Goal: Task Accomplishment & Management: Manage account settings

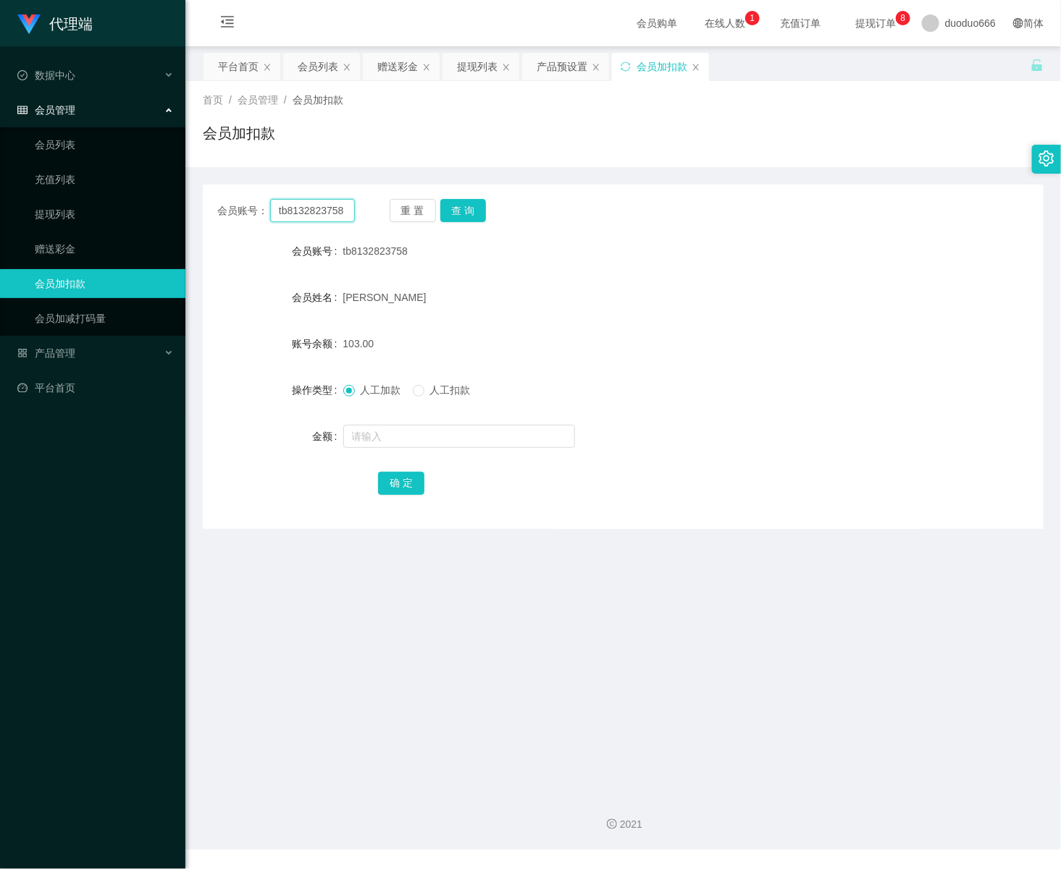
drag, startPoint x: 350, startPoint y: 214, endPoint x: -2, endPoint y: 228, distance: 352.9
click at [0, 228] on html "代理端 数据中心 会员管理 会员列表 充值列表 提现列表 赠送彩金 会员加扣款 会员加减打码量 产品管理 平台首页 保存配置 重置配置 整体风格设置 主题色 …" at bounding box center [530, 434] width 1061 height 869
paste input "81004733"
type input "81004733"
click at [465, 200] on button "查 询" at bounding box center [463, 210] width 46 height 23
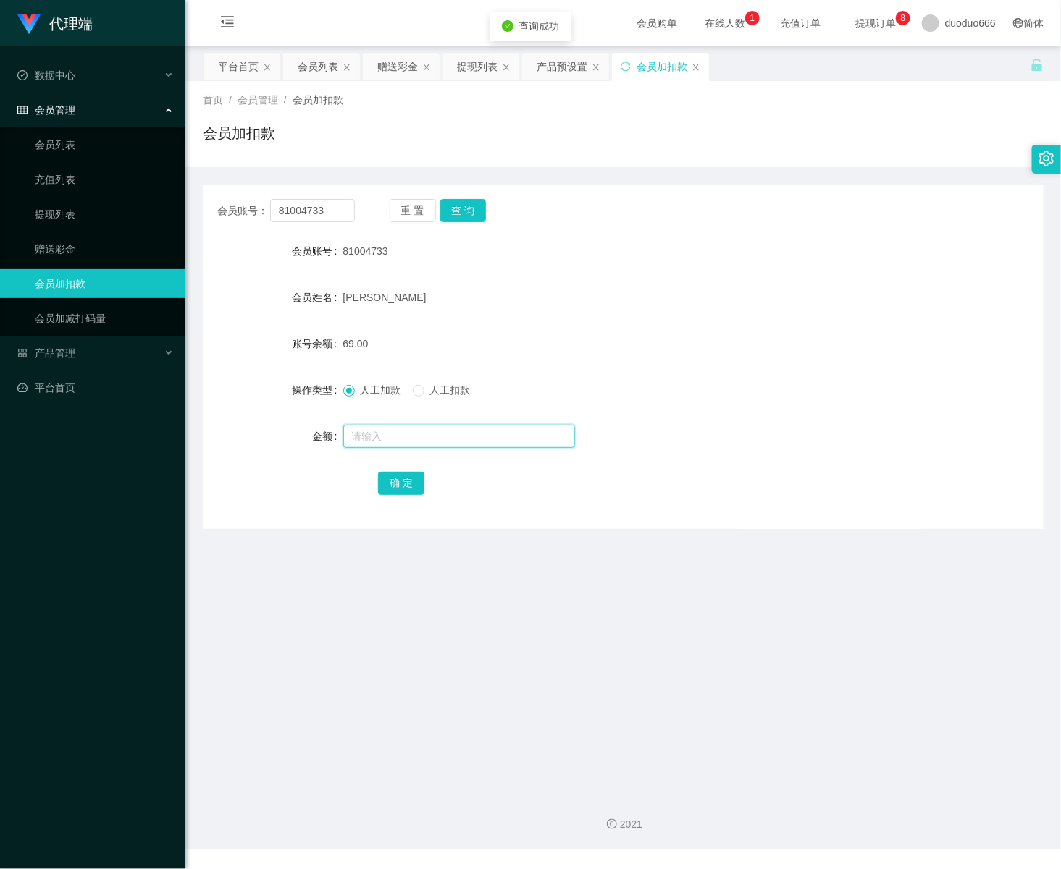
click at [374, 435] on input "text" at bounding box center [459, 436] width 232 height 23
type input "8"
click at [397, 483] on button "确 定" at bounding box center [401, 483] width 46 height 23
drag, startPoint x: 332, startPoint y: 207, endPoint x: -2, endPoint y: 202, distance: 334.5
click at [0, 202] on html "代理端 数据中心 会员管理 会员列表 充值列表 提现列表 赠送彩金 会员加扣款 会员加减打码量 产品管理 平台首页 保存配置 重置配置 整体风格设置 主题色 …" at bounding box center [530, 434] width 1061 height 869
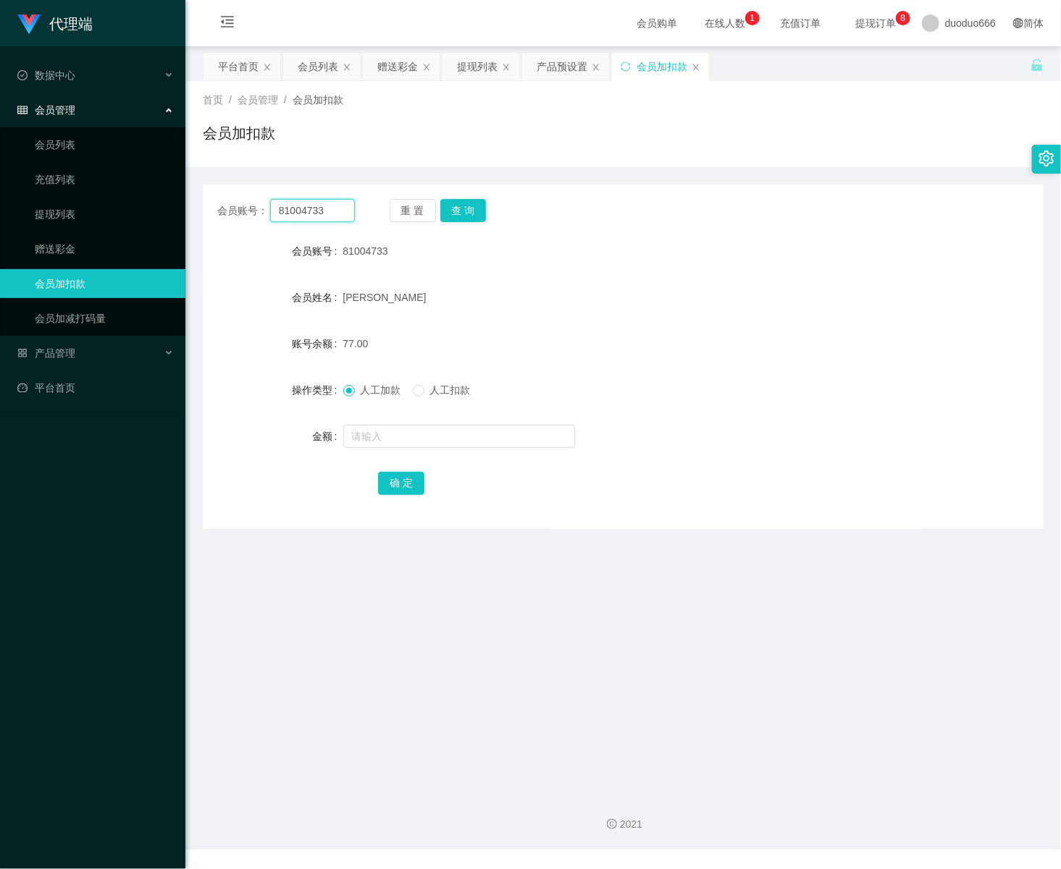
paste input "tb8132823758"
type input "tb8132823758"
click at [476, 201] on button "查 询" at bounding box center [463, 210] width 46 height 23
click at [367, 439] on input "text" at bounding box center [459, 436] width 232 height 23
type input "8"
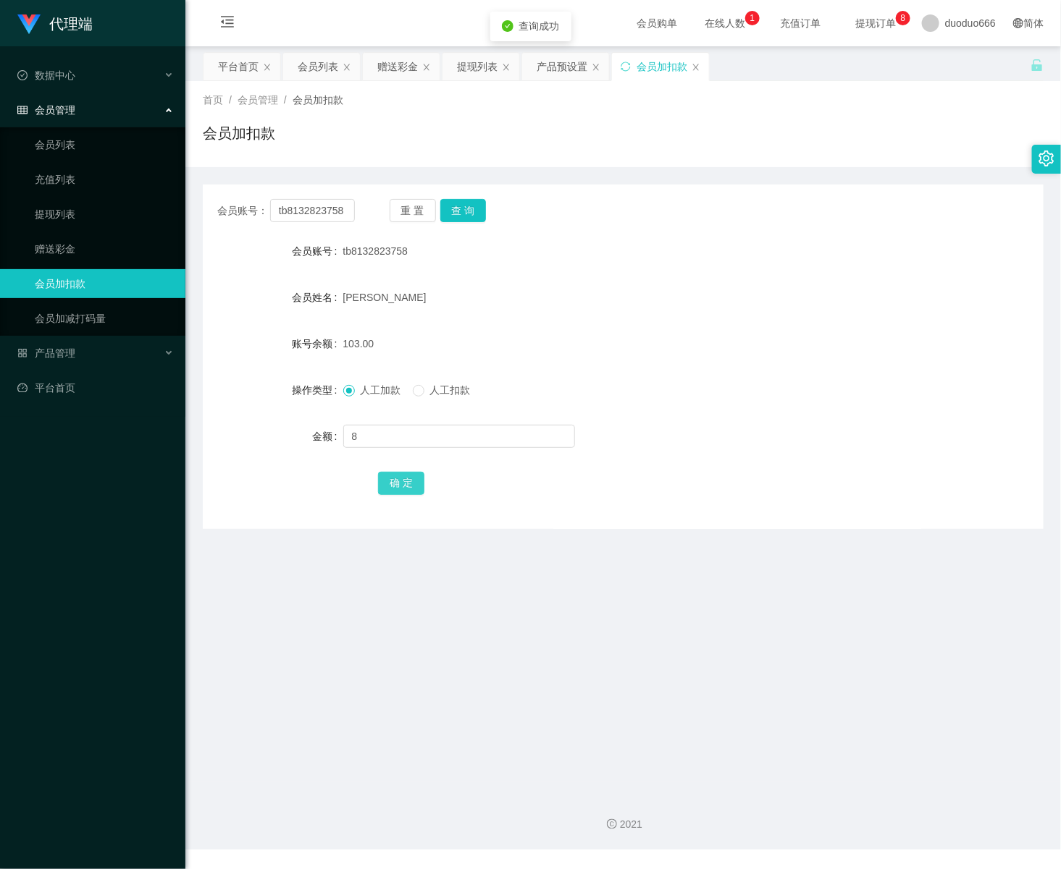
drag, startPoint x: 407, startPoint y: 480, endPoint x: 510, endPoint y: 463, distance: 104.9
click at [406, 480] on button "确 定" at bounding box center [401, 483] width 46 height 23
click at [387, 437] on input "text" at bounding box center [459, 436] width 232 height 23
type input "8"
click at [398, 483] on button "确 定" at bounding box center [401, 483] width 46 height 23
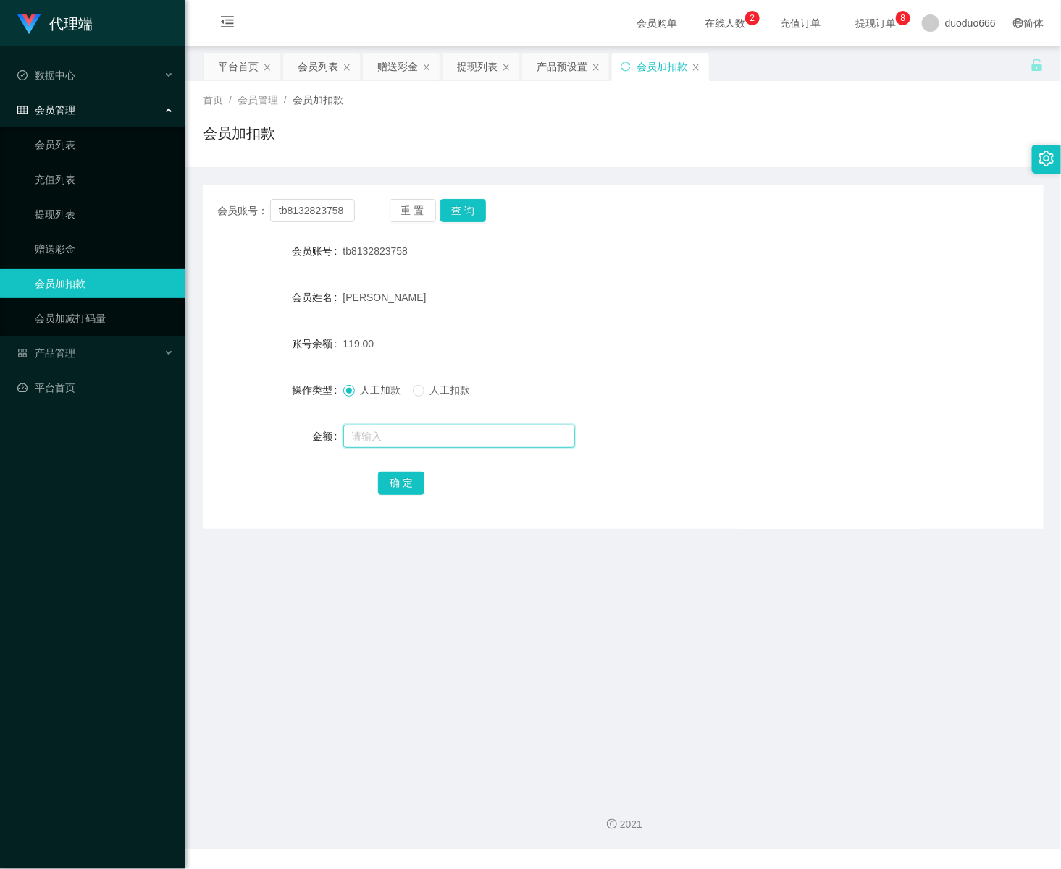
click at [402, 439] on input "text" at bounding box center [459, 436] width 232 height 23
type input "8"
click at [398, 479] on button "确 定" at bounding box center [401, 483] width 46 height 23
drag, startPoint x: 342, startPoint y: 208, endPoint x: -2, endPoint y: 213, distance: 343.9
click at [0, 213] on html "代理端 数据中心 会员管理 会员列表 充值列表 提现列表 赠送彩金 会员加扣款 会员加减打码量 产品管理 平台首页 保存配置 重置配置 整体风格设置 主题色 …" at bounding box center [530, 434] width 1061 height 869
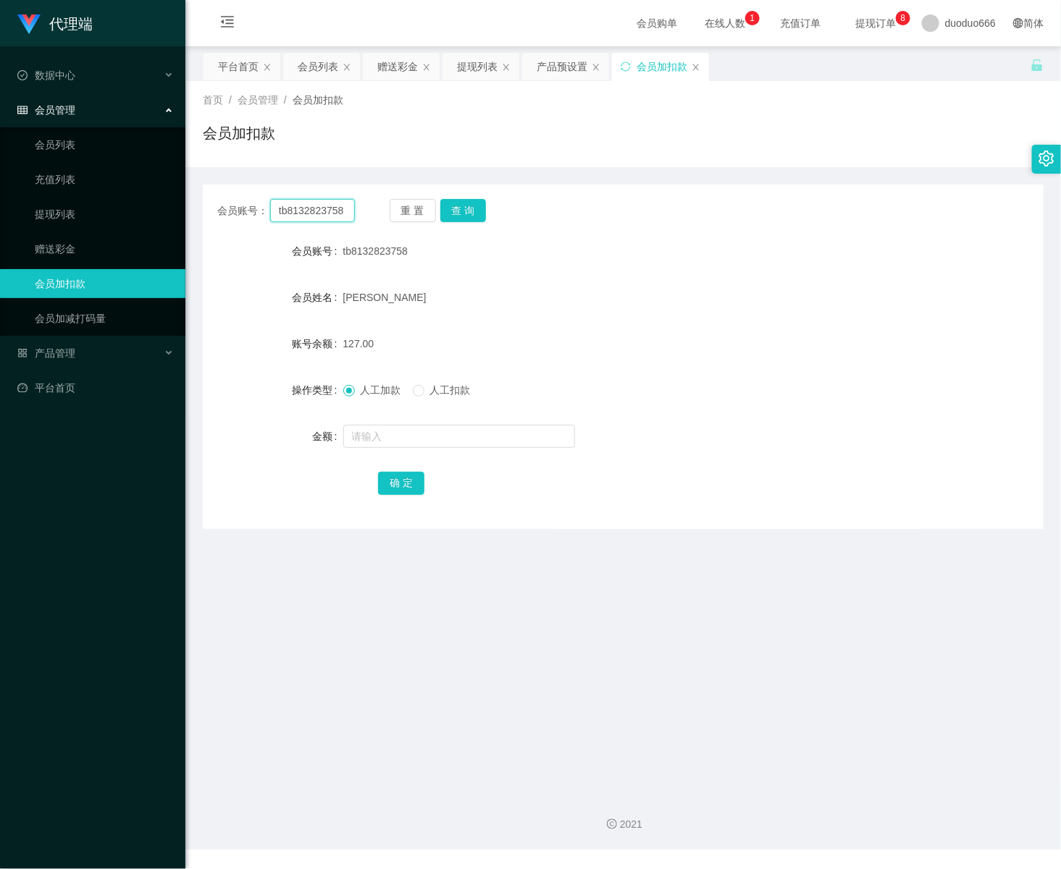
paste input "81004733"
type input "81004733"
drag, startPoint x: 471, startPoint y: 205, endPoint x: 500, endPoint y: 208, distance: 29.2
click at [470, 204] on button "查 询" at bounding box center [463, 210] width 46 height 23
drag, startPoint x: 381, startPoint y: 437, endPoint x: 383, endPoint y: 422, distance: 15.4
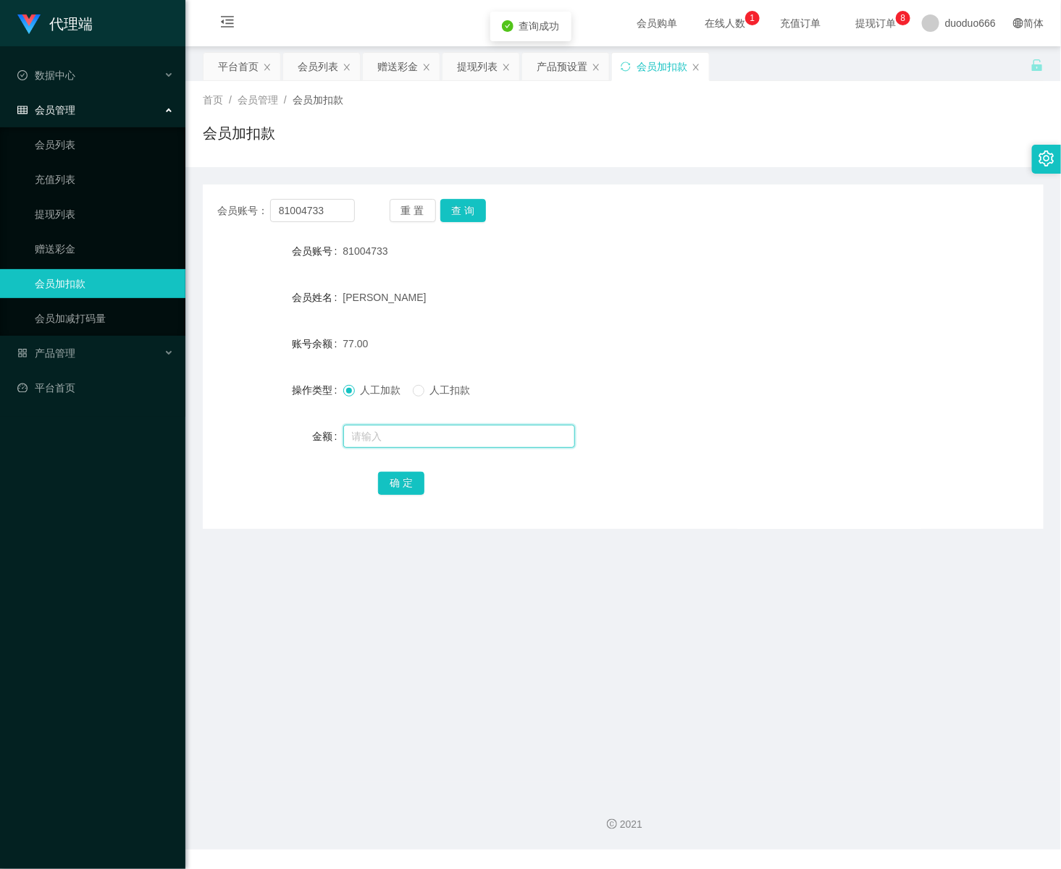
click at [381, 437] on input "text" at bounding box center [459, 436] width 232 height 23
type input "8"
click at [379, 474] on button "确 定" at bounding box center [401, 483] width 46 height 23
click at [361, 434] on input "text" at bounding box center [459, 436] width 232 height 23
type input "8"
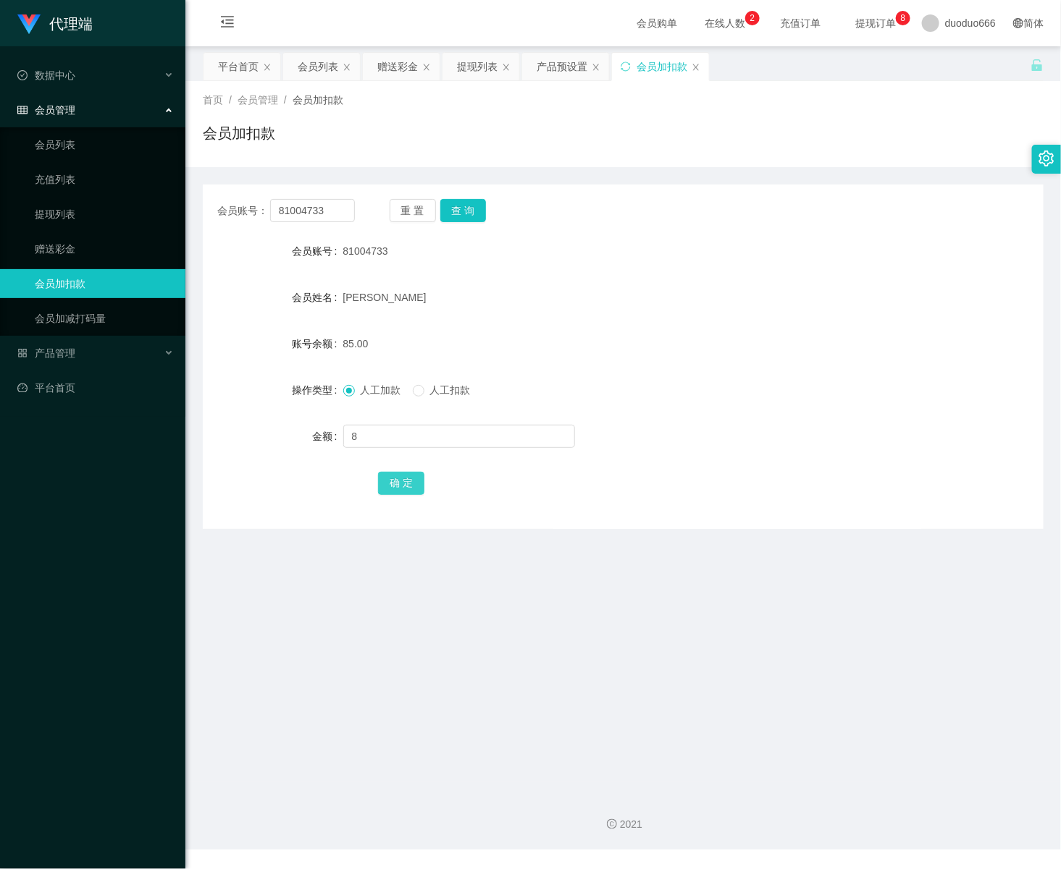
click at [395, 485] on button "确 定" at bounding box center [401, 483] width 46 height 23
drag, startPoint x: 342, startPoint y: 206, endPoint x: -2, endPoint y: 206, distance: 343.9
click at [0, 206] on html "代理端 数据中心 会员管理 会员列表 充值列表 提现列表 赠送彩金 会员加扣款 会员加减打码量 产品管理 平台首页 保存配置 重置配置 整体风格设置 主题色 …" at bounding box center [530, 434] width 1061 height 869
paste input "tb8132823758"
type input "tb8132823758"
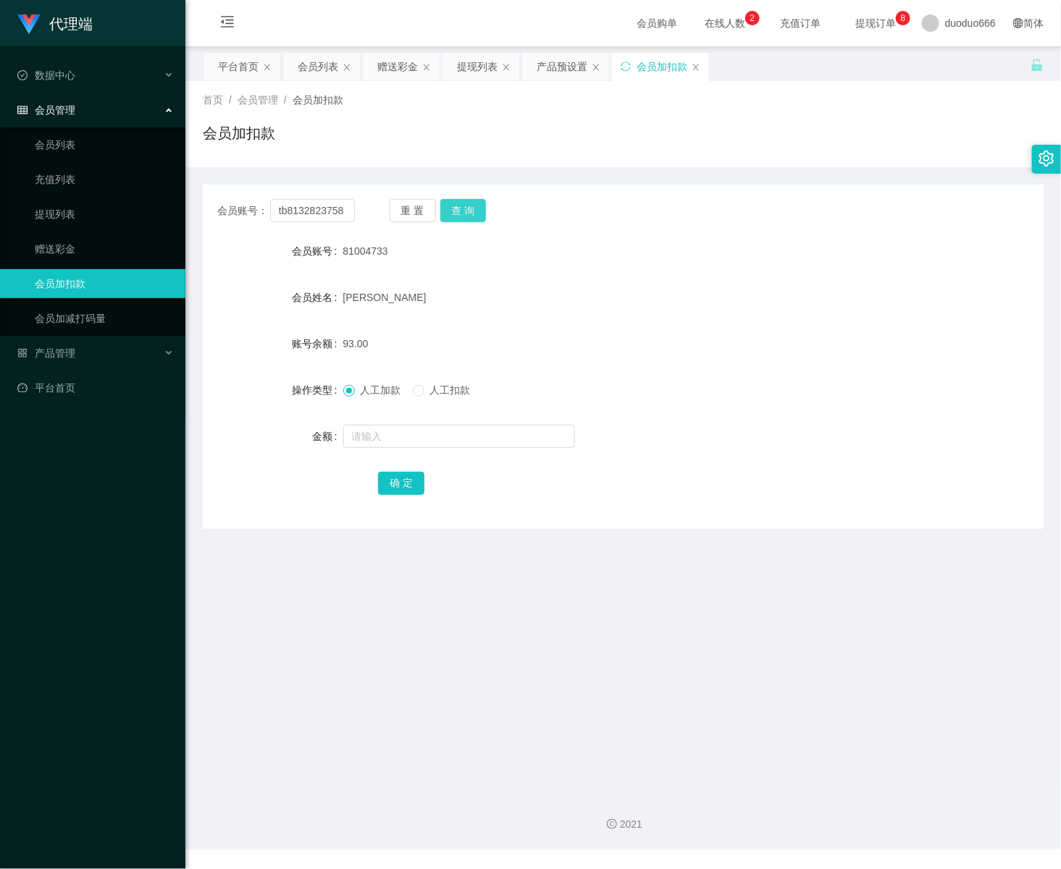
click at [465, 211] on button "查 询" at bounding box center [463, 210] width 46 height 23
click at [421, 435] on input "text" at bounding box center [459, 436] width 232 height 23
type input "8"
drag, startPoint x: 400, startPoint y: 486, endPoint x: 964, endPoint y: 479, distance: 564.0
click at [400, 486] on button "确 定" at bounding box center [401, 483] width 46 height 23
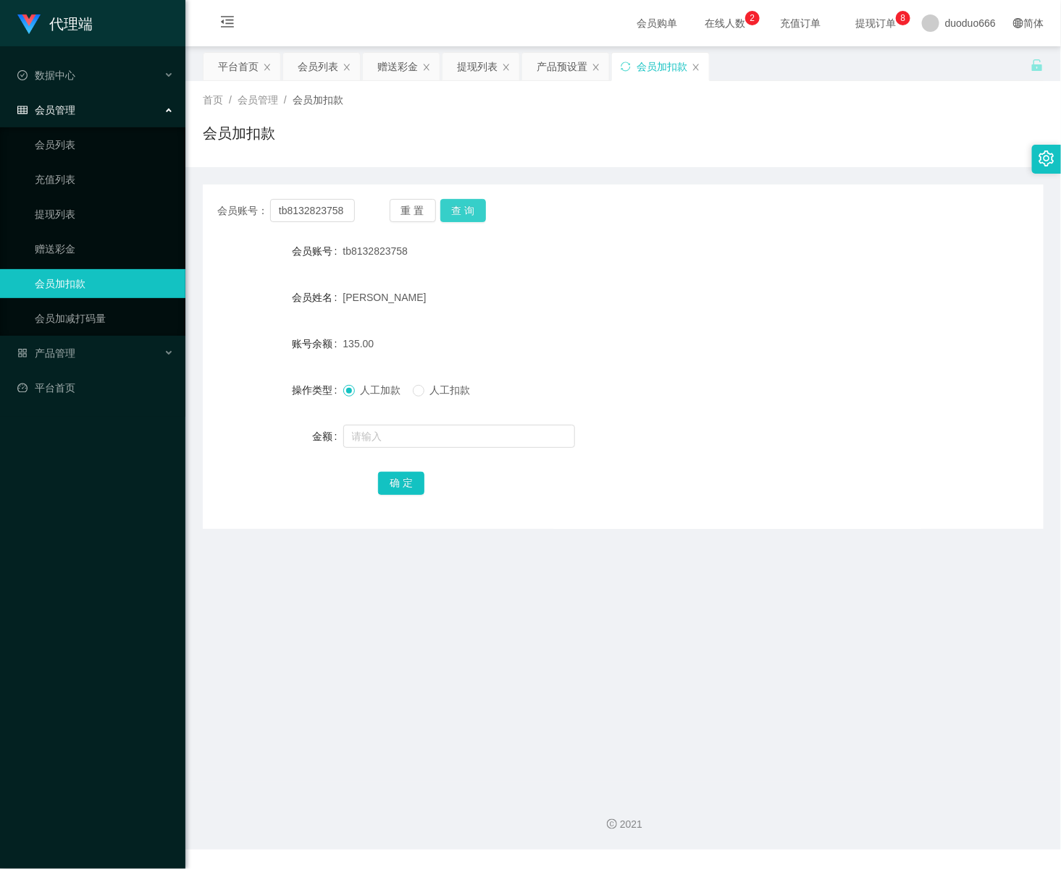
click at [468, 205] on button "查 询" at bounding box center [463, 210] width 46 height 23
drag, startPoint x: 421, startPoint y: 435, endPoint x: 441, endPoint y: 424, distance: 22.7
click at [421, 435] on input "text" at bounding box center [459, 436] width 232 height 23
type input "8"
click at [395, 472] on button "确 定" at bounding box center [401, 483] width 46 height 23
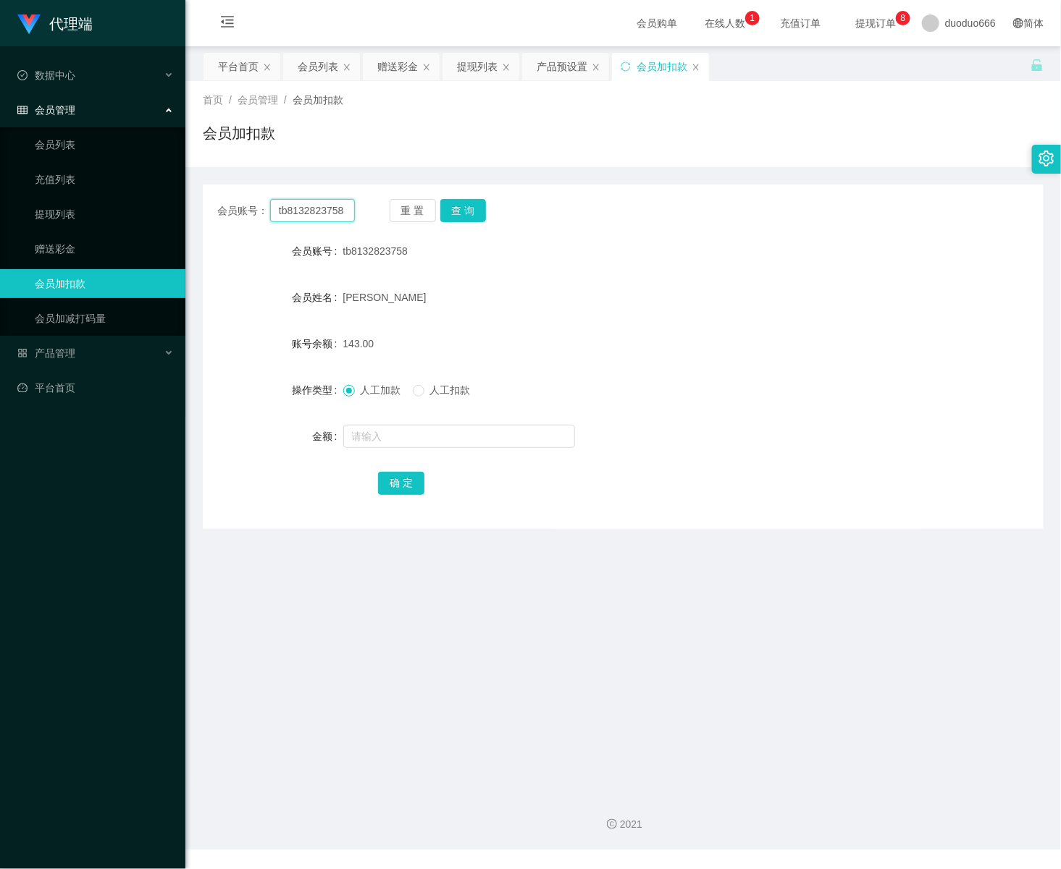
drag, startPoint x: 344, startPoint y: 211, endPoint x: -2, endPoint y: 216, distance: 346.1
click at [0, 216] on html "代理端 数据中心 会员管理 会员列表 充值列表 提现列表 赠送彩金 会员加扣款 会员加减打码量 产品管理 平台首页 保存配置 重置配置 整体风格设置 主题色 …" at bounding box center [530, 434] width 1061 height 869
paste input "81004733"
type input "81004733"
click at [460, 201] on button "查 询" at bounding box center [463, 210] width 46 height 23
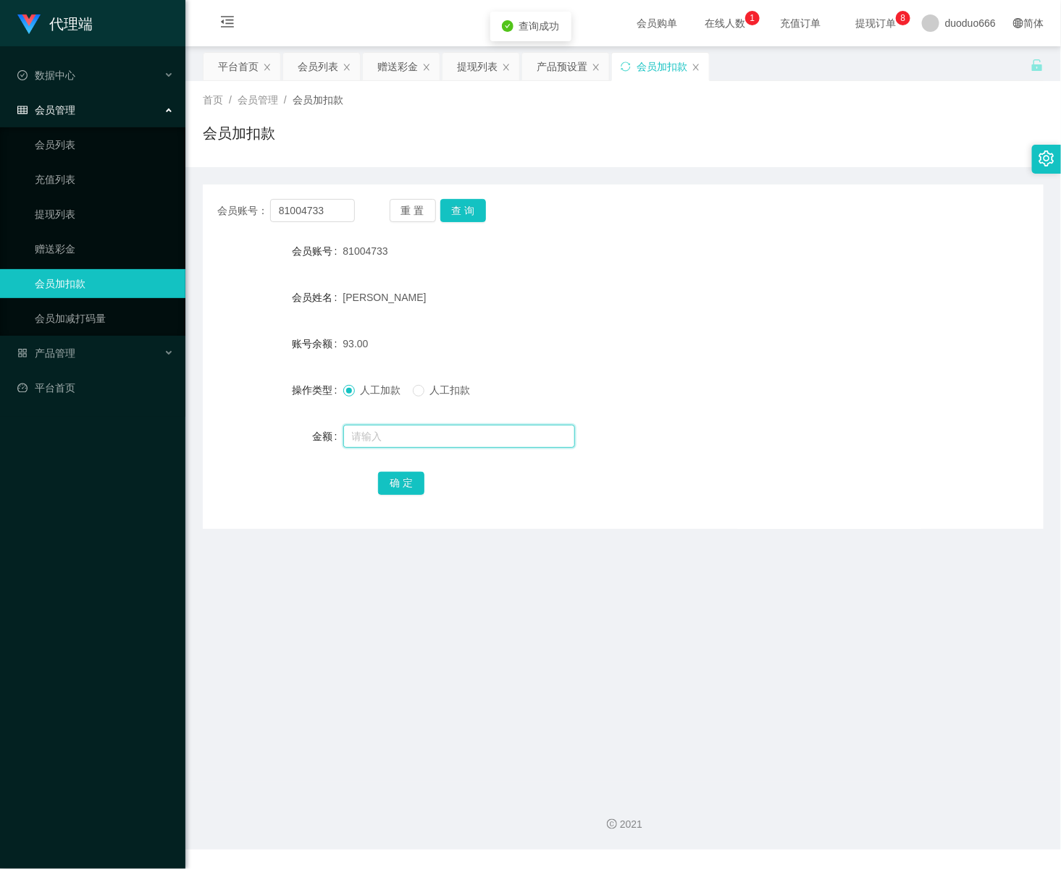
click at [405, 434] on input "text" at bounding box center [459, 436] width 232 height 23
type input "8"
click at [407, 482] on button "确 定" at bounding box center [401, 483] width 46 height 23
drag, startPoint x: 343, startPoint y: 206, endPoint x: 15, endPoint y: 209, distance: 328.0
click at [16, 209] on section "代理端 数据中心 会员管理 会员列表 充值列表 提现列表 赠送彩金 会员加扣款 会员加减打码量 产品管理 平台首页 保存配置 重置配置 整体风格设置 主题色 …" at bounding box center [530, 425] width 1061 height 850
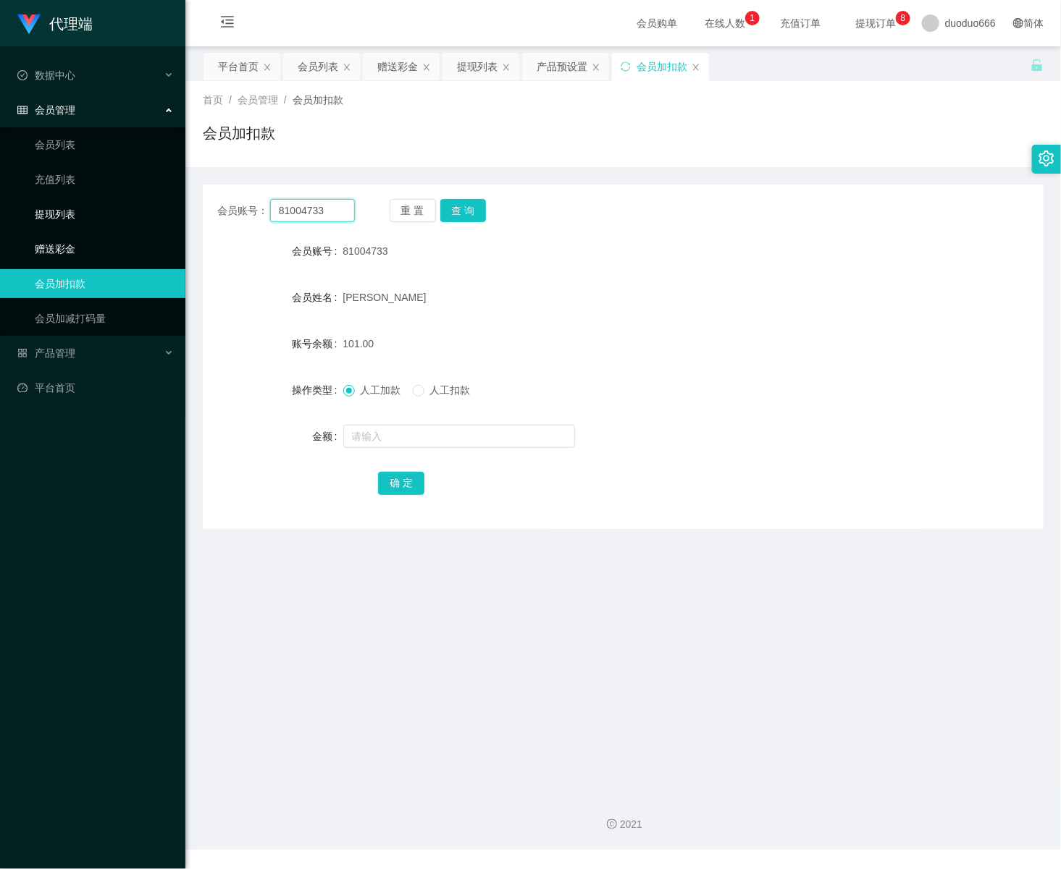
paste input "tb8132823758"
type input "tb8132823758"
click at [467, 206] on button "查 询" at bounding box center [463, 210] width 46 height 23
click at [417, 434] on input "text" at bounding box center [459, 436] width 232 height 23
type input "8"
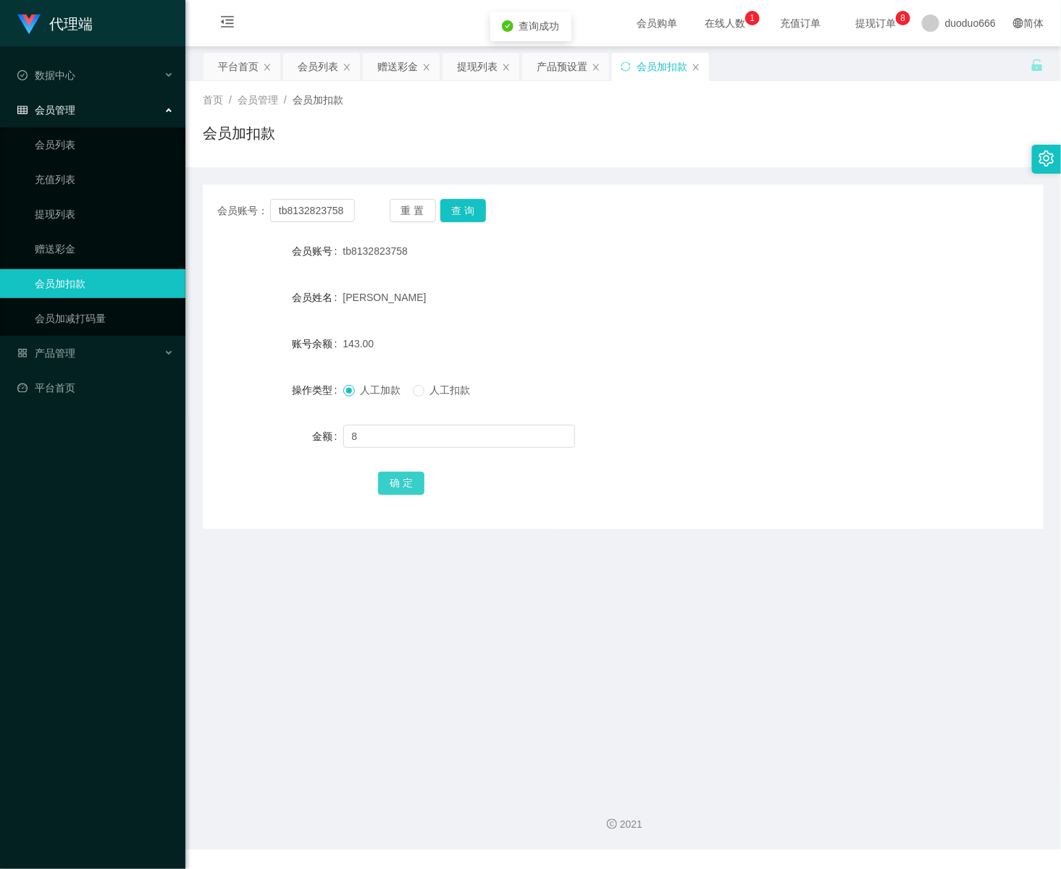
click at [396, 487] on button "确 定" at bounding box center [401, 483] width 46 height 23
drag, startPoint x: 344, startPoint y: 208, endPoint x: 46, endPoint y: 222, distance: 298.6
click at [46, 222] on section "代理端 数据中心 会员管理 会员列表 充值列表 提现列表 赠送彩金 会员加扣款 会员加减打码量 产品管理 平台首页 保存配置 重置配置 整体风格设置 主题色 …" at bounding box center [530, 425] width 1061 height 850
click at [287, 213] on input "text" at bounding box center [312, 210] width 85 height 23
paste input "81004733"
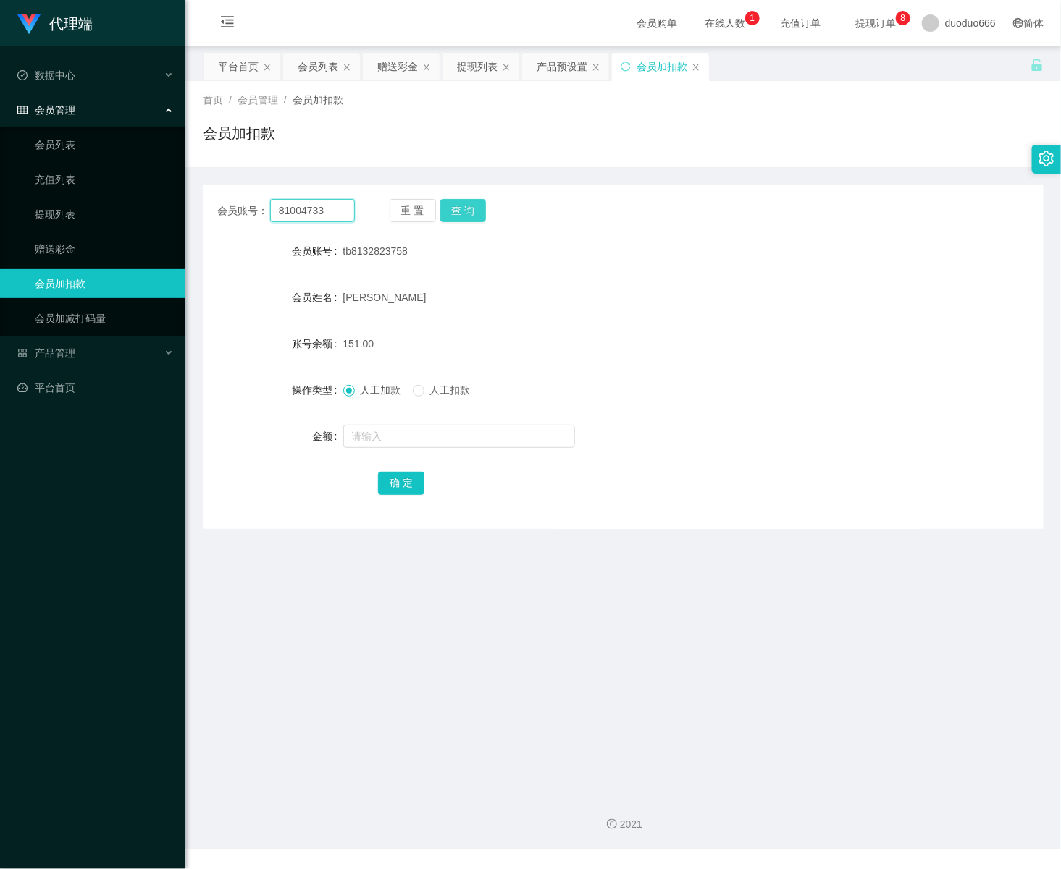
type input "81004733"
click at [469, 209] on button "查 询" at bounding box center [463, 210] width 46 height 23
click at [426, 437] on input "text" at bounding box center [459, 436] width 232 height 23
type input "8"
click at [406, 480] on button "确 定" at bounding box center [401, 483] width 46 height 23
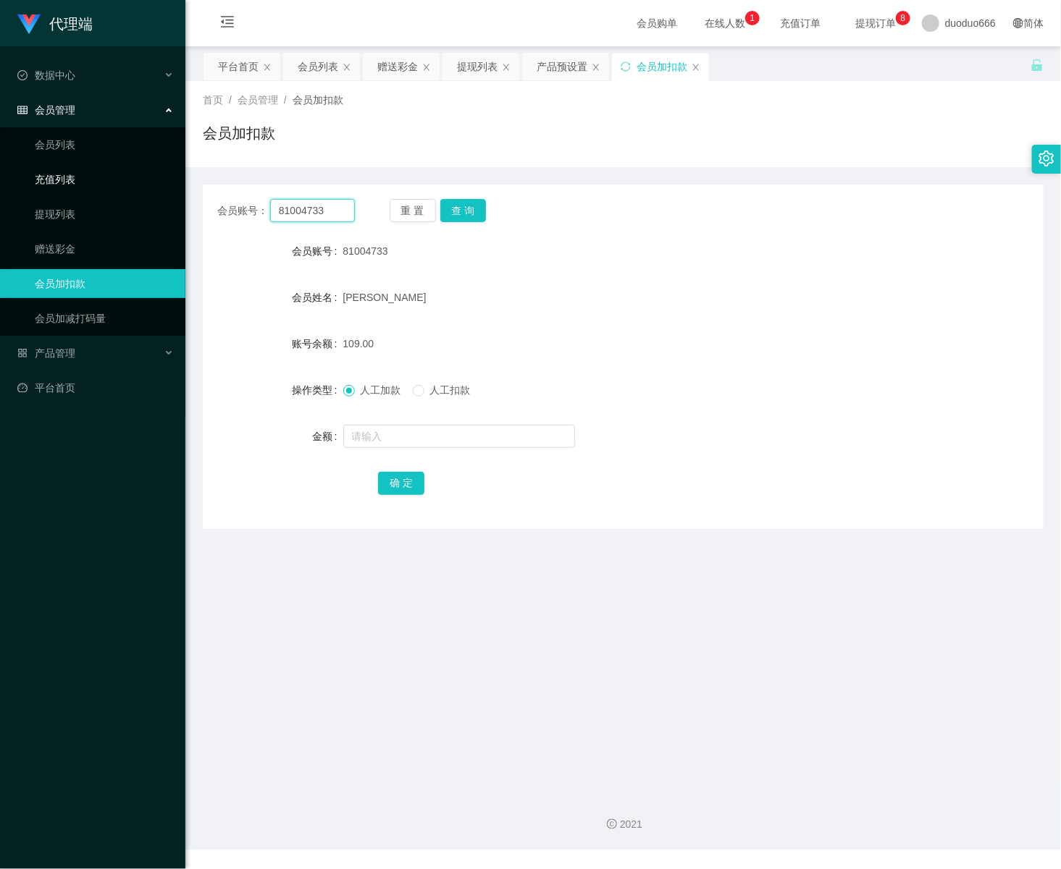
drag, startPoint x: 335, startPoint y: 207, endPoint x: 91, endPoint y: 187, distance: 244.8
click at [0, 169] on html "代理端 数据中心 会员管理 会员列表 充值列表 提现列表 赠送彩金 会员加扣款 会员加减打码量 产品管理 平台首页 保存配置 重置配置 整体风格设置 主题色 …" at bounding box center [530, 434] width 1061 height 869
paste input "tb8132823758"
type input "tb8132823758"
click at [472, 211] on button "查 询" at bounding box center [463, 210] width 46 height 23
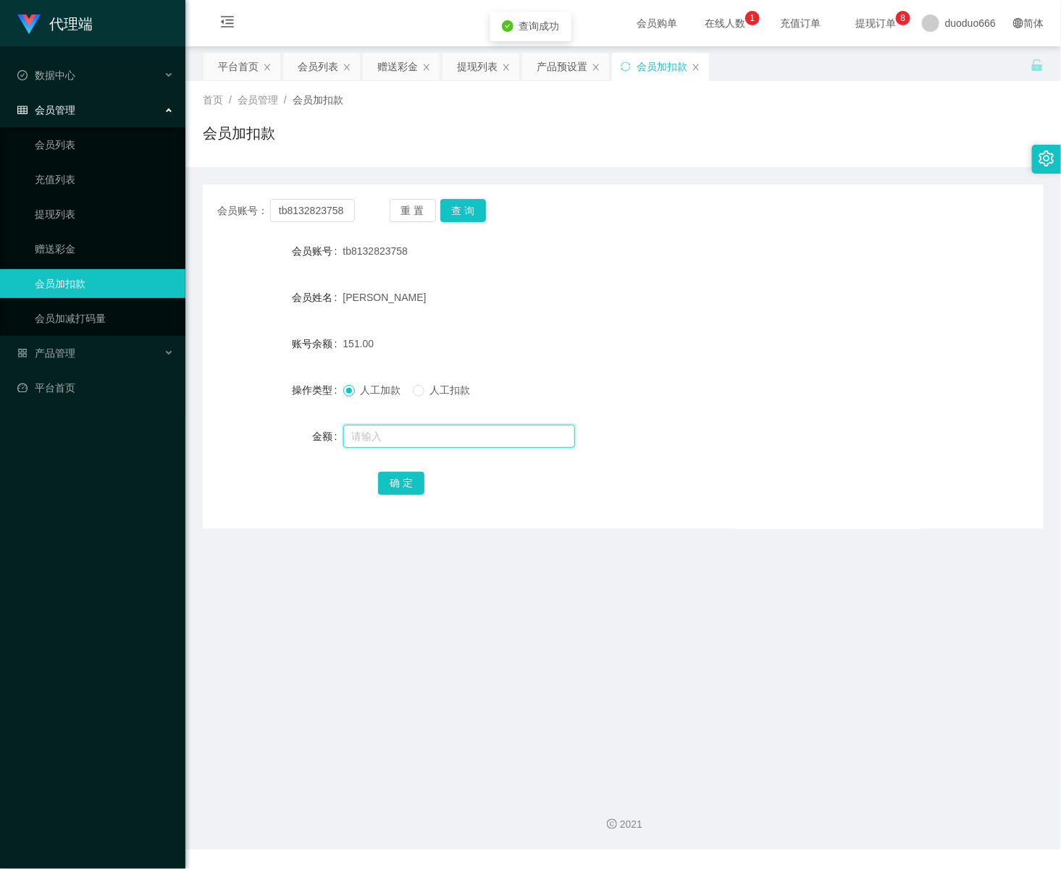
click at [411, 434] on input "text" at bounding box center [459, 436] width 232 height 23
type input "8"
click at [397, 476] on button "确 定" at bounding box center [401, 483] width 46 height 23
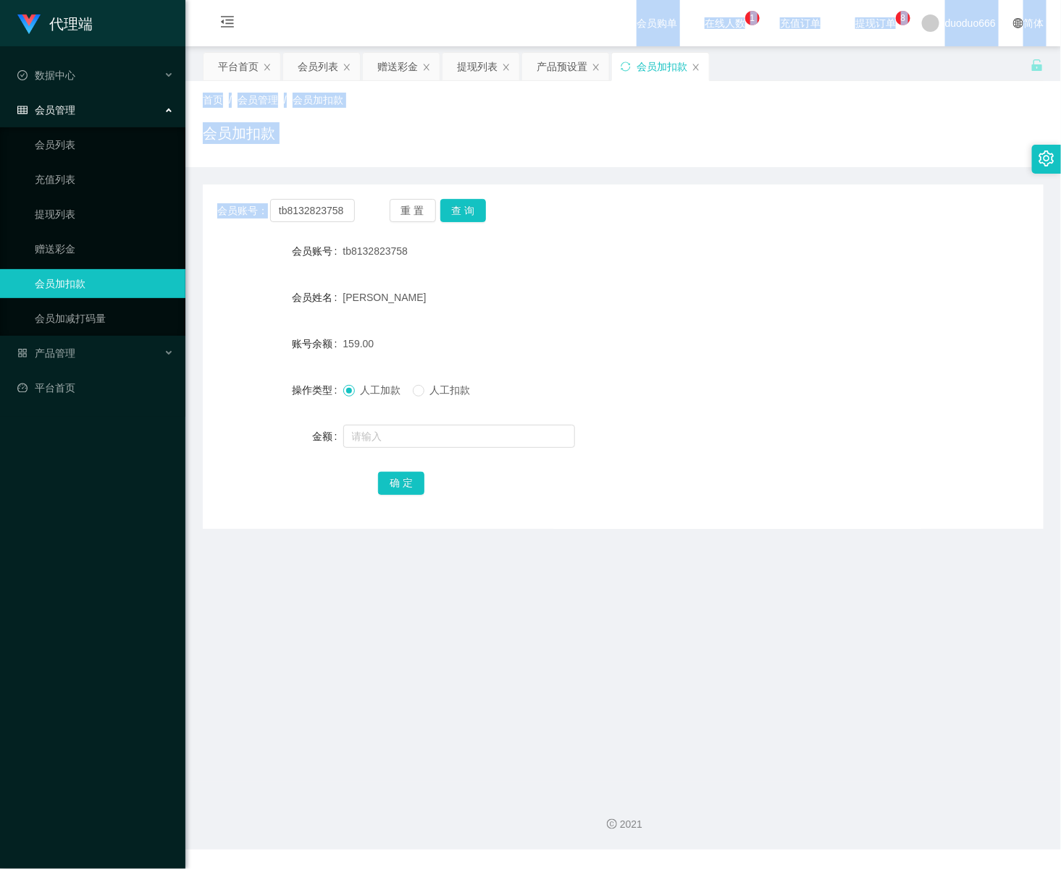
drag, startPoint x: 285, startPoint y: 209, endPoint x: -2, endPoint y: 165, distance: 290.1
click at [0, 165] on html "代理端 数据中心 会员管理 会员列表 充值列表 提现列表 赠送彩金 会员加扣款 会员加减打码量 产品管理 平台首页 保存配置 重置配置 整体风格设置 主题色 …" at bounding box center [530, 434] width 1061 height 869
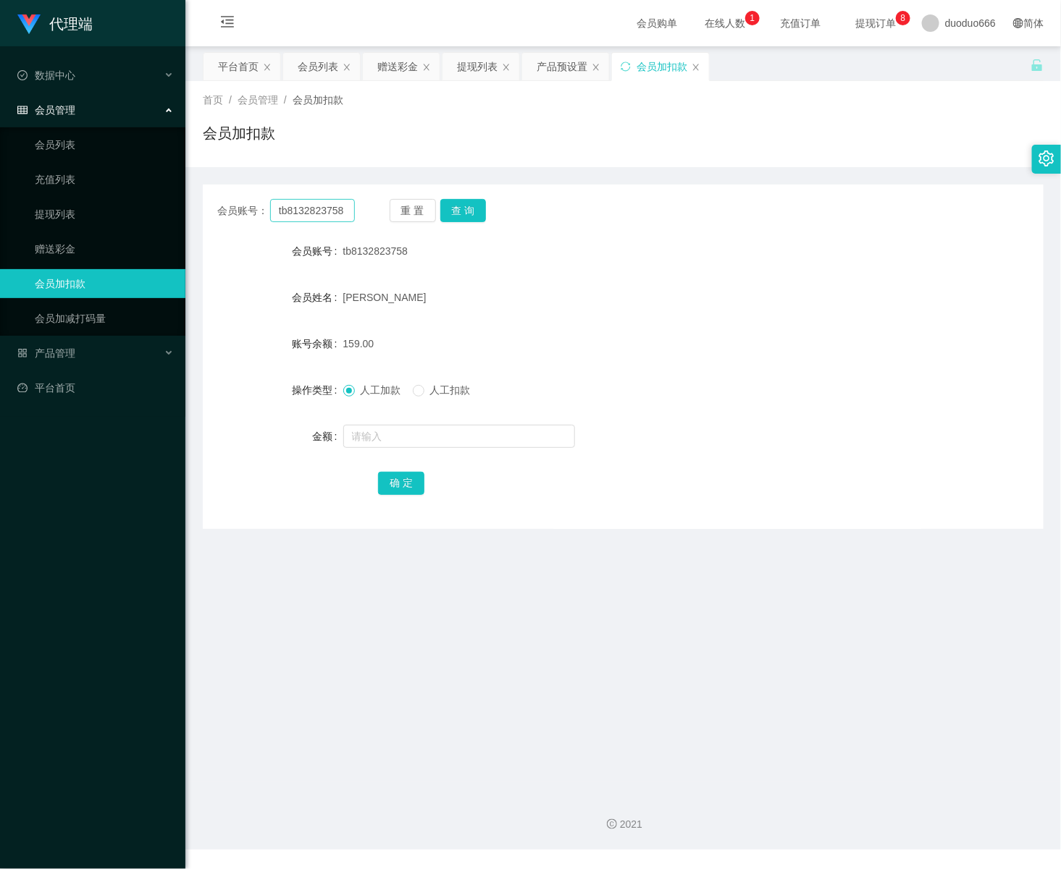
drag, startPoint x: 347, startPoint y: 226, endPoint x: 345, endPoint y: 217, distance: 9.0
click at [346, 222] on div "会员账号： tb8132823758 重 置 查 询 会员账号 tb8132823758 会员姓名 [PERSON_NAME] 账号余额 159.00 操作类…" at bounding box center [623, 357] width 840 height 345
click at [345, 211] on input "tb8132823758" at bounding box center [312, 210] width 85 height 23
type input "t"
paste input "81004733"
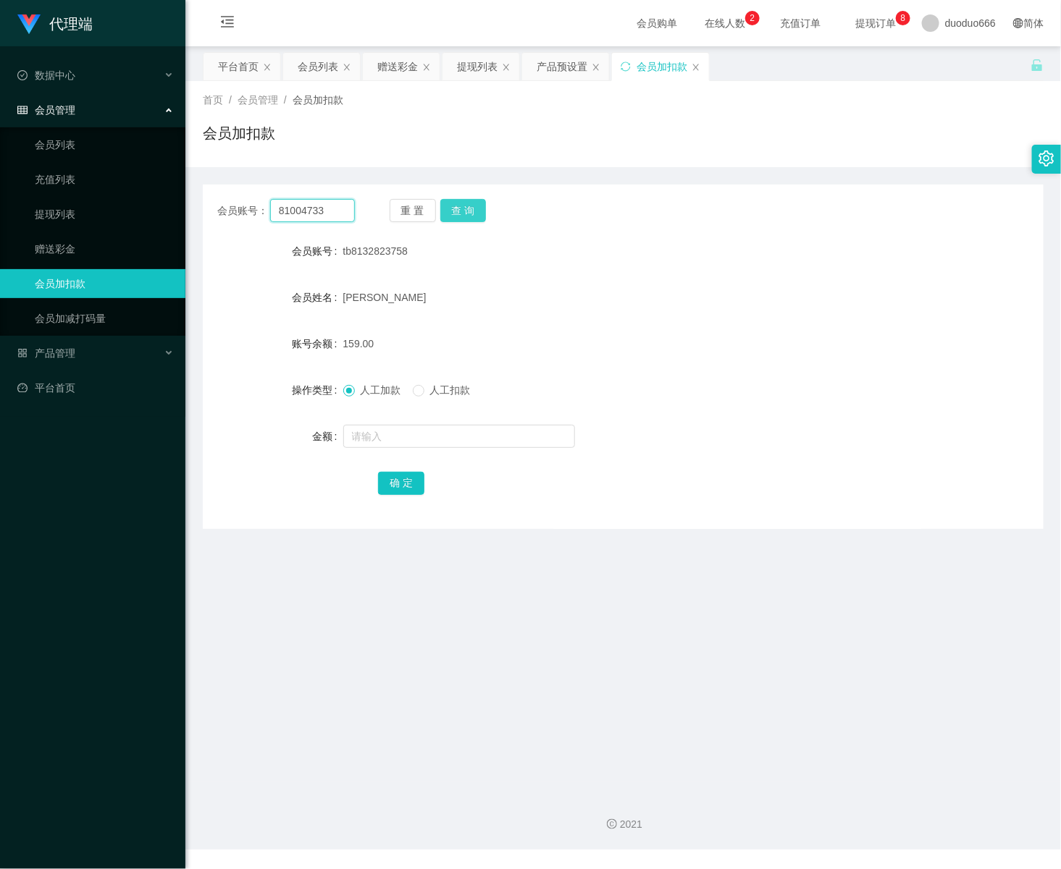
type input "81004733"
click at [465, 213] on button "查 询" at bounding box center [463, 210] width 46 height 23
click at [396, 426] on input "text" at bounding box center [459, 436] width 232 height 23
type input "8"
click at [409, 474] on button "确 定" at bounding box center [401, 483] width 46 height 23
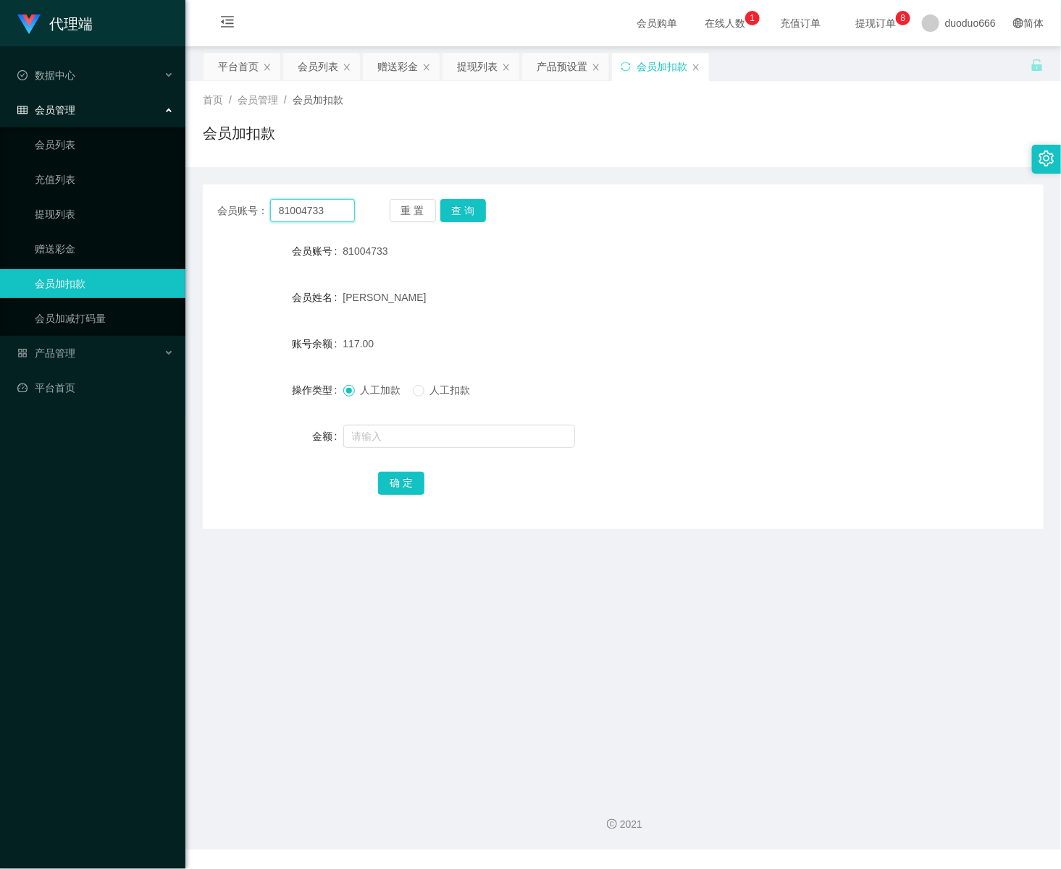
drag, startPoint x: 337, startPoint y: 216, endPoint x: -2, endPoint y: 208, distance: 339.6
click at [0, 208] on html "代理端 数据中心 会员管理 会员列表 充值列表 提现列表 赠送彩金 会员加扣款 会员加减打码量 产品管理 平台首页 保存配置 重置配置 整体风格设置 主题色 …" at bounding box center [530, 434] width 1061 height 869
paste input "tb8132823758"
type input "tb8132823758"
click at [458, 209] on button "查 询" at bounding box center [463, 210] width 46 height 23
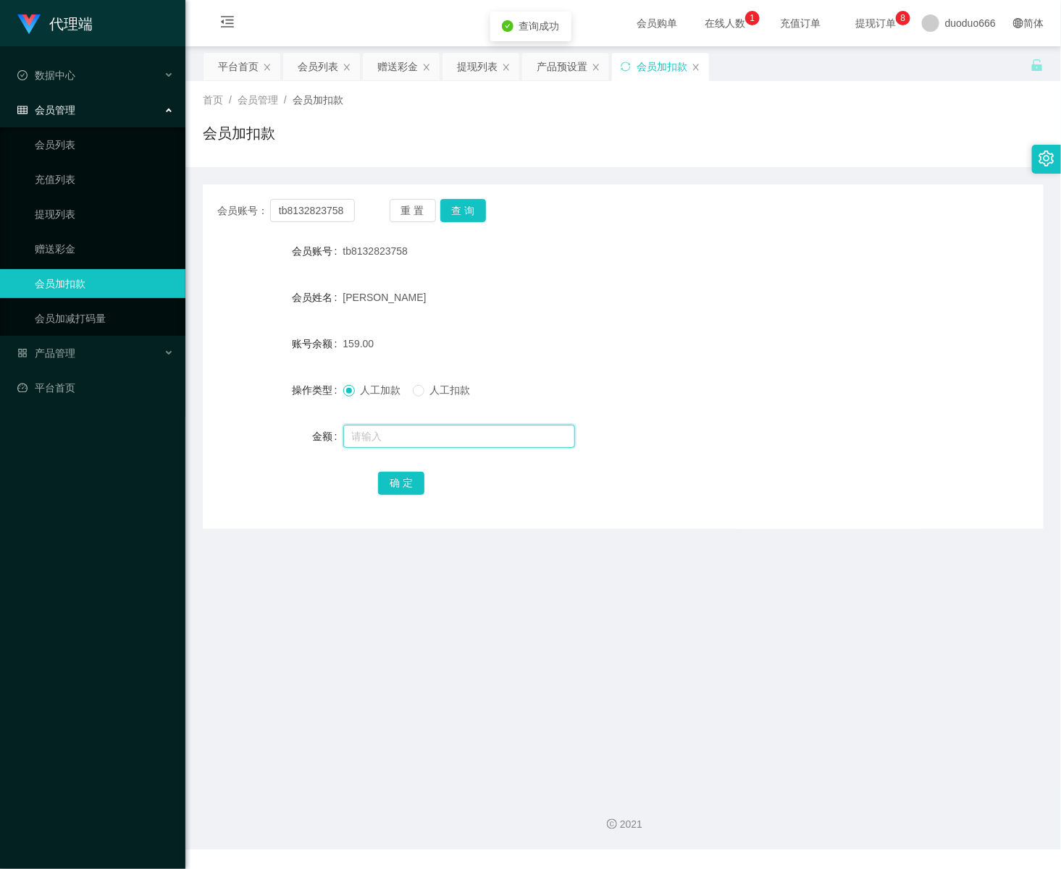
click at [387, 434] on input "text" at bounding box center [459, 436] width 232 height 23
type input "8"
click at [403, 472] on button "确 定" at bounding box center [401, 483] width 46 height 23
click at [363, 426] on input "text" at bounding box center [459, 436] width 232 height 23
drag, startPoint x: 346, startPoint y: 209, endPoint x: 403, endPoint y: 182, distance: 62.5
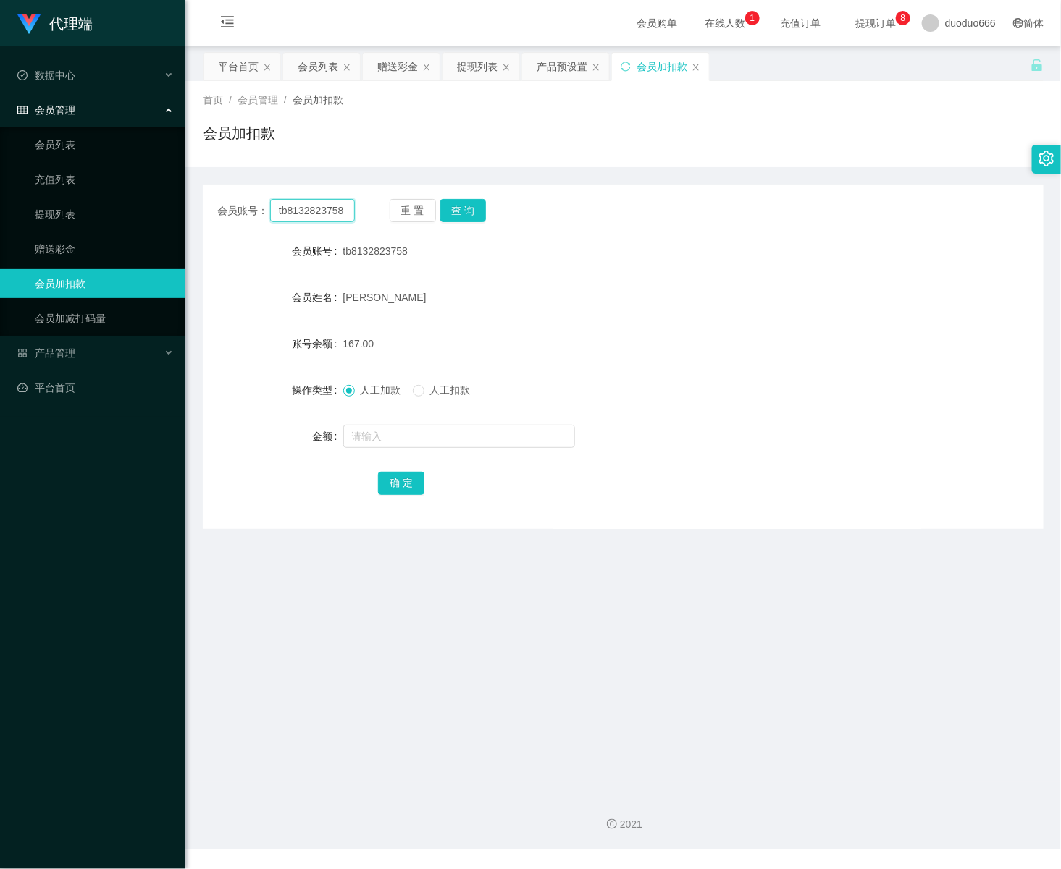
click at [0, 169] on html "代理端 数据中心 会员管理 会员列表 充值列表 提现列表 赠送彩金 会员加扣款 会员加减打码量 产品管理 平台首页 保存配置 重置配置 整体风格设置 主题色 …" at bounding box center [530, 434] width 1061 height 869
click at [298, 207] on input "text" at bounding box center [312, 210] width 85 height 23
paste input "81004733"
type input "81004733"
click at [483, 214] on button "查 询" at bounding box center [463, 210] width 46 height 23
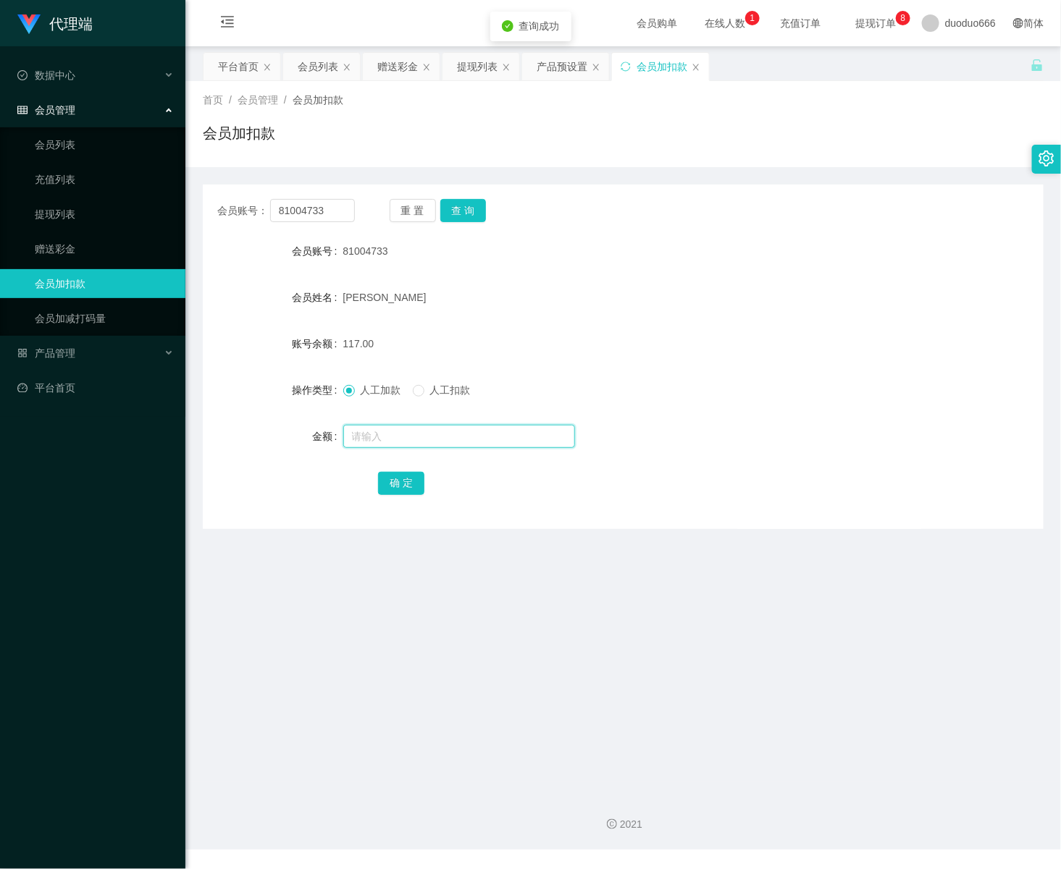
click at [406, 437] on input "text" at bounding box center [459, 436] width 232 height 23
type input "16"
click at [389, 480] on button "确 定" at bounding box center [401, 483] width 46 height 23
drag, startPoint x: 333, startPoint y: 208, endPoint x: 29, endPoint y: 208, distance: 304.1
click at [29, 208] on section "代理端 数据中心 会员管理 会员列表 充值列表 提现列表 赠送彩金 会员加扣款 会员加减打码量 产品管理 平台首页 保存配置 重置配置 整体风格设置 主题色 …" at bounding box center [530, 425] width 1061 height 850
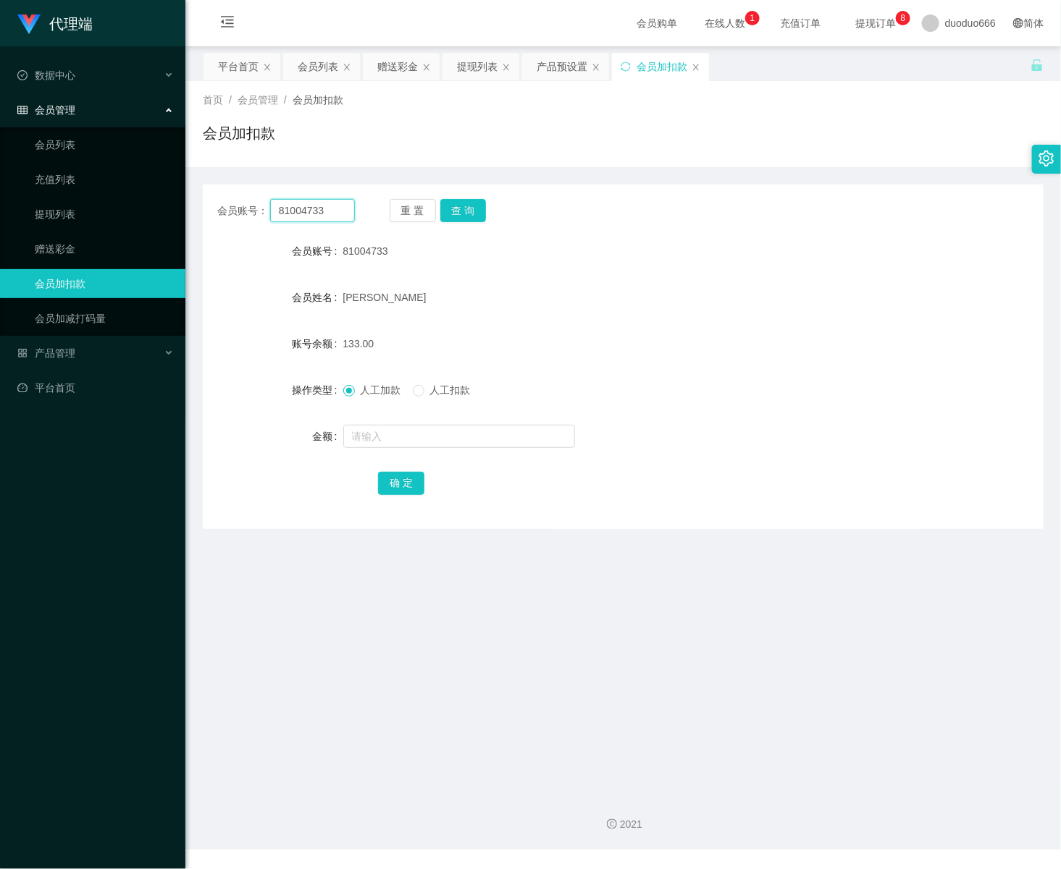
paste input "tb8132823758"
type input "tb8132823758"
click at [476, 211] on button "查 询" at bounding box center [463, 210] width 46 height 23
click at [446, 445] on input "text" at bounding box center [459, 436] width 232 height 23
type input "8"
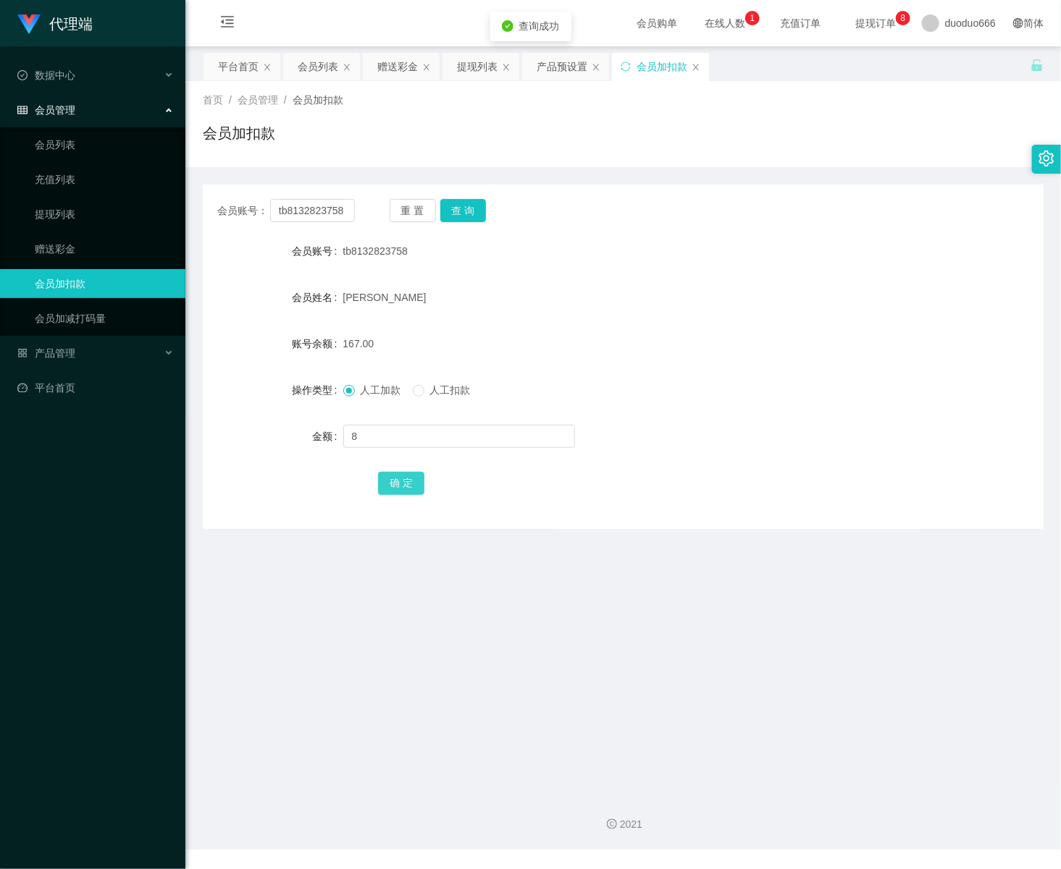
click at [413, 476] on button "确 定" at bounding box center [401, 483] width 46 height 23
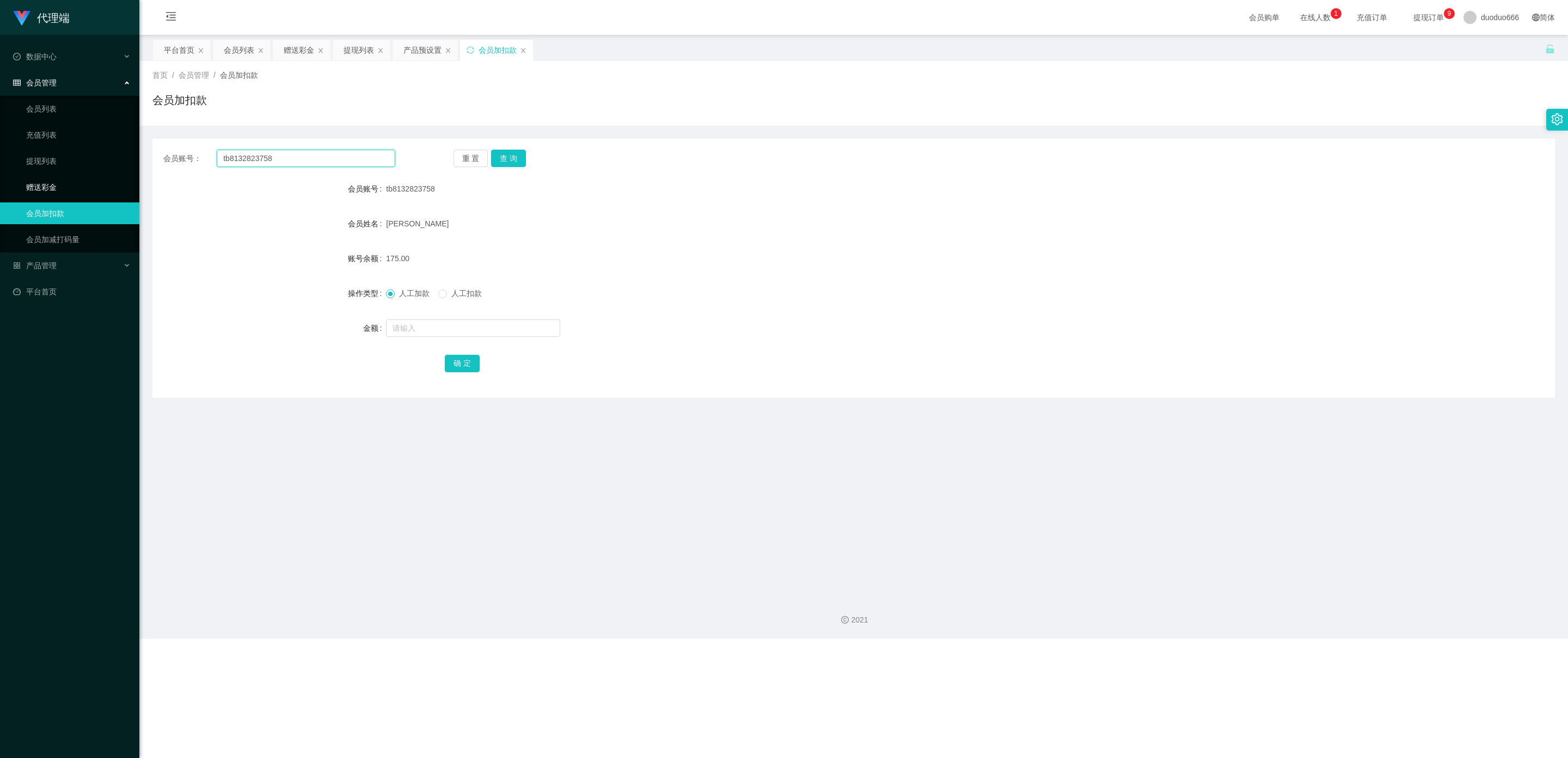
drag, startPoint x: 291, startPoint y: 156, endPoint x: 0, endPoint y: 177, distance: 291.8
click at [0, 177] on section "代理端 数据中心 会员管理 会员列表 充值列表 提现列表 赠送彩金 会员加扣款 会员加减打码量 产品管理 平台首页 保存配置 重置配置 整体风格设置 主题色 …" at bounding box center [784, 320] width 1568 height 639
drag, startPoint x: 414, startPoint y: 334, endPoint x: 489, endPoint y: 366, distance: 81.5
click at [414, 334] on input "text" at bounding box center [473, 328] width 174 height 17
type input "208"
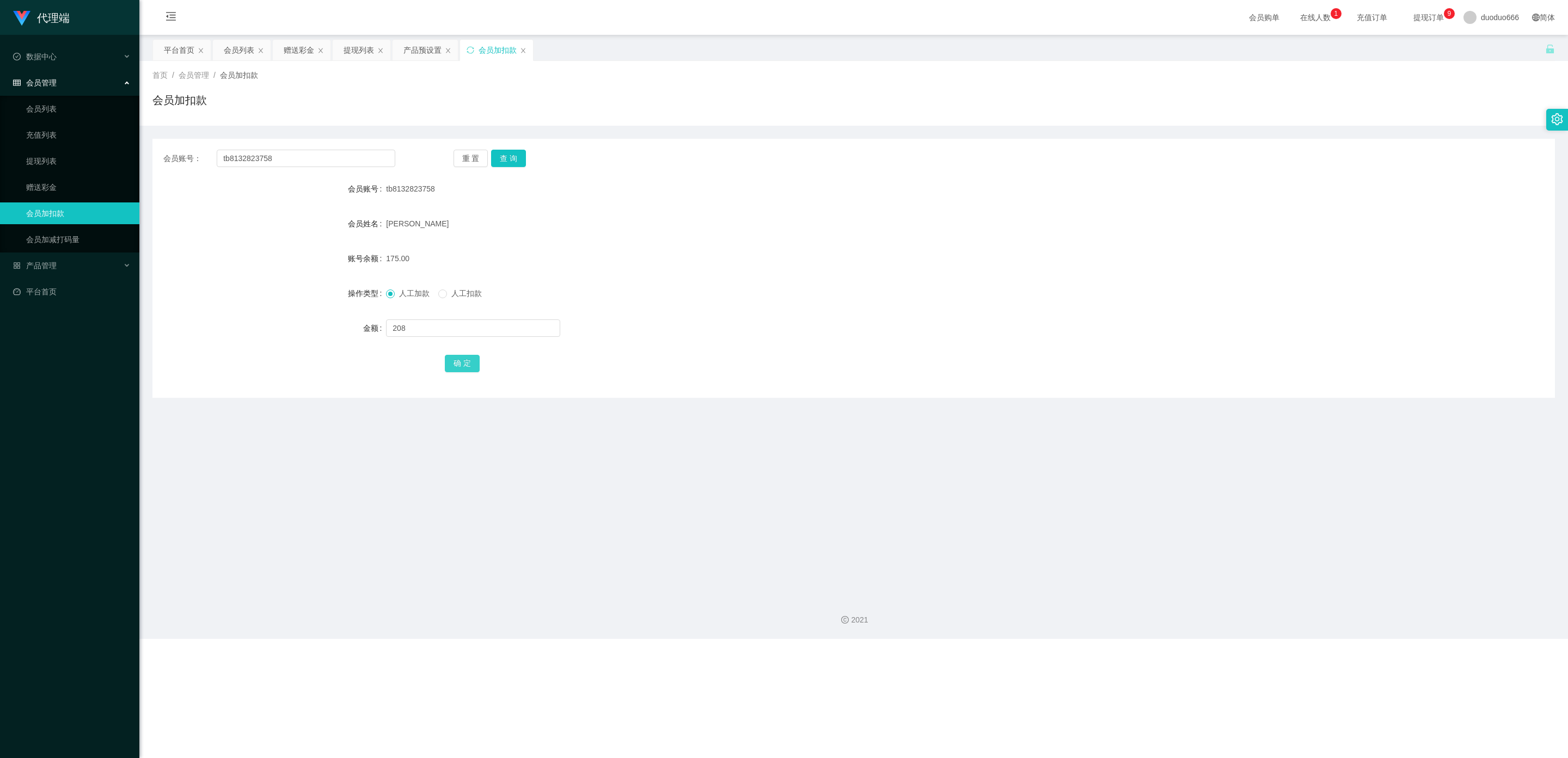
click at [459, 363] on button "确 定" at bounding box center [462, 363] width 35 height 17
drag, startPoint x: 293, startPoint y: 162, endPoint x: 213, endPoint y: 156, distance: 80.2
click at [213, 156] on div "会员账号： tb8132823758" at bounding box center [279, 158] width 232 height 17
click at [245, 50] on div "会员列表" at bounding box center [239, 50] width 31 height 21
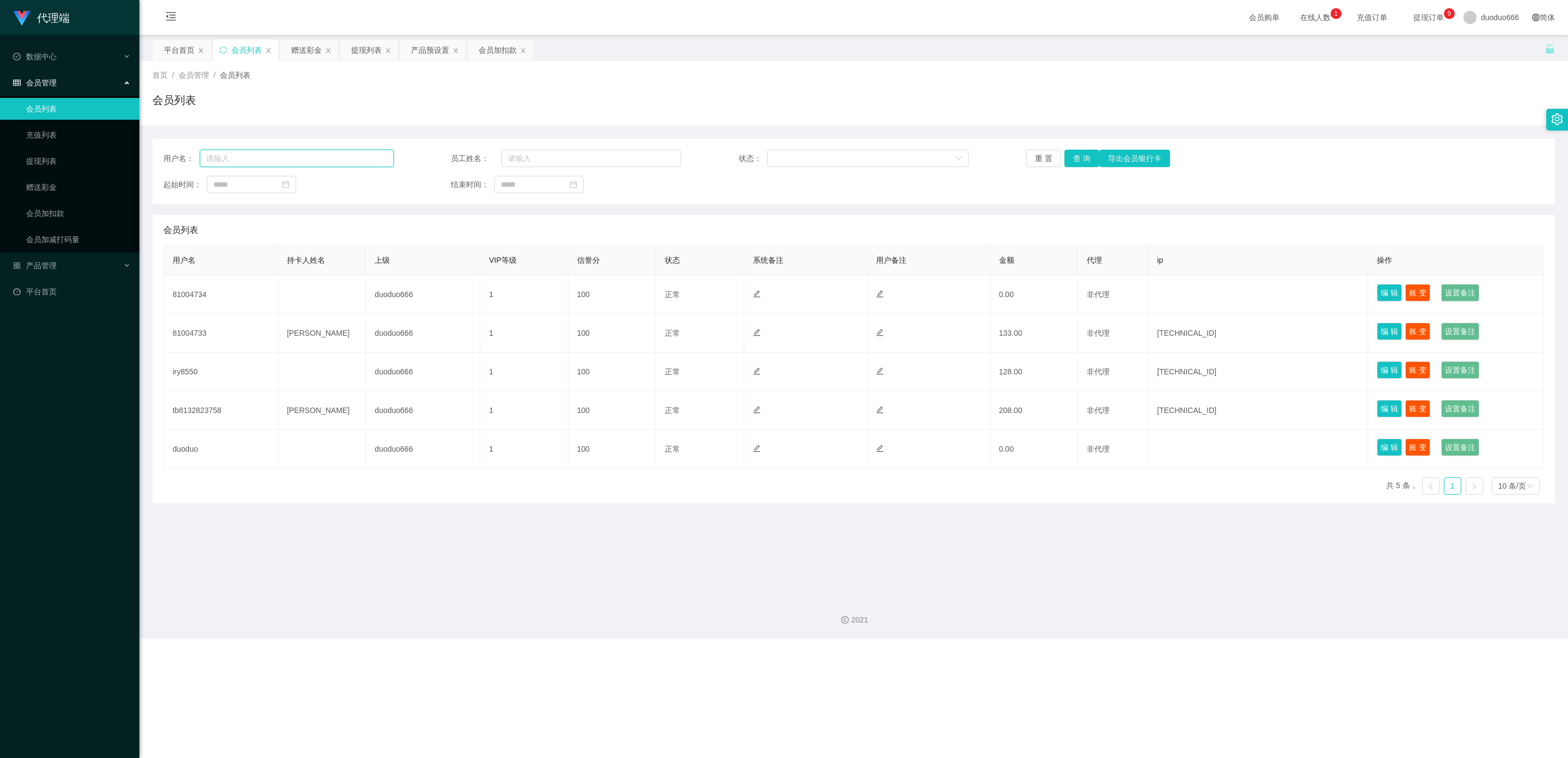
click at [284, 157] on input "text" at bounding box center [297, 158] width 194 height 17
paste input "tb8132823758"
type input "tb8132823758"
click at [797, 160] on button "查 询" at bounding box center [1081, 158] width 35 height 17
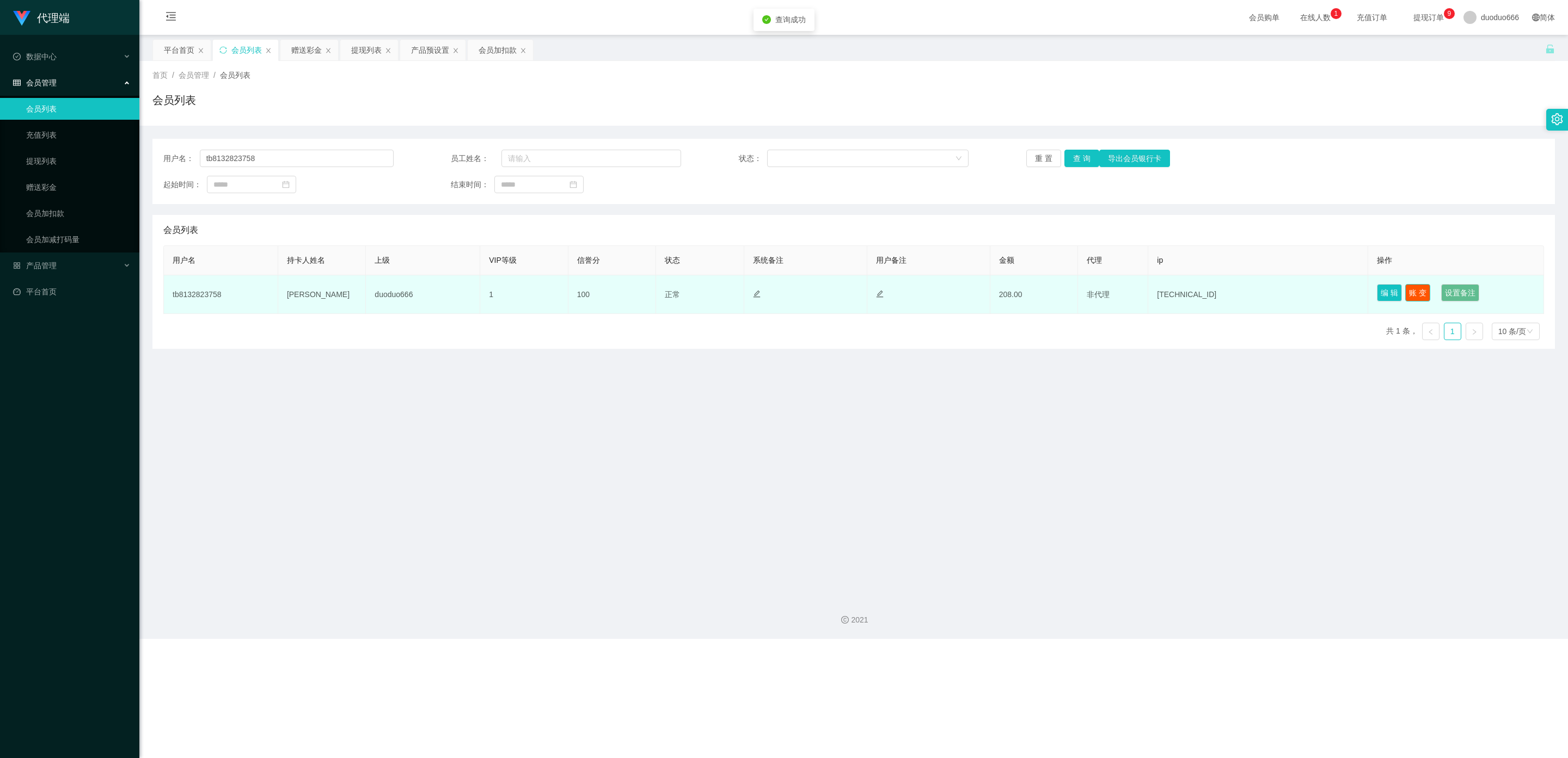
click at [797, 295] on button "账 变" at bounding box center [1418, 293] width 25 height 17
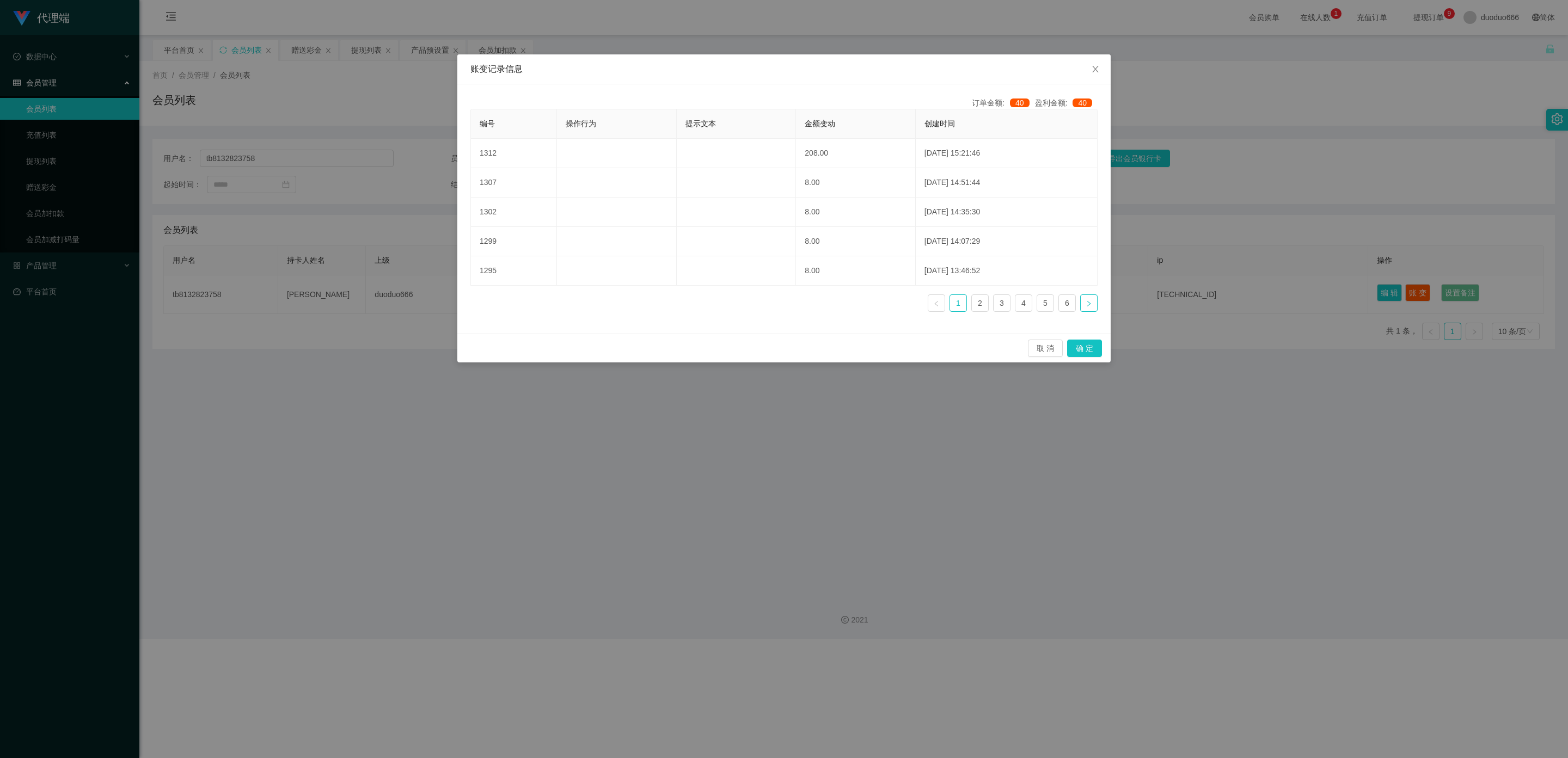
click at [797, 304] on link at bounding box center [1088, 303] width 17 height 17
click at [797, 68] on icon "图标: close" at bounding box center [1095, 69] width 6 height 7
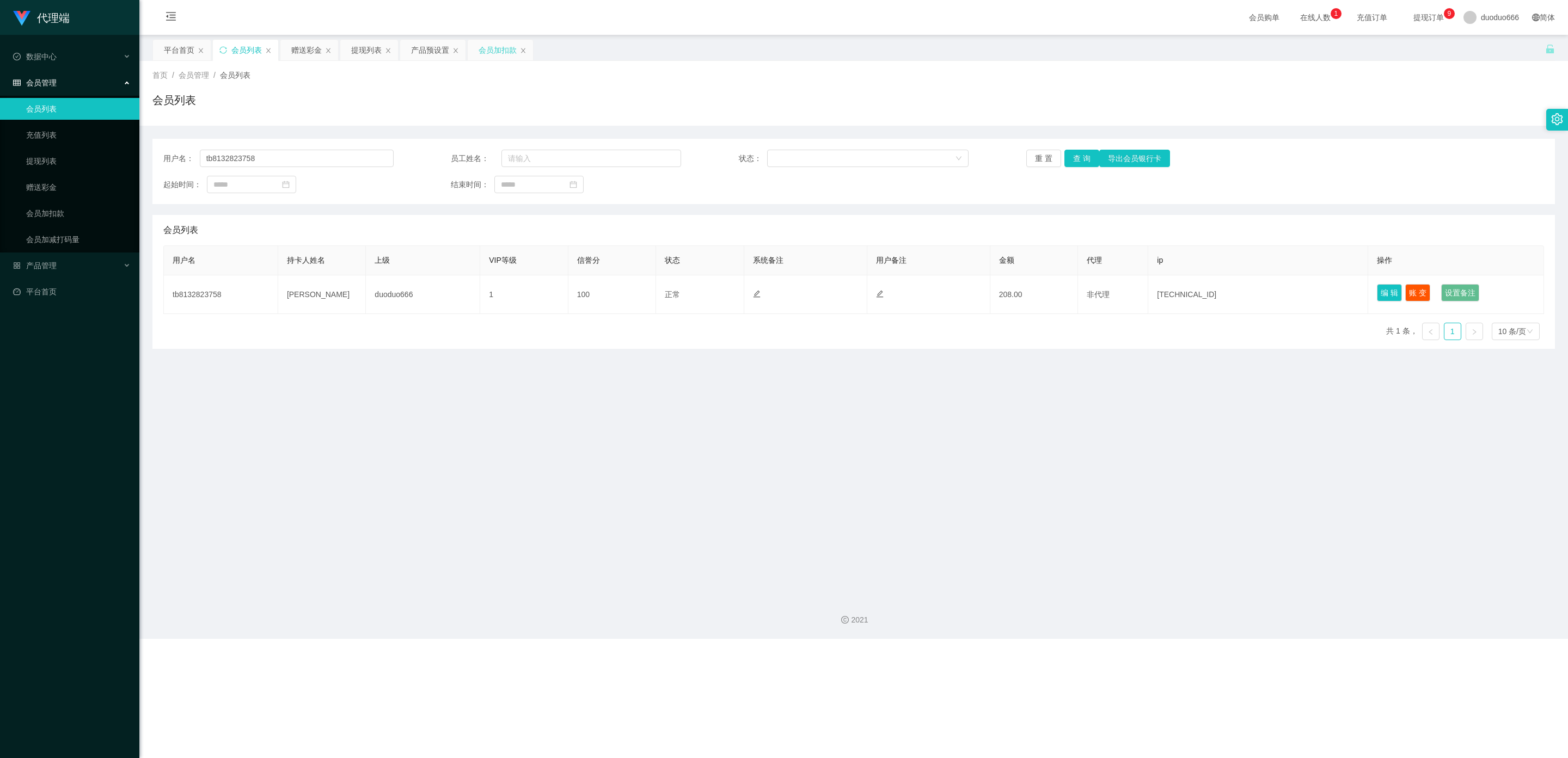
click at [490, 51] on div "会员加扣款" at bounding box center [497, 50] width 38 height 21
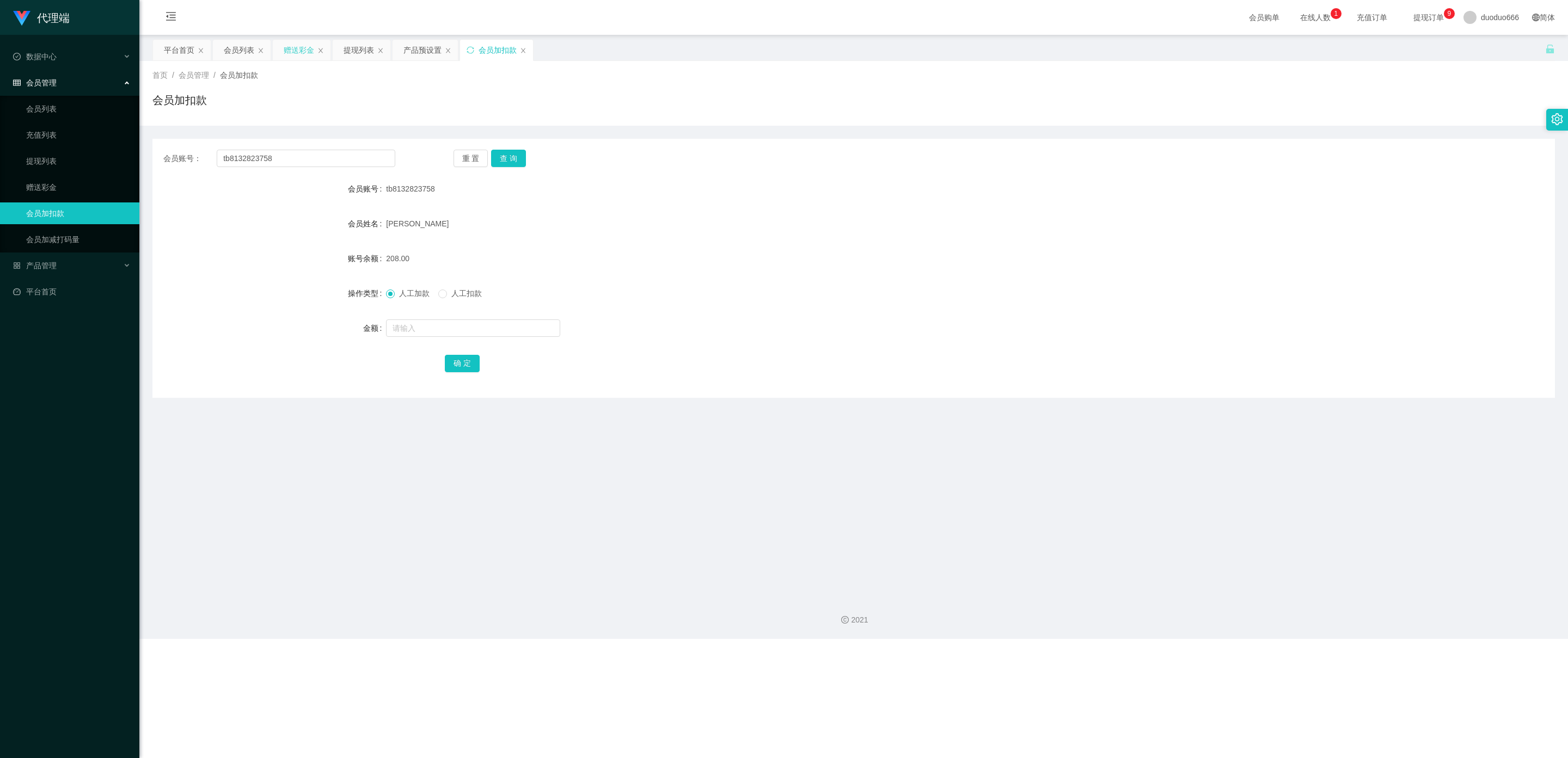
click at [303, 50] on div "赠送彩金" at bounding box center [299, 50] width 31 height 21
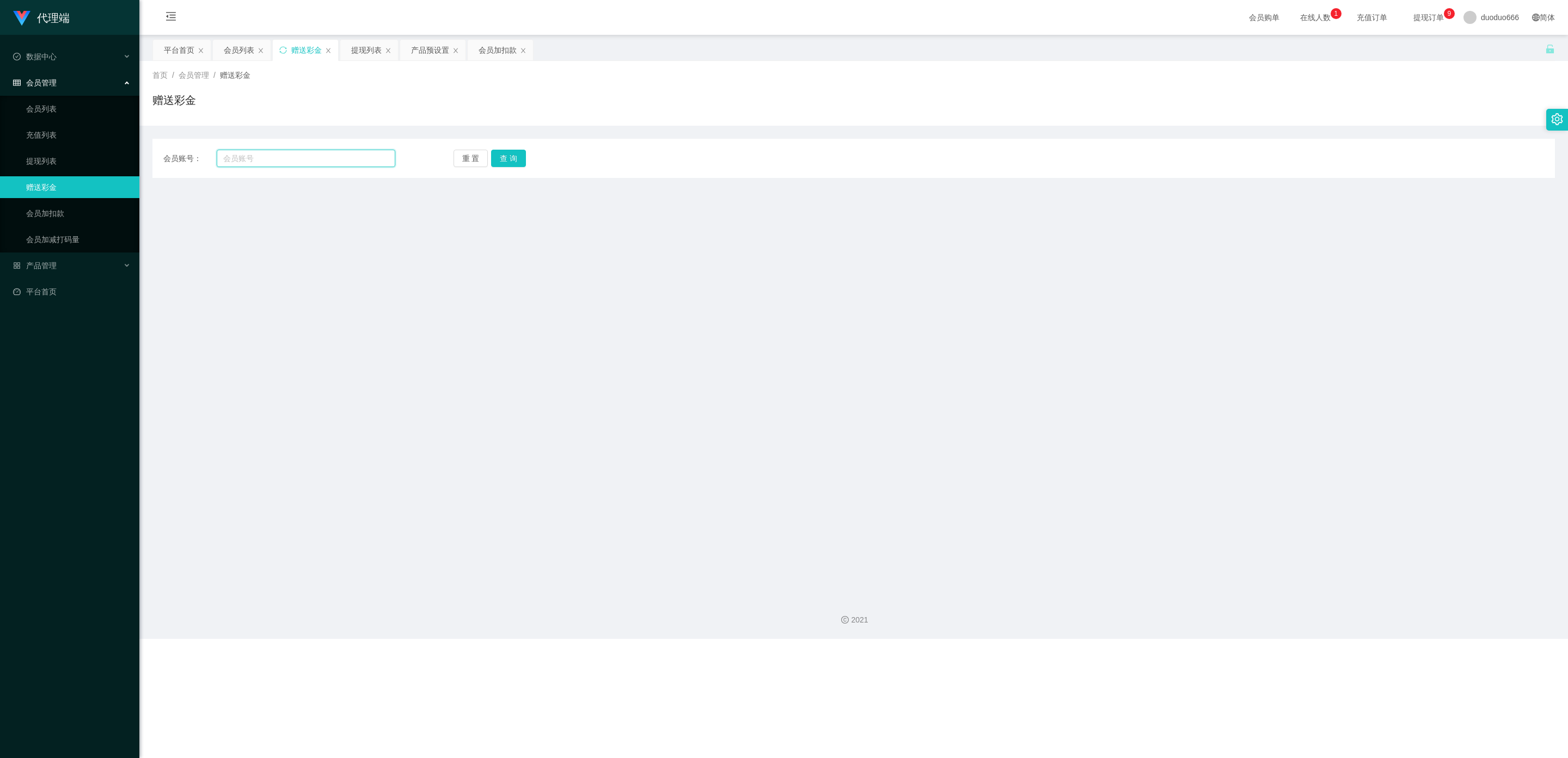
click at [308, 165] on input "text" at bounding box center [305, 158] width 178 height 17
paste input "tb8132823758"
type input "tb8132823758"
click at [507, 155] on button "查 询" at bounding box center [508, 158] width 35 height 17
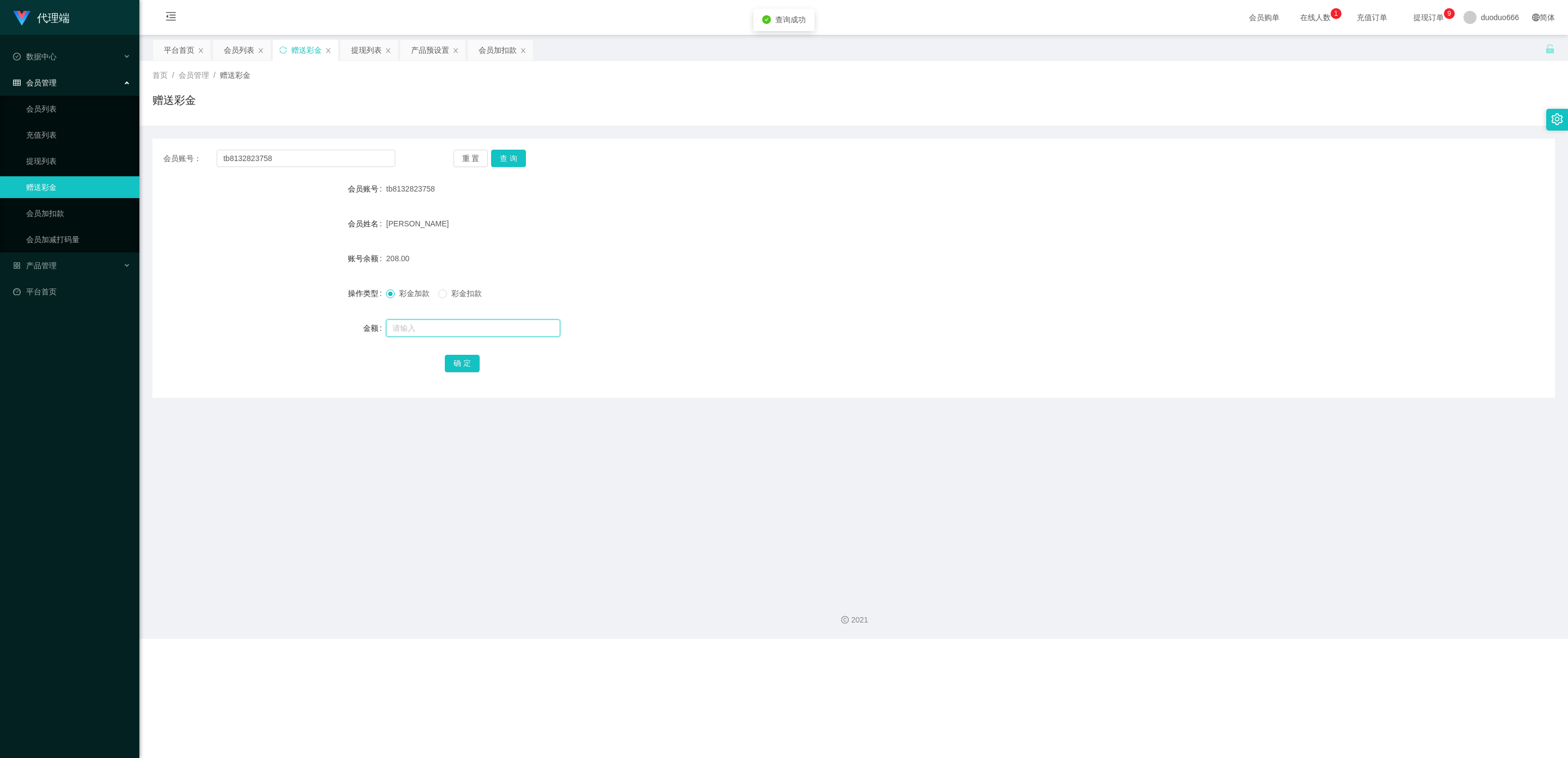
click at [415, 329] on input "text" at bounding box center [473, 328] width 174 height 17
drag, startPoint x: 492, startPoint y: 50, endPoint x: 490, endPoint y: 59, distance: 9.2
click at [490, 50] on div "会员加扣款" at bounding box center [497, 50] width 38 height 21
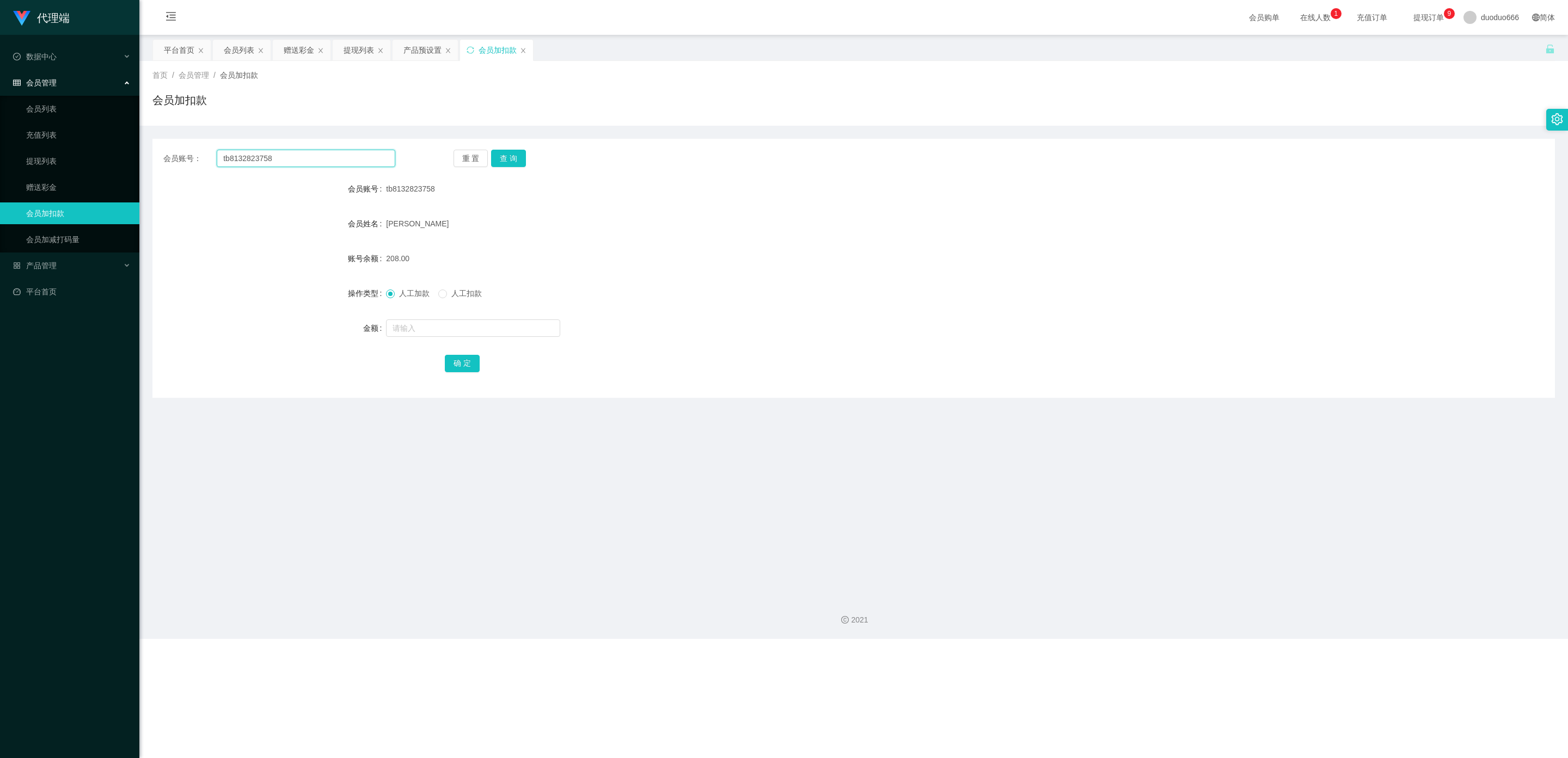
click at [289, 162] on input "tb8132823758" at bounding box center [305, 158] width 178 height 17
drag, startPoint x: 314, startPoint y: 157, endPoint x: 218, endPoint y: 157, distance: 96.0
click at [218, 157] on input "tb8132823758" at bounding box center [305, 158] width 178 height 17
click at [241, 52] on div "会员列表" at bounding box center [239, 50] width 31 height 21
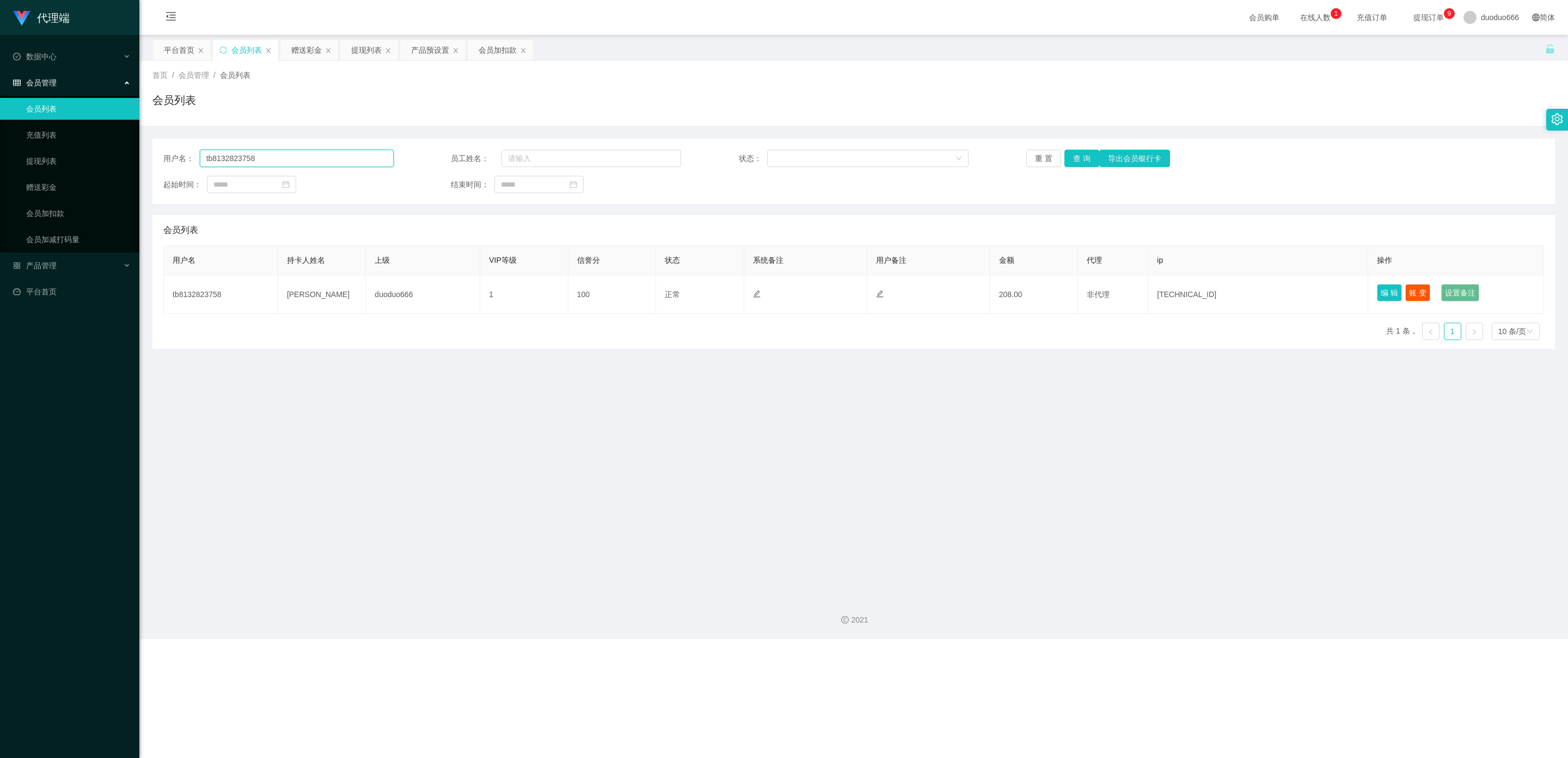
drag, startPoint x: 276, startPoint y: 162, endPoint x: 283, endPoint y: 162, distance: 7.0
click at [276, 162] on input "tb8132823758" at bounding box center [297, 158] width 194 height 17
click at [797, 159] on button "查 询" at bounding box center [1081, 158] width 35 height 17
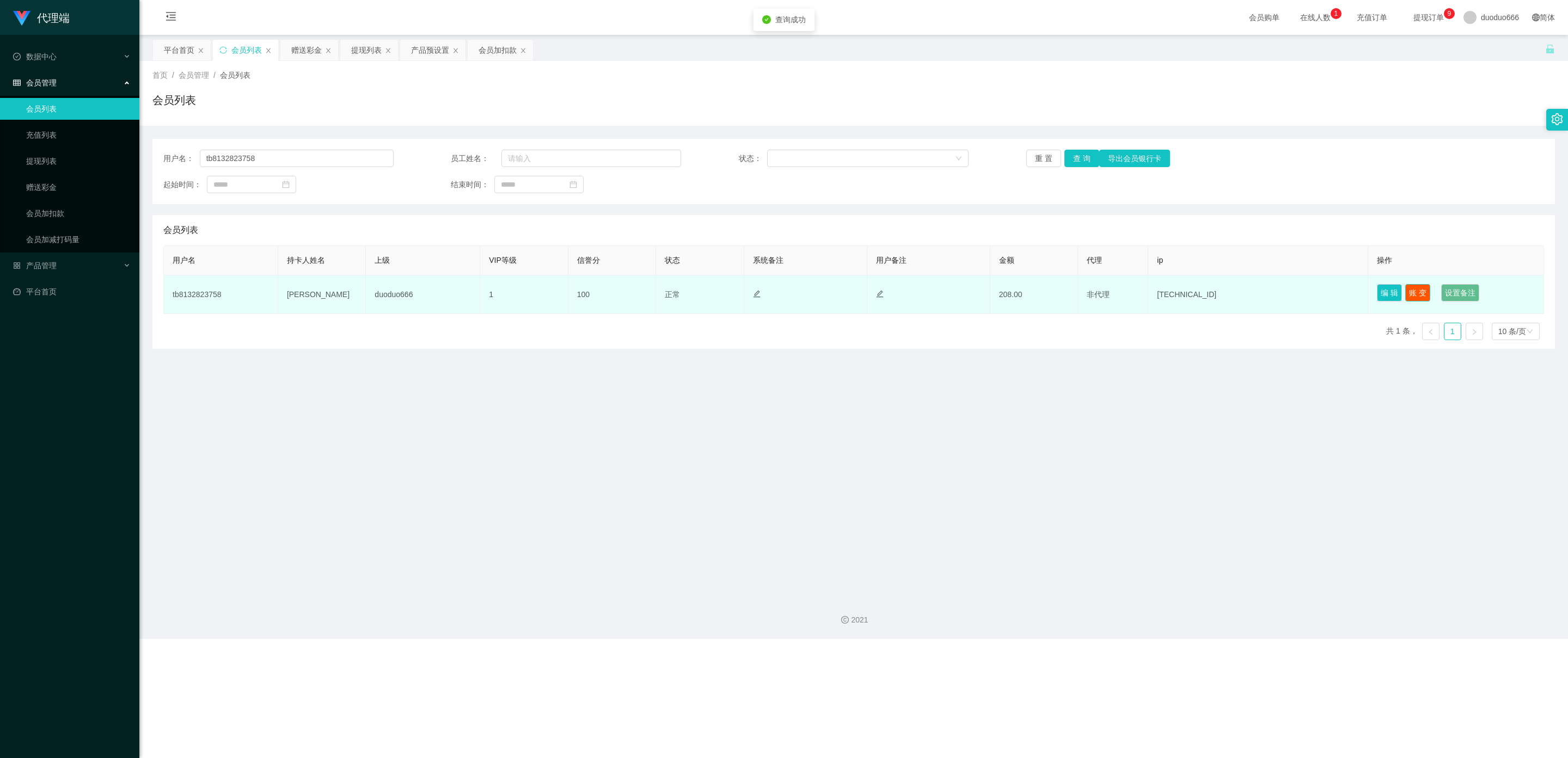
click at [797, 291] on button "账 变" at bounding box center [1418, 293] width 25 height 17
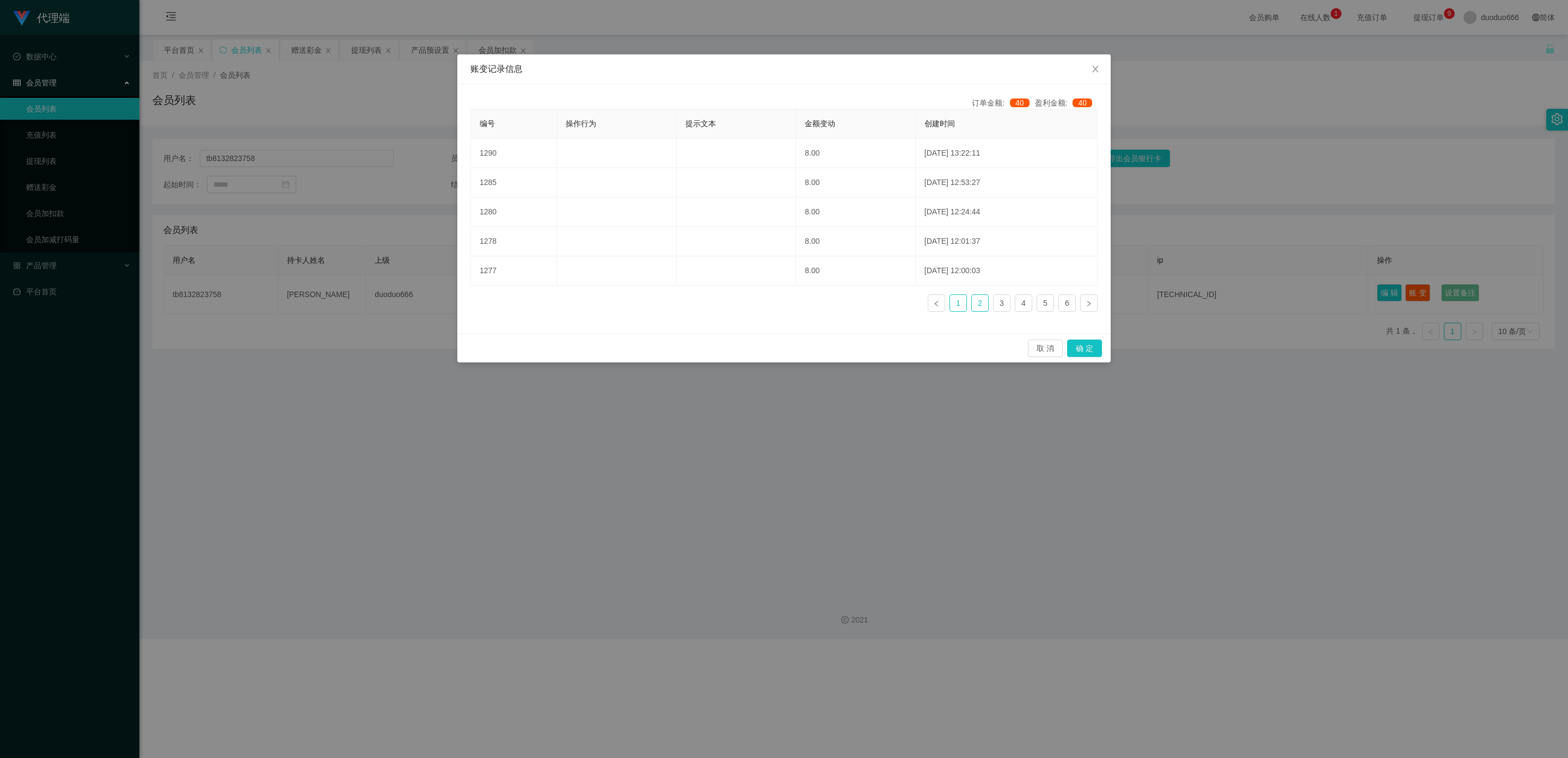
click at [797, 303] on link "1" at bounding box center [958, 303] width 17 height 17
click at [797, 69] on icon "图标: close" at bounding box center [1095, 69] width 6 height 7
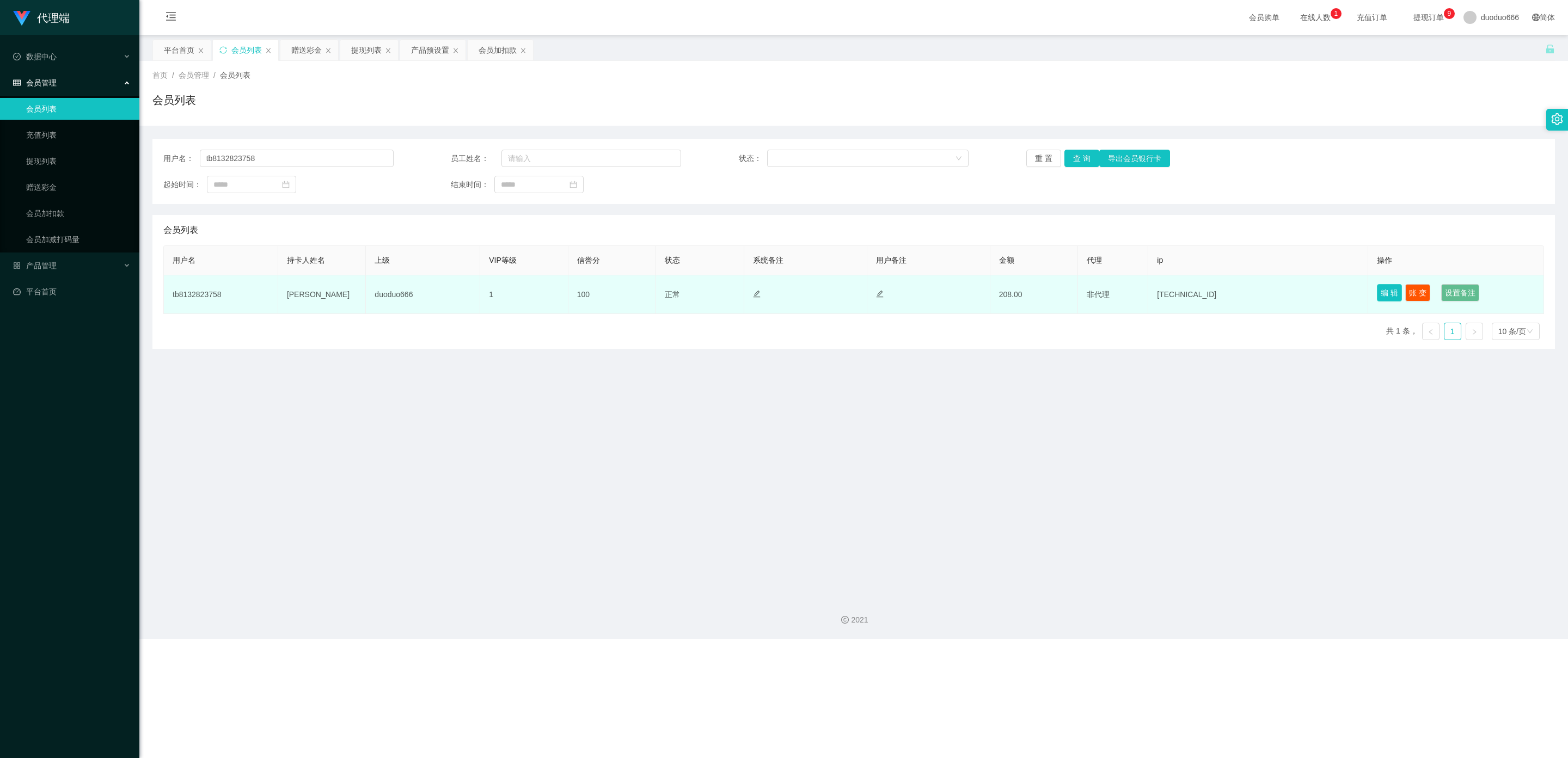
click at [797, 293] on button "编 辑" at bounding box center [1389, 293] width 25 height 17
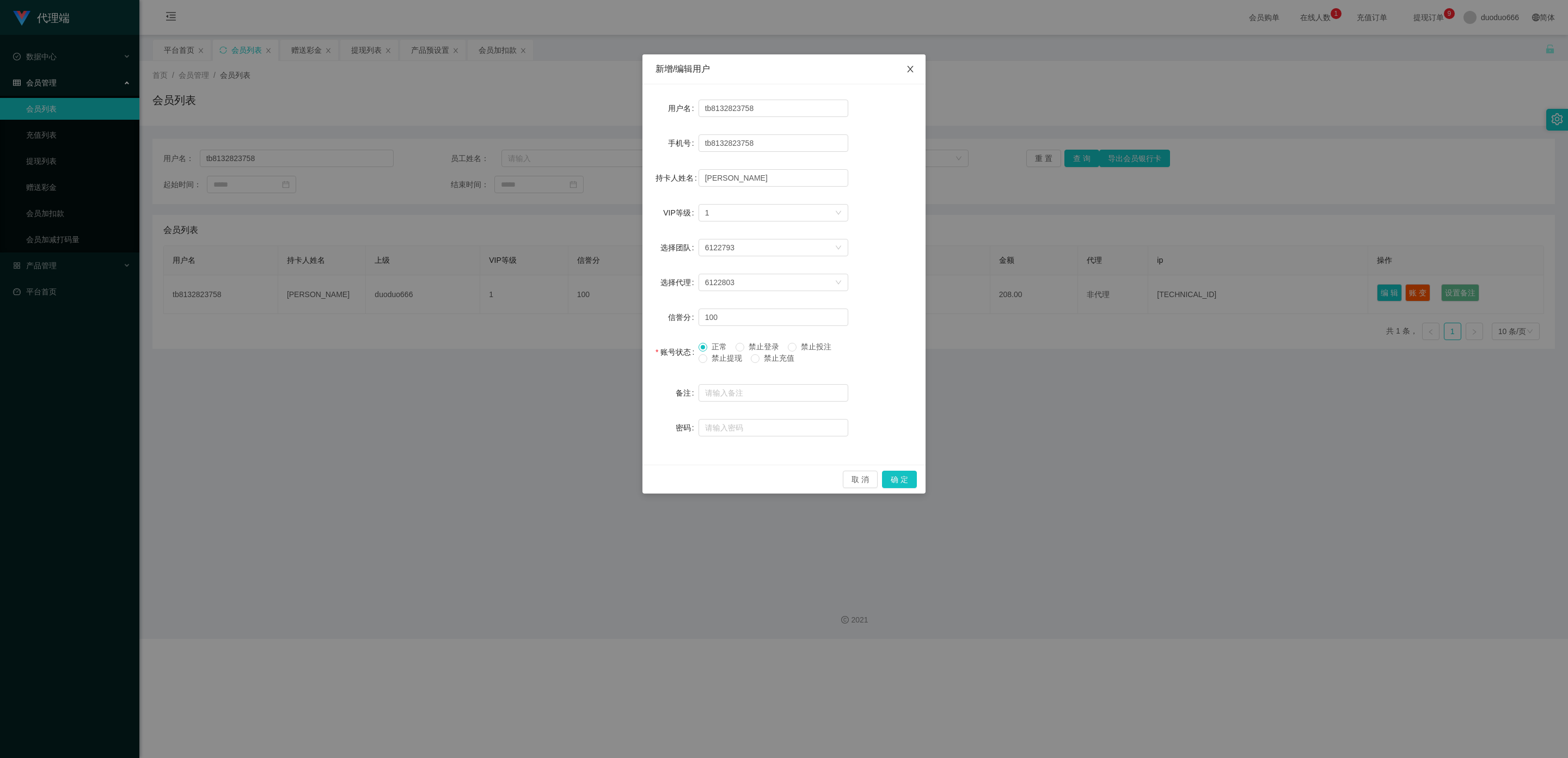
click at [797, 71] on icon "图标: close" at bounding box center [910, 69] width 6 height 7
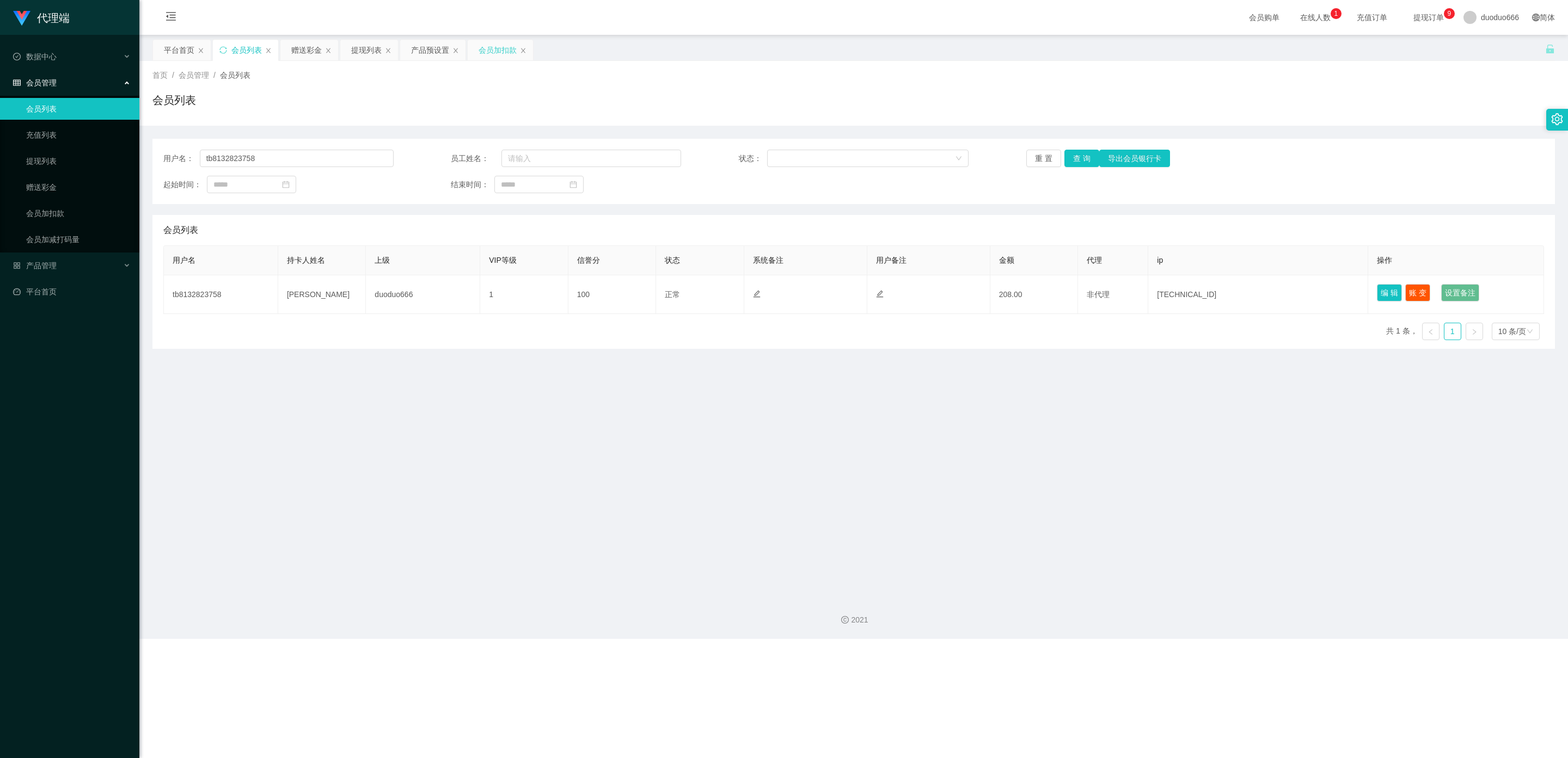
click at [506, 56] on div "会员加扣款" at bounding box center [497, 50] width 38 height 21
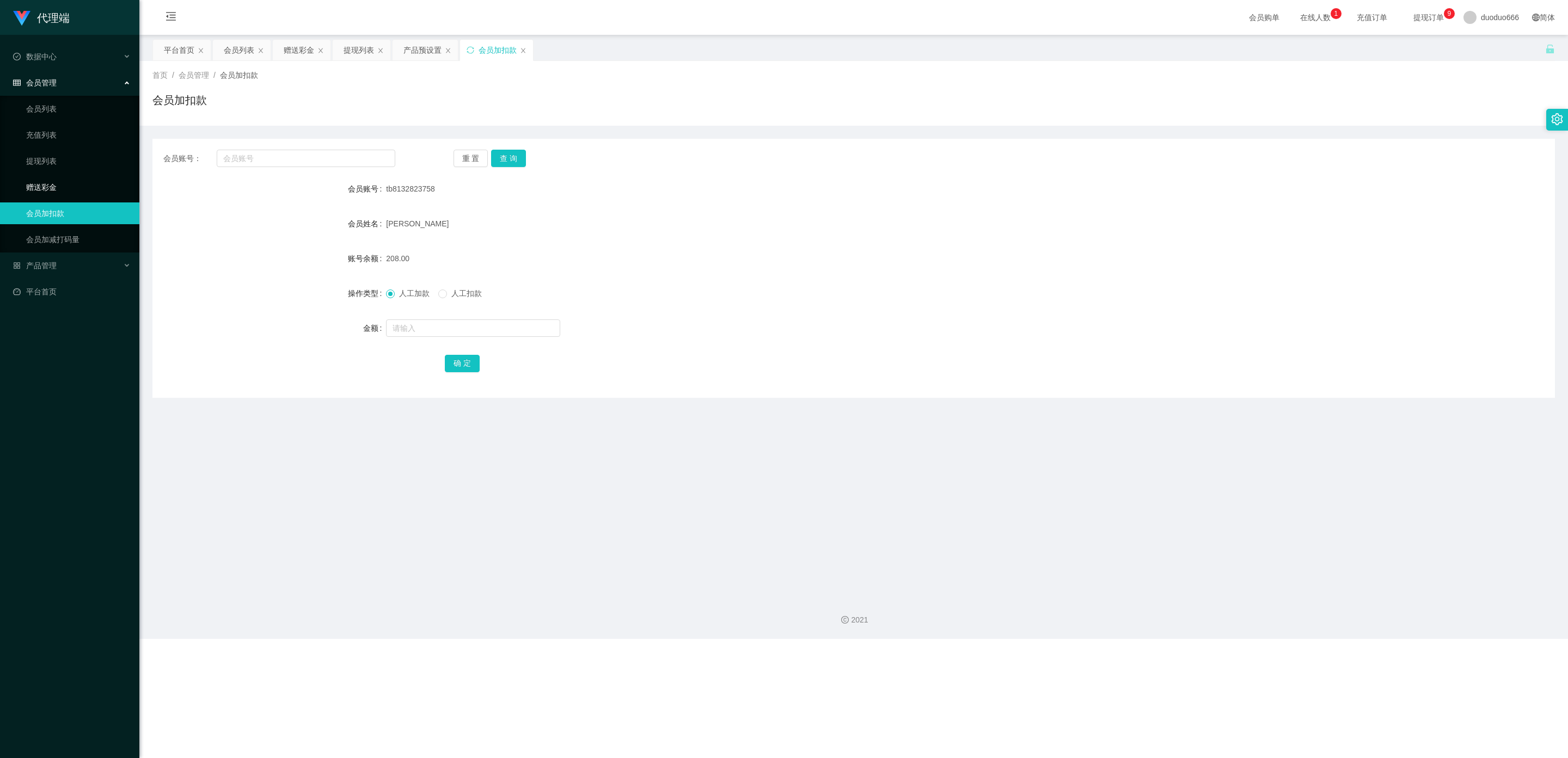
click at [50, 182] on link "赠送彩金" at bounding box center [78, 187] width 105 height 22
click at [508, 153] on button "查 询" at bounding box center [508, 158] width 35 height 17
click at [47, 155] on link "提现列表" at bounding box center [78, 161] width 105 height 22
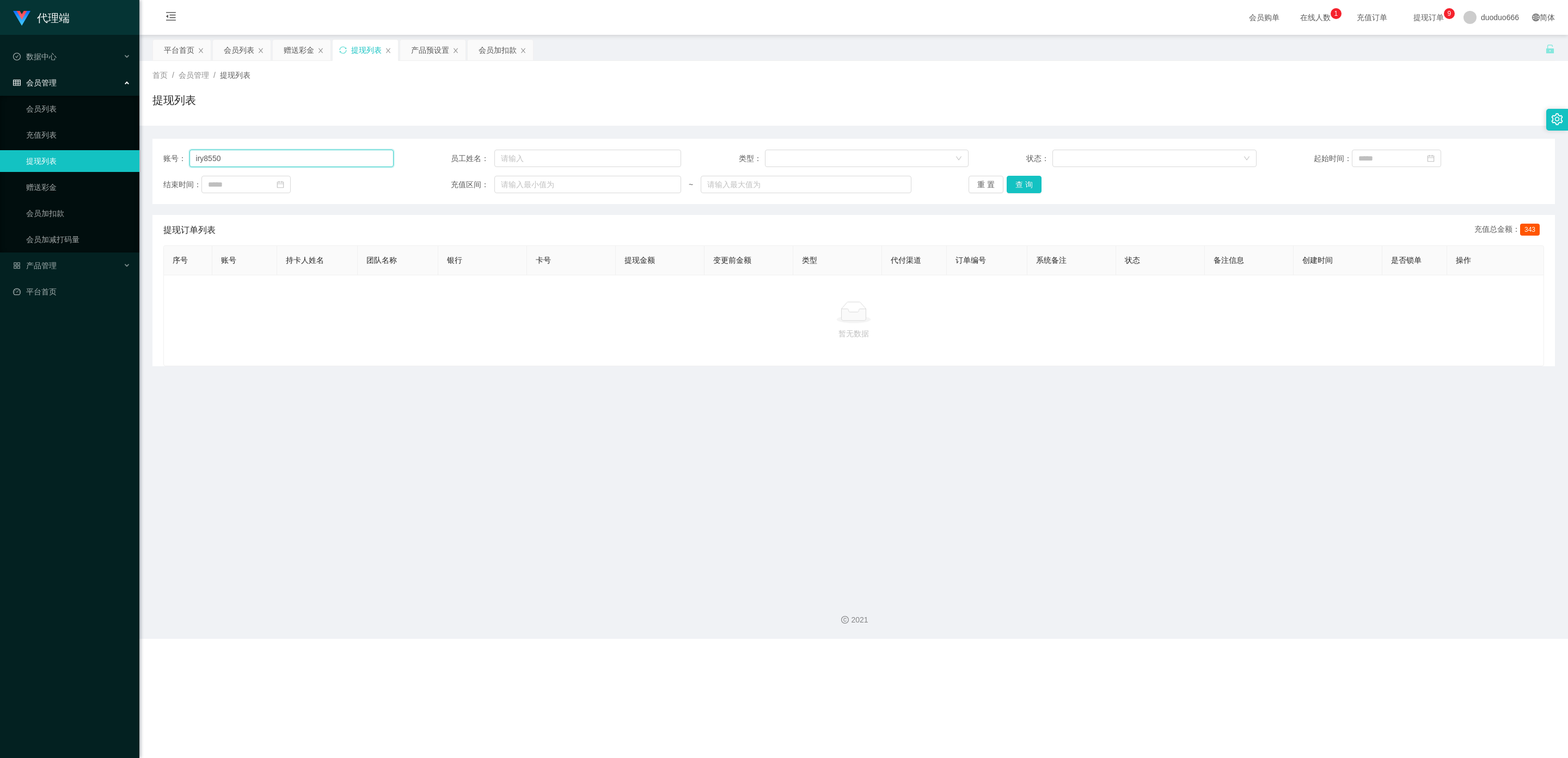
drag, startPoint x: 258, startPoint y: 160, endPoint x: 95, endPoint y: 151, distance: 163.2
click at [95, 151] on section "代理端 数据中心 会员管理 会员列表 充值列表 提现列表 赠送彩金 会员加扣款 会员加减打码量 产品管理 平台首页 保存配置 重置配置 整体风格设置 主题色 …" at bounding box center [784, 320] width 1568 height 639
paste input "tb8132823758"
type input "tb8132823758"
drag, startPoint x: 1026, startPoint y: 186, endPoint x: 1021, endPoint y: 193, distance: 8.6
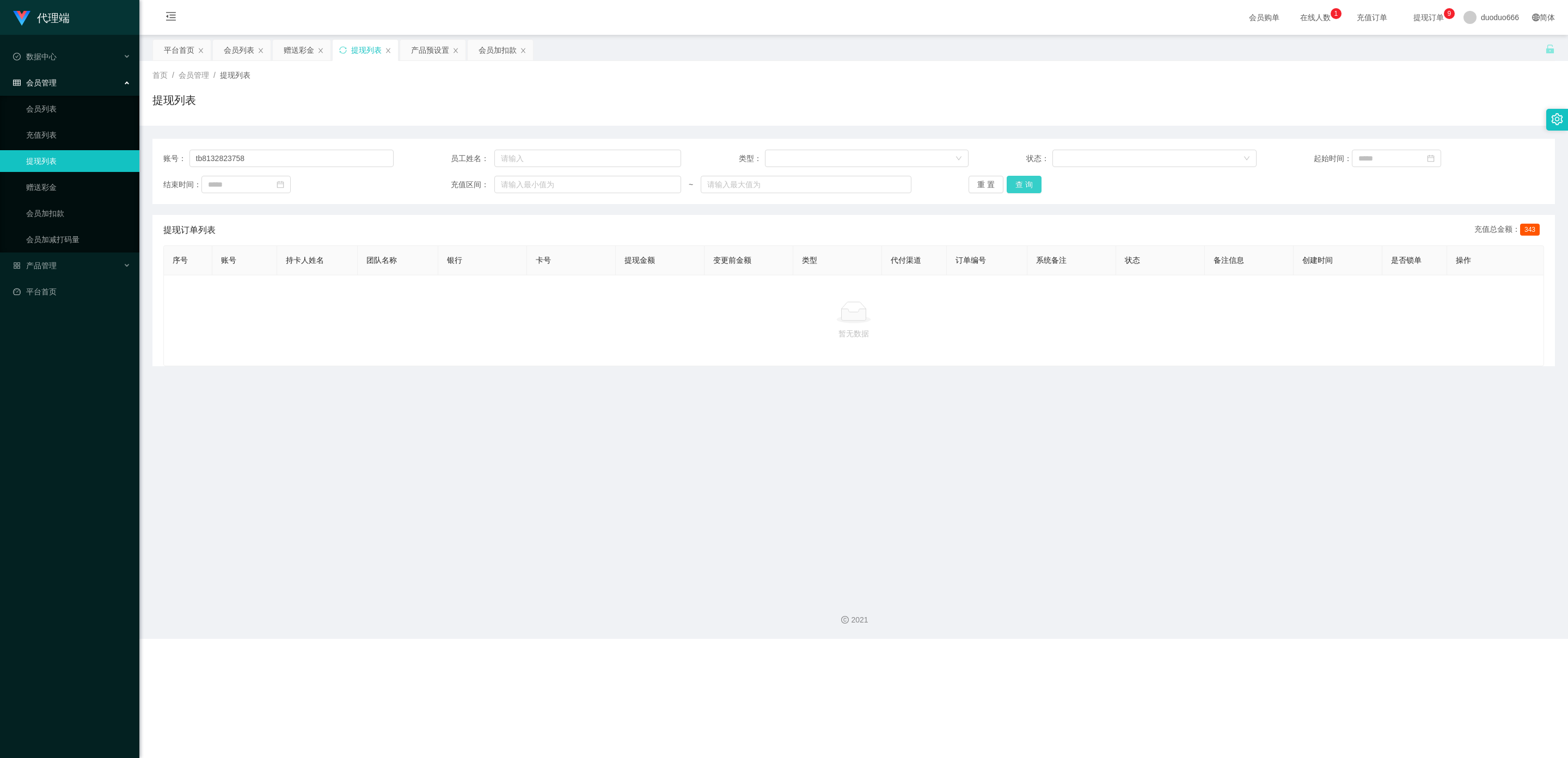
click at [797, 186] on button "查 询" at bounding box center [1024, 184] width 35 height 17
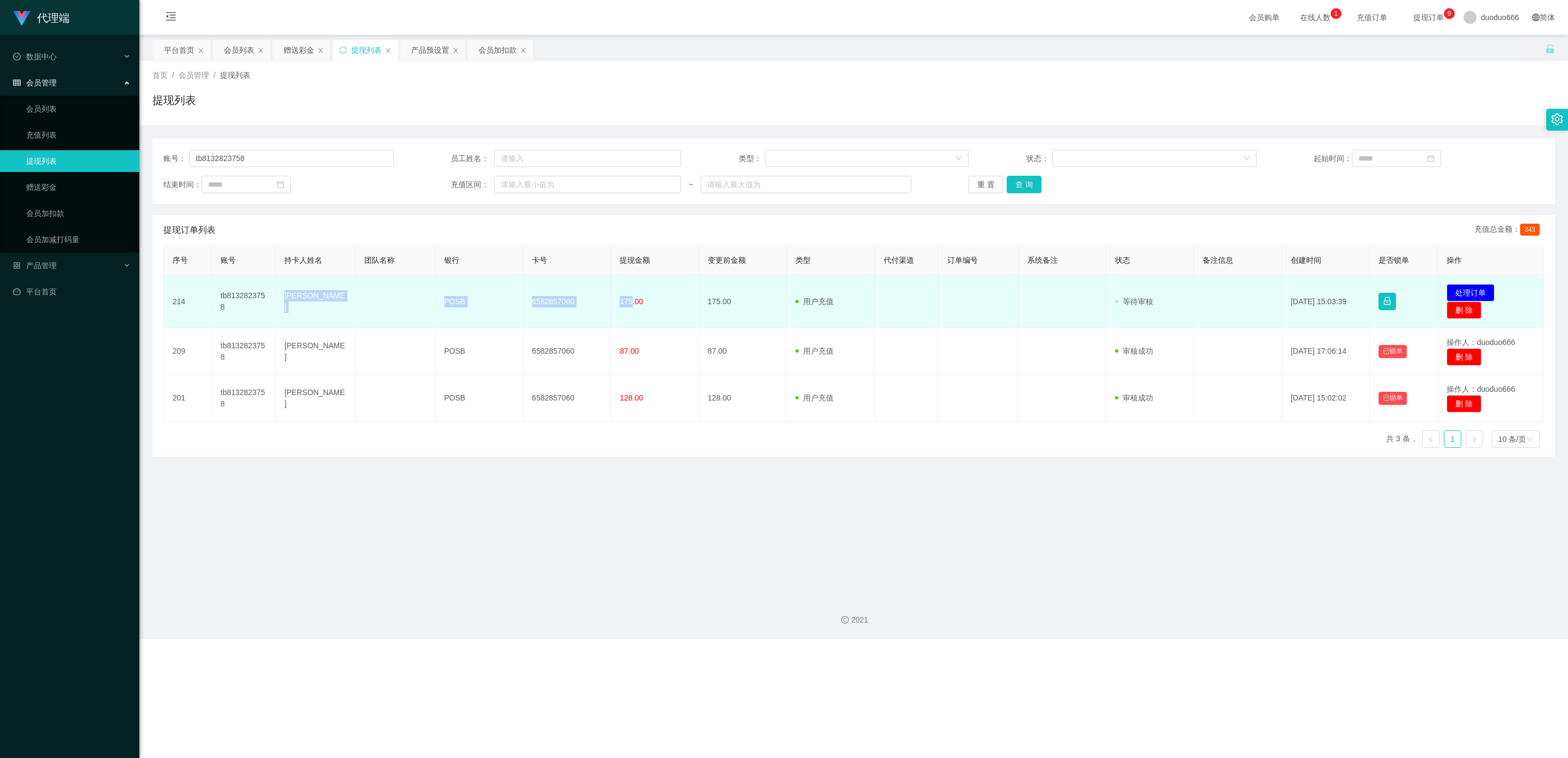
drag, startPoint x: 629, startPoint y: 301, endPoint x: 287, endPoint y: 295, distance: 342.1
click at [283, 296] on tr "214 tb8132823758 FANG CHERN JIN POSB 6582857060 175.00 175.00 用户充值 人工扣款 审核驳回 审核…" at bounding box center [854, 302] width 1380 height 53
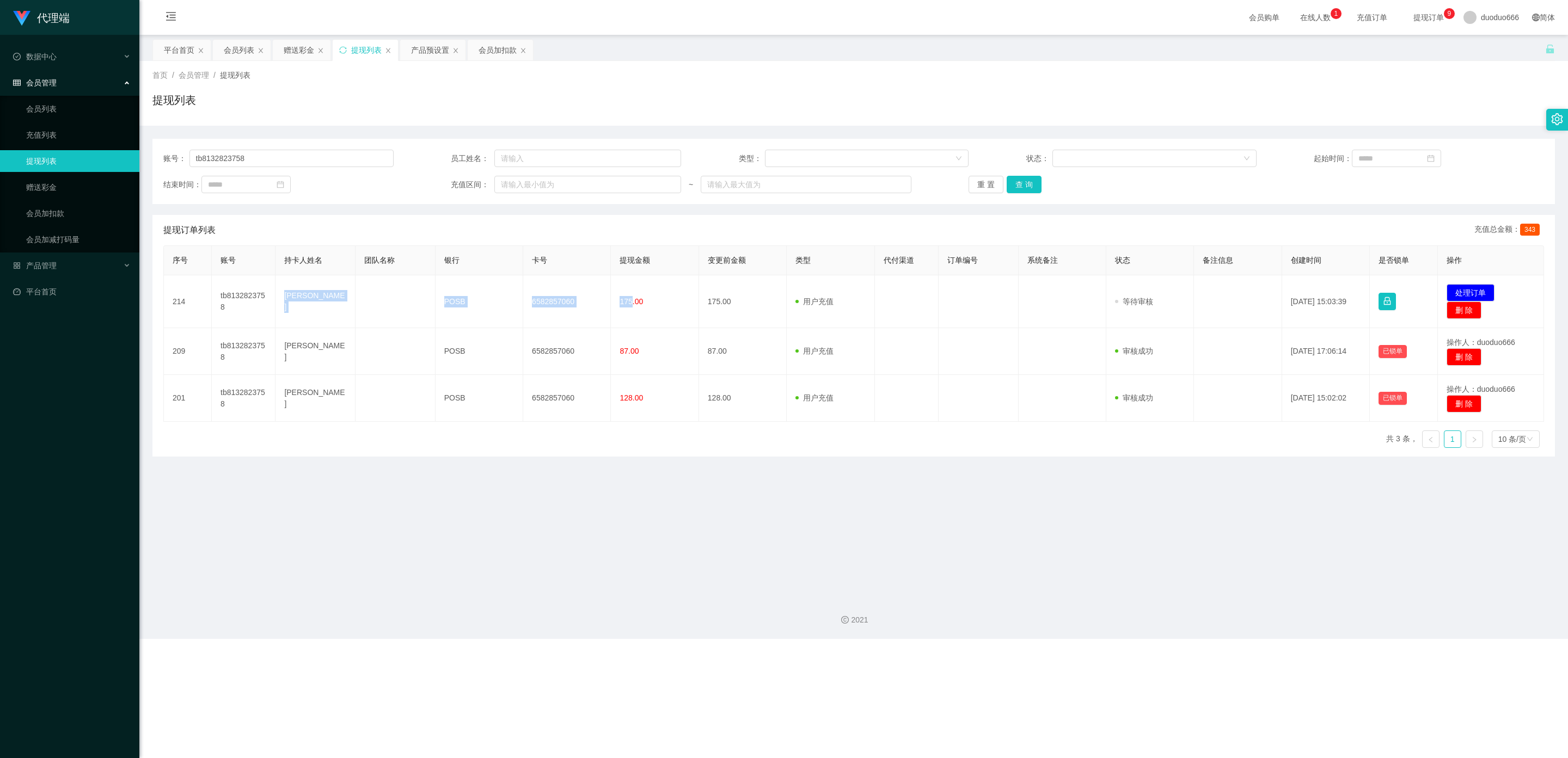
copy tr "[PERSON_NAME] POSB 6582857060 175"
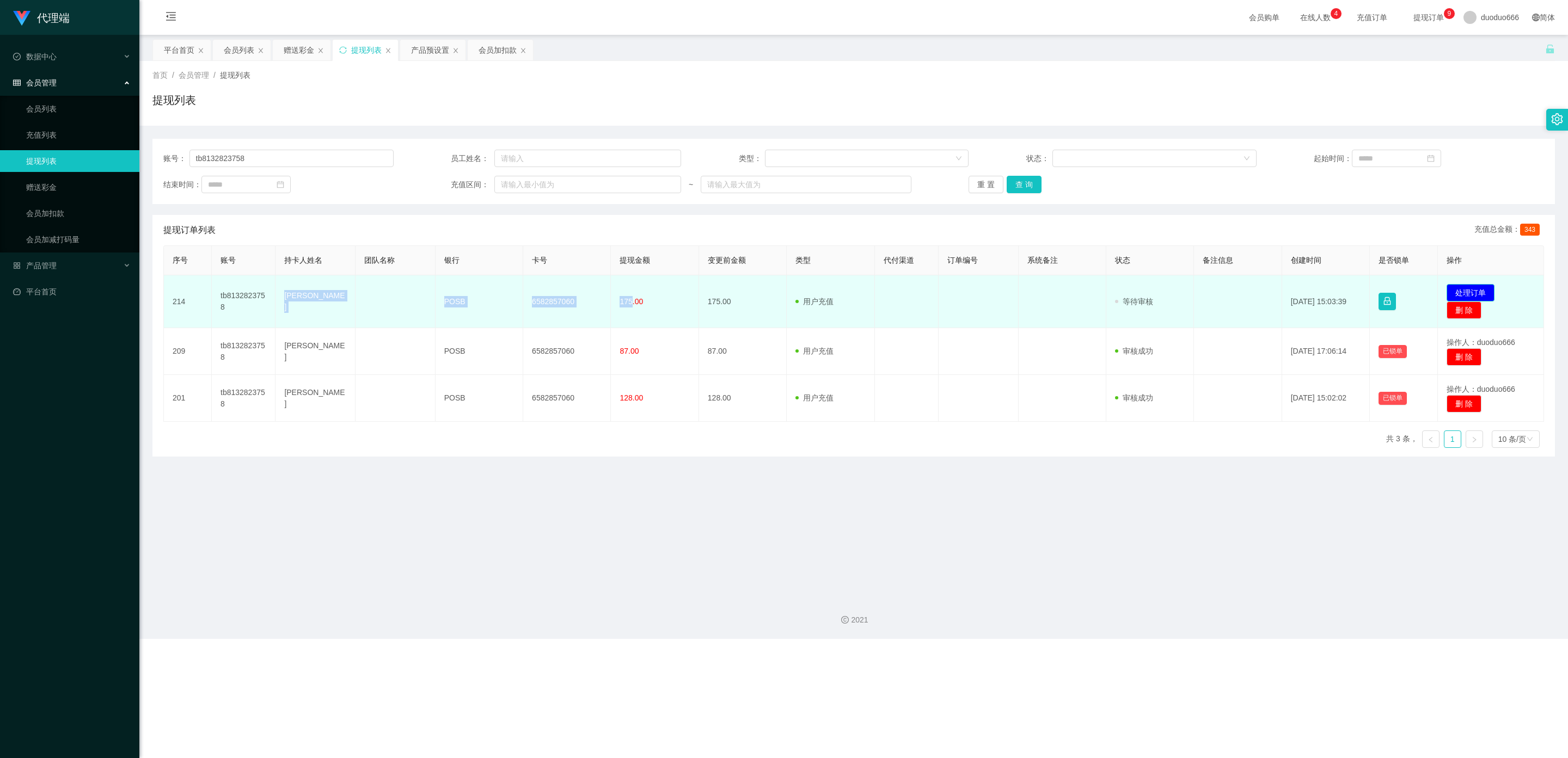
click at [797, 291] on button "处理订单" at bounding box center [1471, 293] width 48 height 17
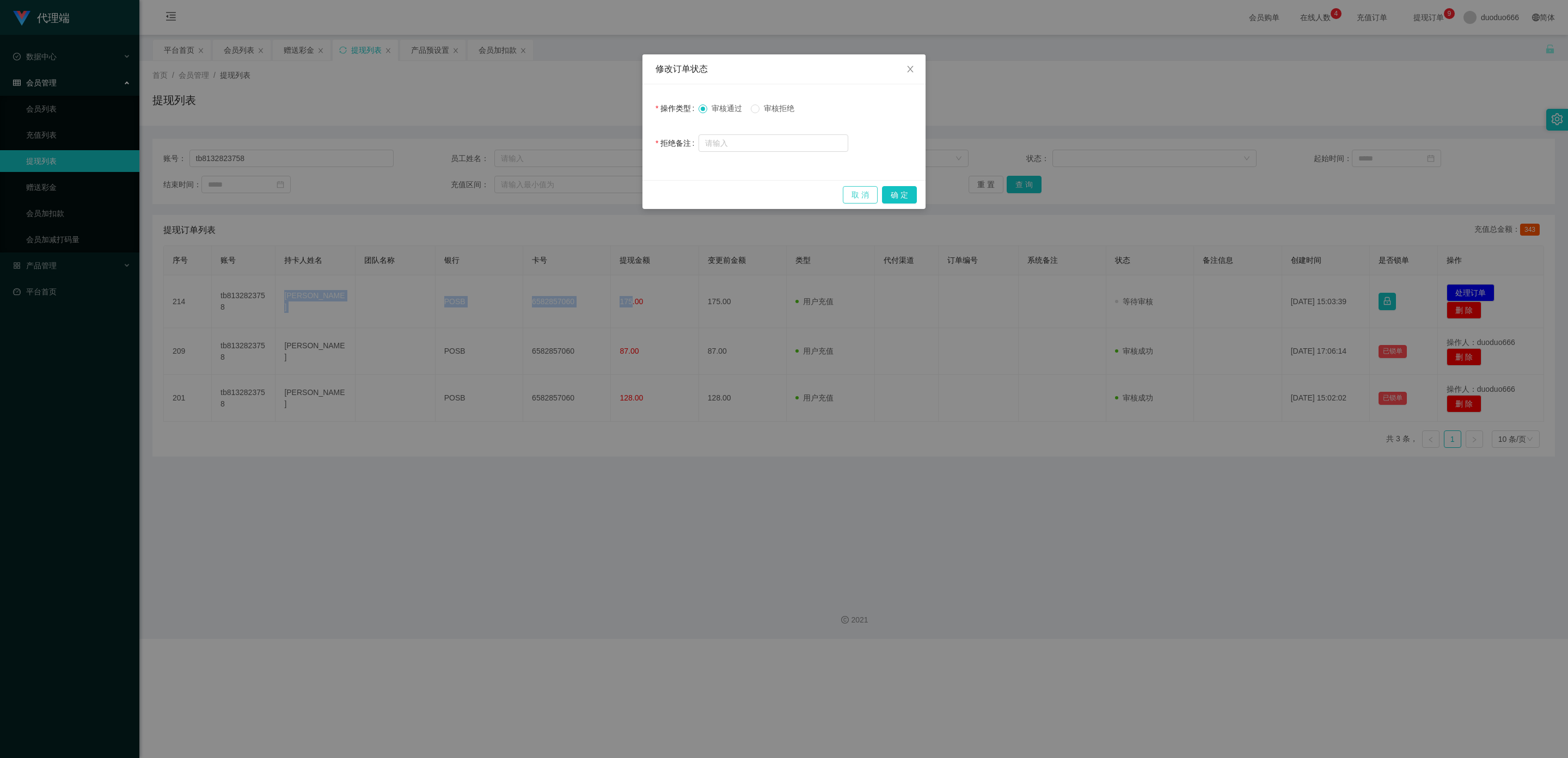
click at [797, 194] on button "取 消" at bounding box center [860, 195] width 35 height 17
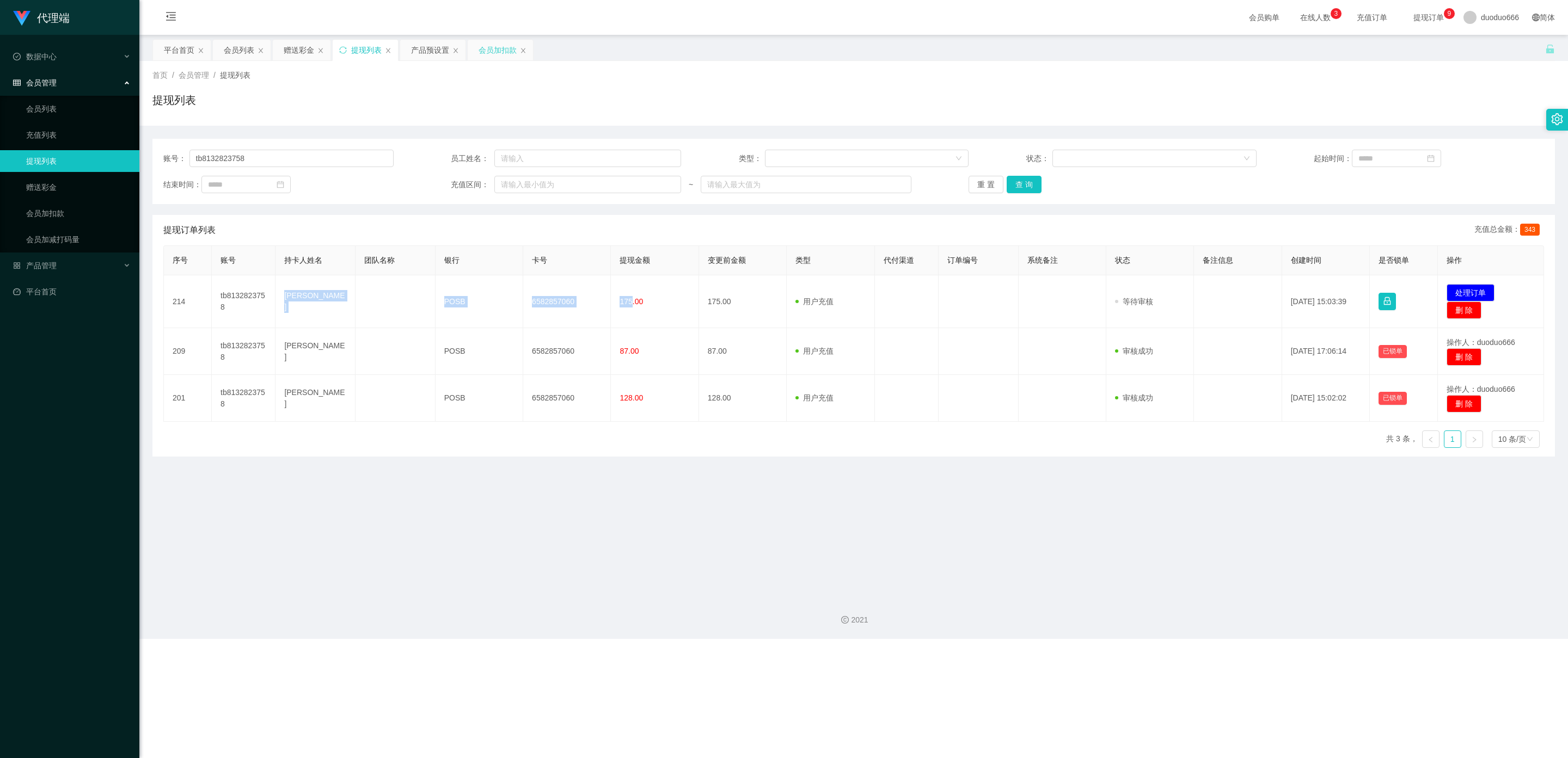
click at [502, 49] on div "会员加扣款" at bounding box center [497, 50] width 38 height 21
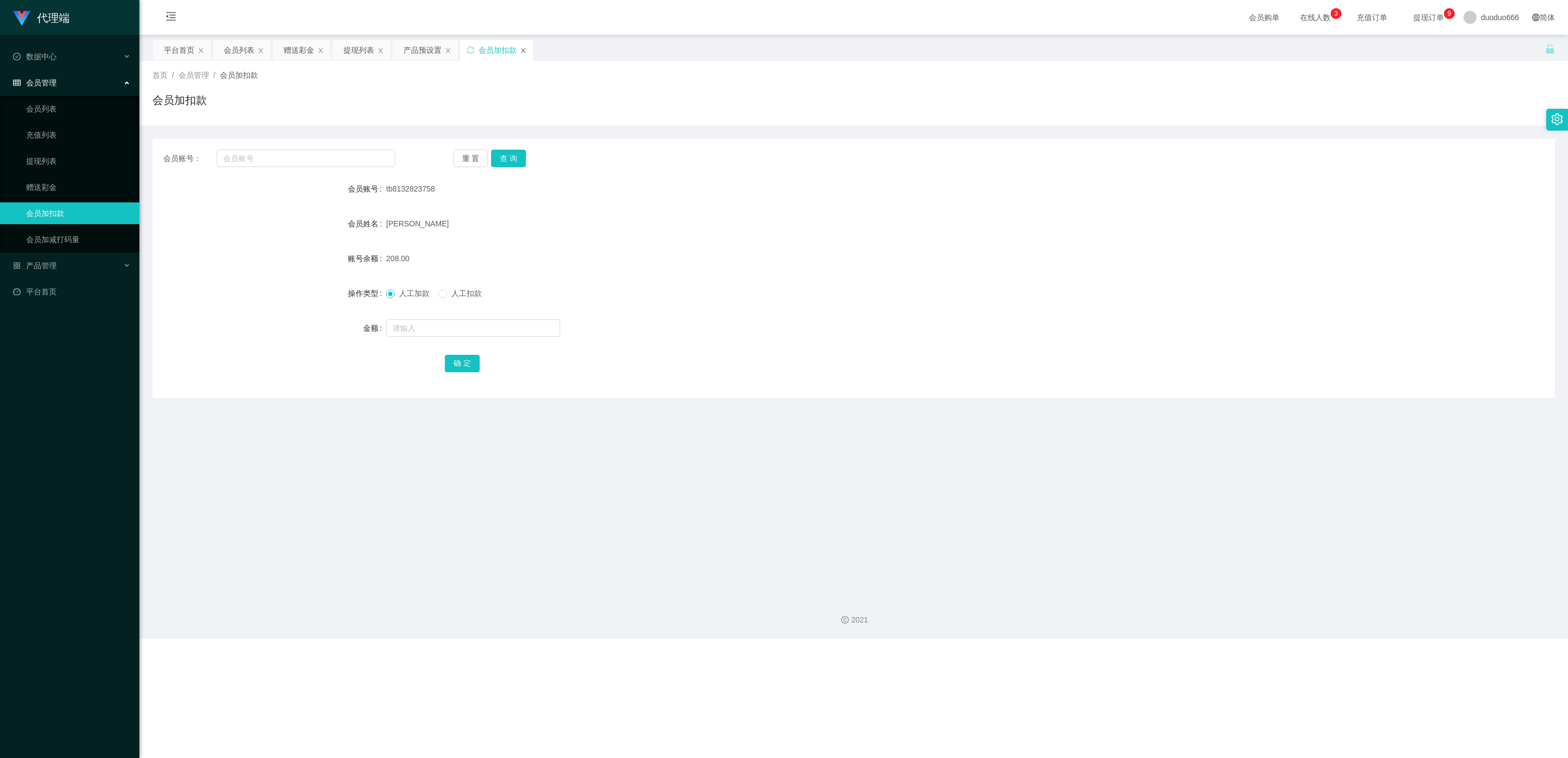
drag, startPoint x: 526, startPoint y: 47, endPoint x: 488, endPoint y: 58, distance: 39.6
click at [526, 47] on icon "图标: close" at bounding box center [523, 50] width 7 height 7
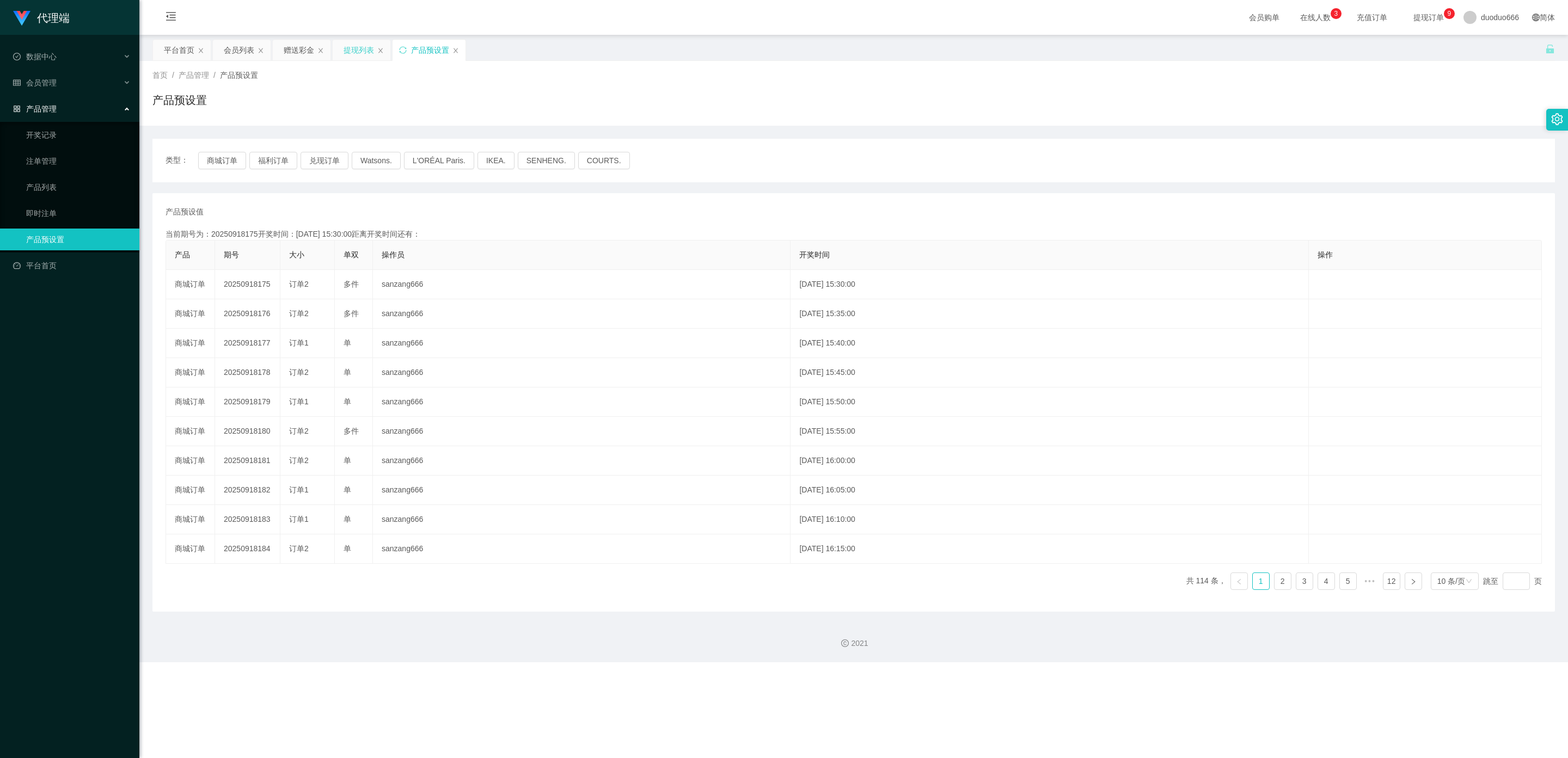
click at [359, 50] on div "提现列表" at bounding box center [359, 50] width 31 height 21
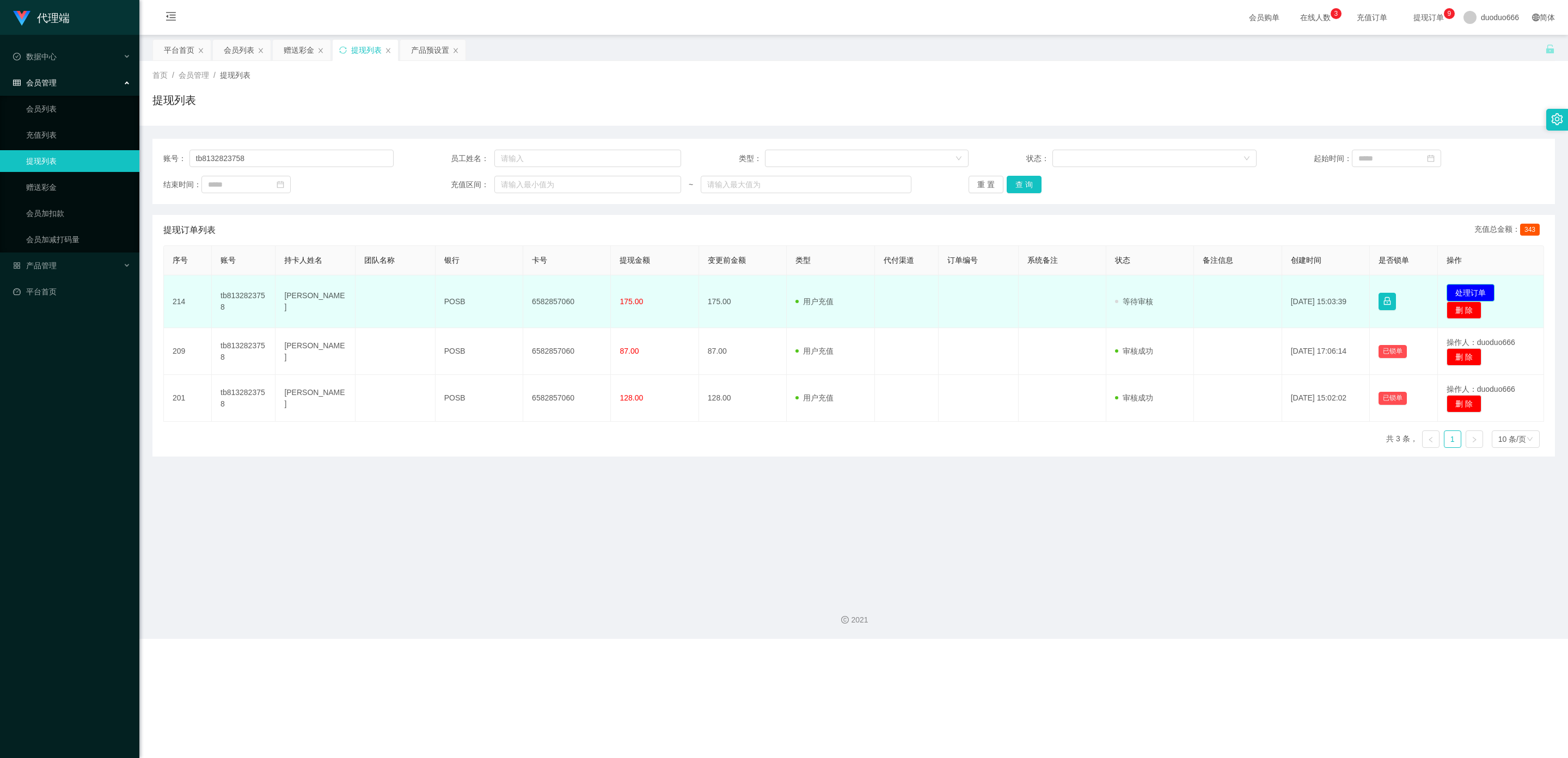
click at [797, 293] on button "处理订单" at bounding box center [1471, 293] width 48 height 17
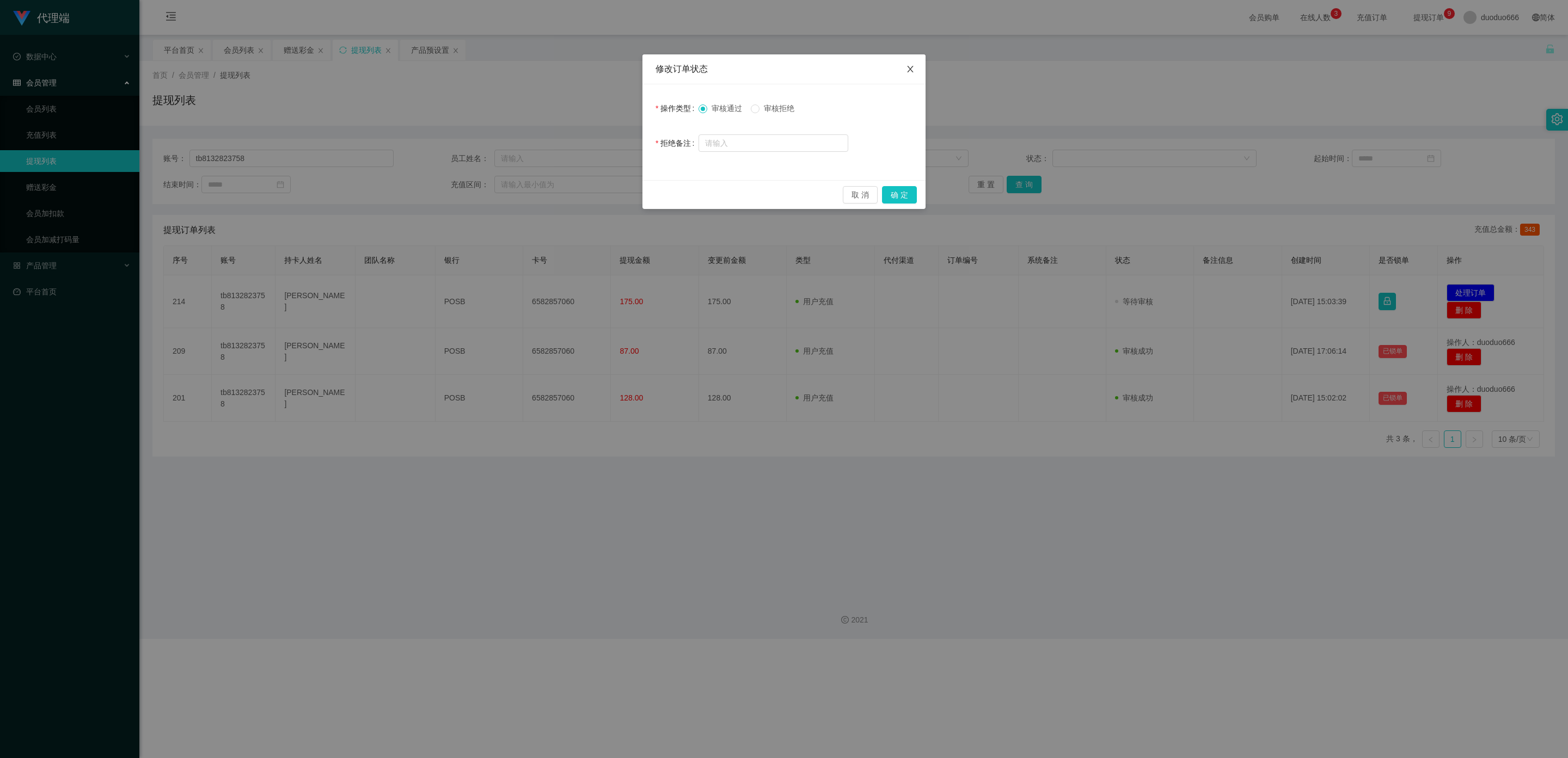
click at [797, 69] on span "Close" at bounding box center [910, 69] width 31 height 31
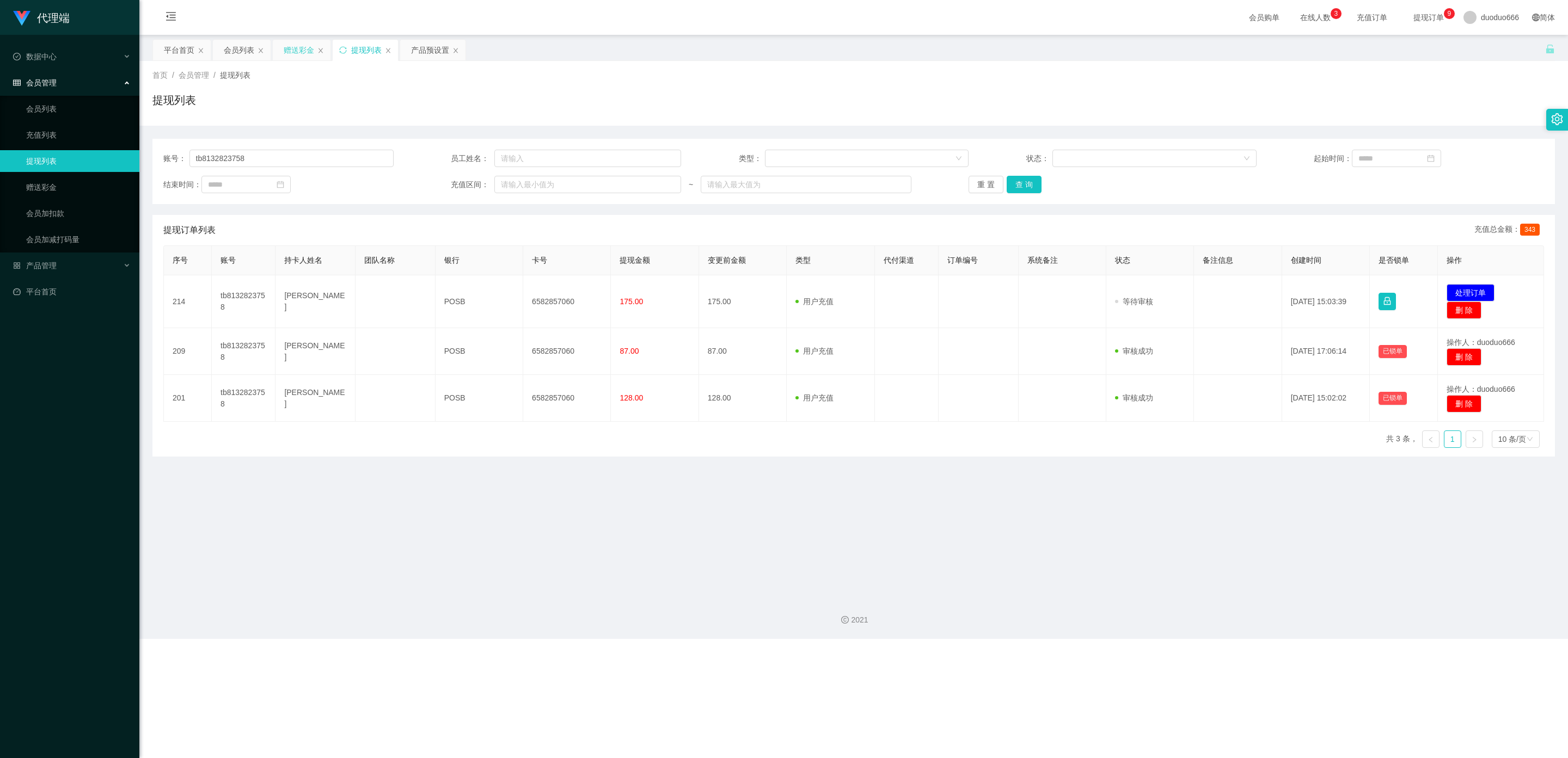
click at [301, 50] on div "赠送彩金" at bounding box center [299, 50] width 31 height 21
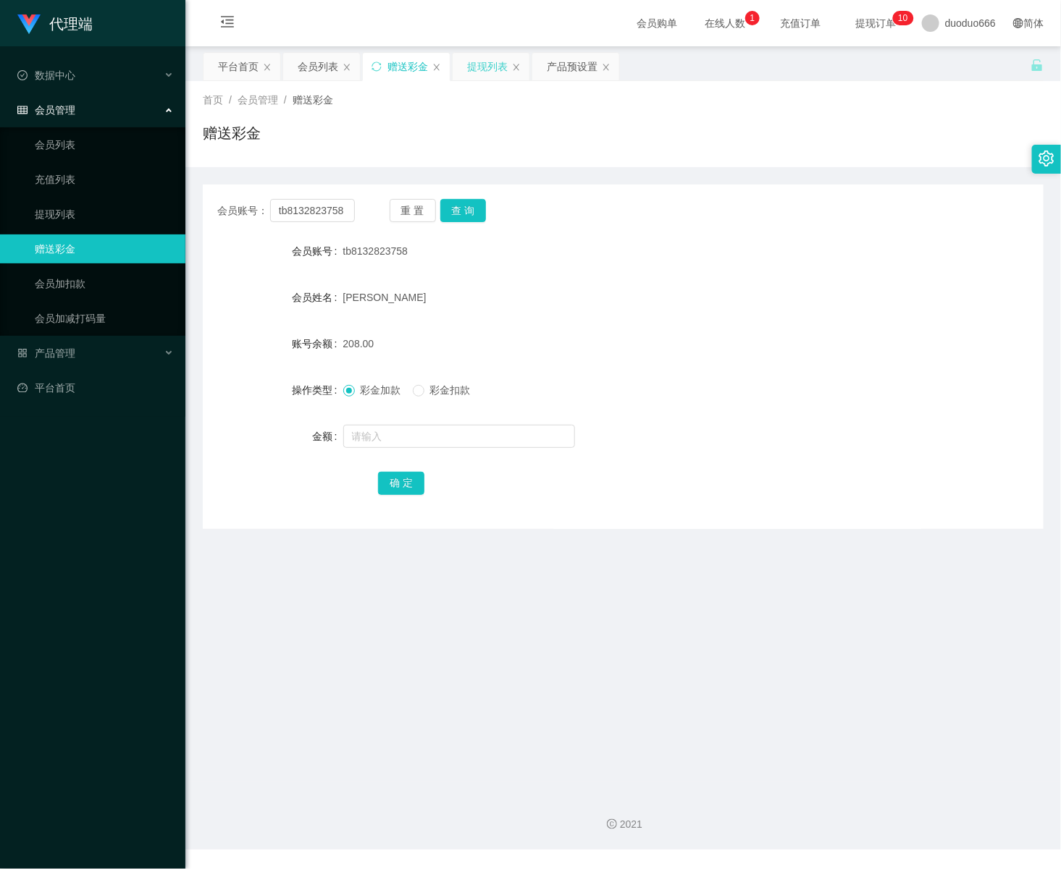
click at [482, 65] on div "提现列表" at bounding box center [487, 67] width 41 height 28
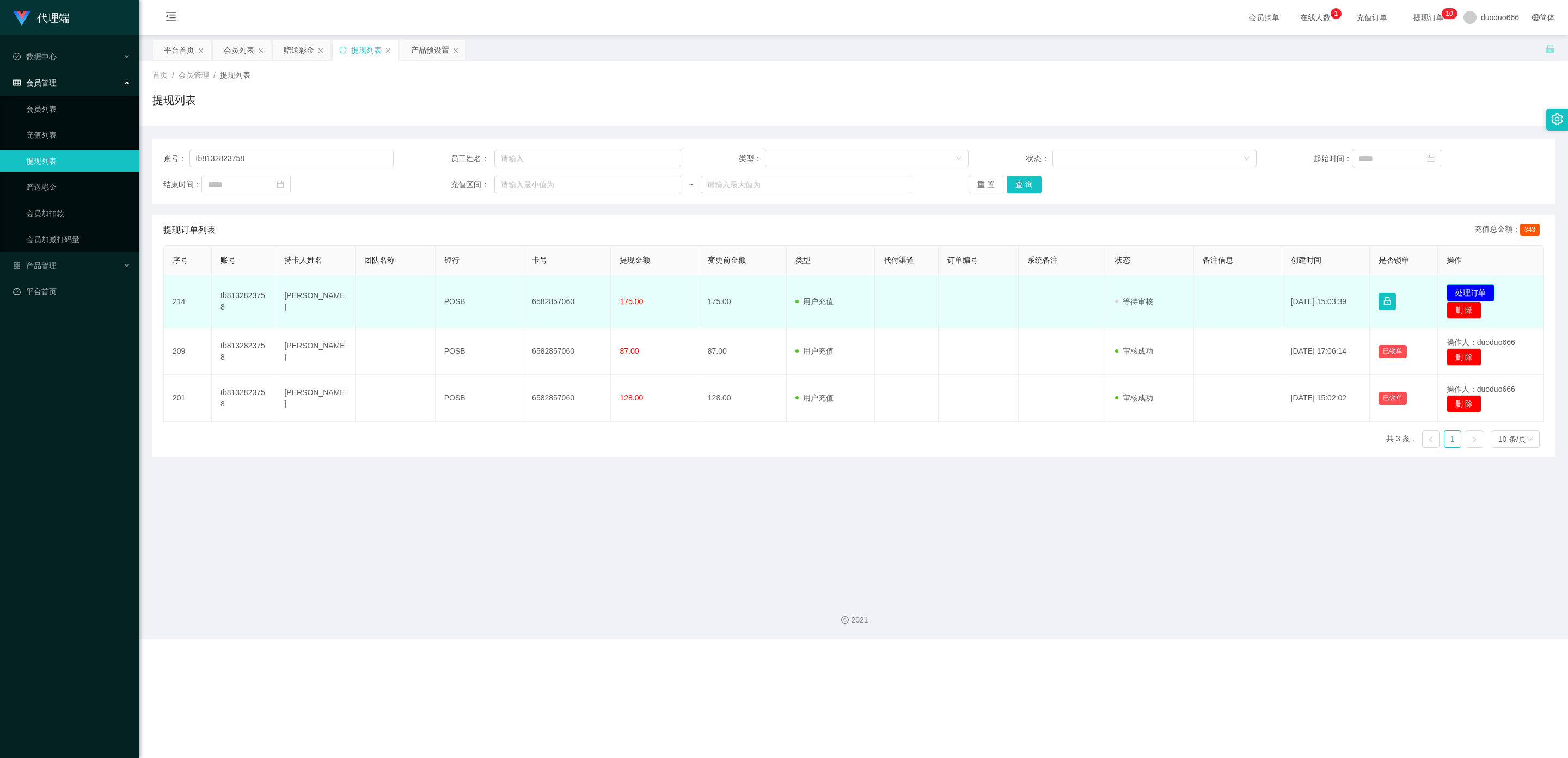
click at [797, 289] on button "处理订单" at bounding box center [1471, 293] width 48 height 17
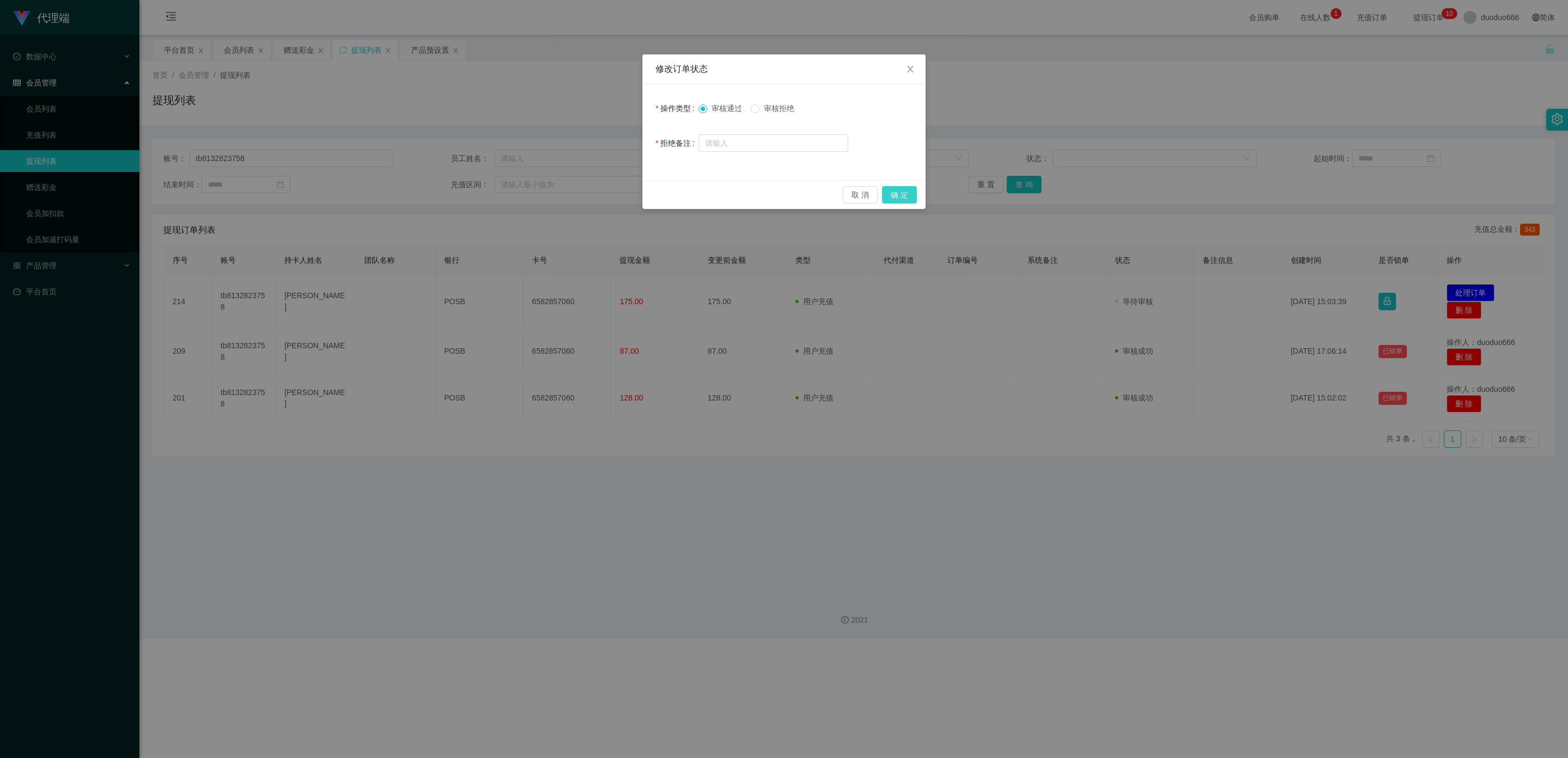
click at [797, 194] on button "确 定" at bounding box center [899, 195] width 35 height 17
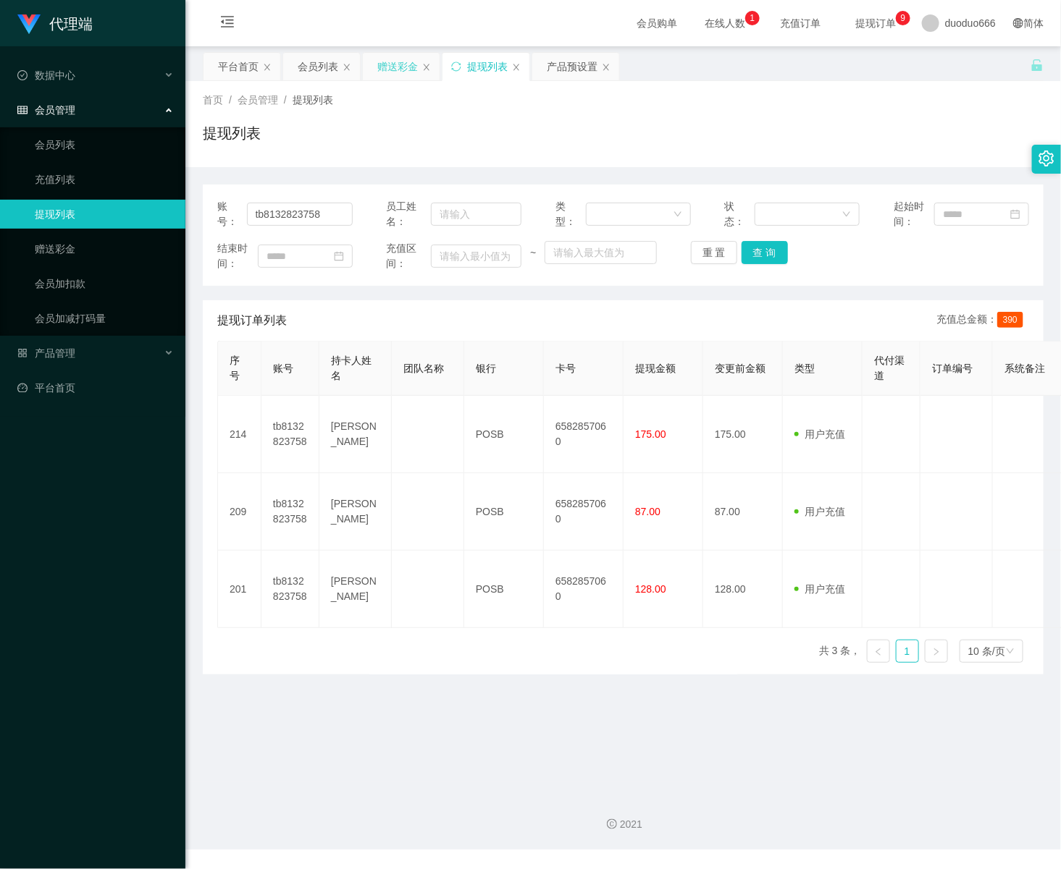
click at [400, 63] on div "赠送彩金" at bounding box center [397, 67] width 41 height 28
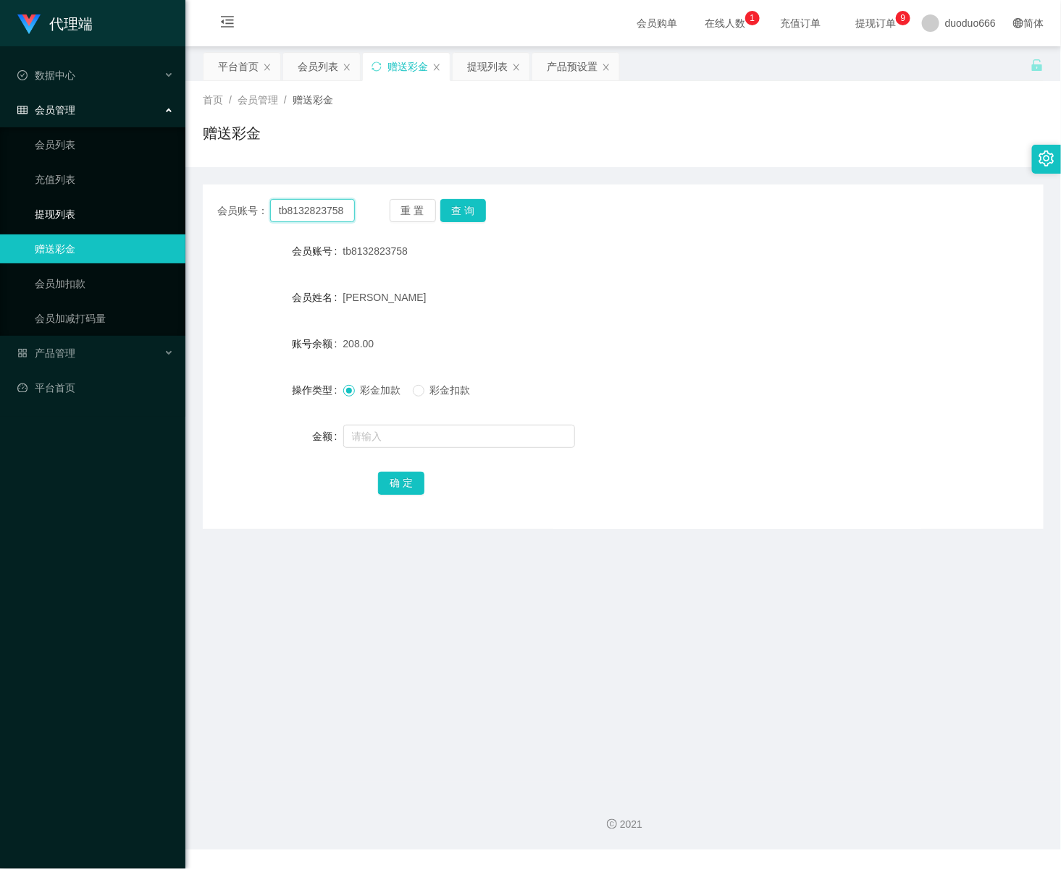
drag, startPoint x: 348, startPoint y: 209, endPoint x: 190, endPoint y: 253, distance: 164.4
click at [0, 213] on html "代理端 数据中心 会员管理 会员列表 充值列表 提现列表 赠送彩金 会员加扣款 会员加减打码量 产品管理 开奖记录 注单管理 产品列表 即时注单 产品预设置 …" at bounding box center [530, 434] width 1061 height 869
paste input "text"
click at [473, 206] on button "查 询" at bounding box center [463, 210] width 46 height 23
drag, startPoint x: 300, startPoint y: 214, endPoint x: 313, endPoint y: 215, distance: 13.1
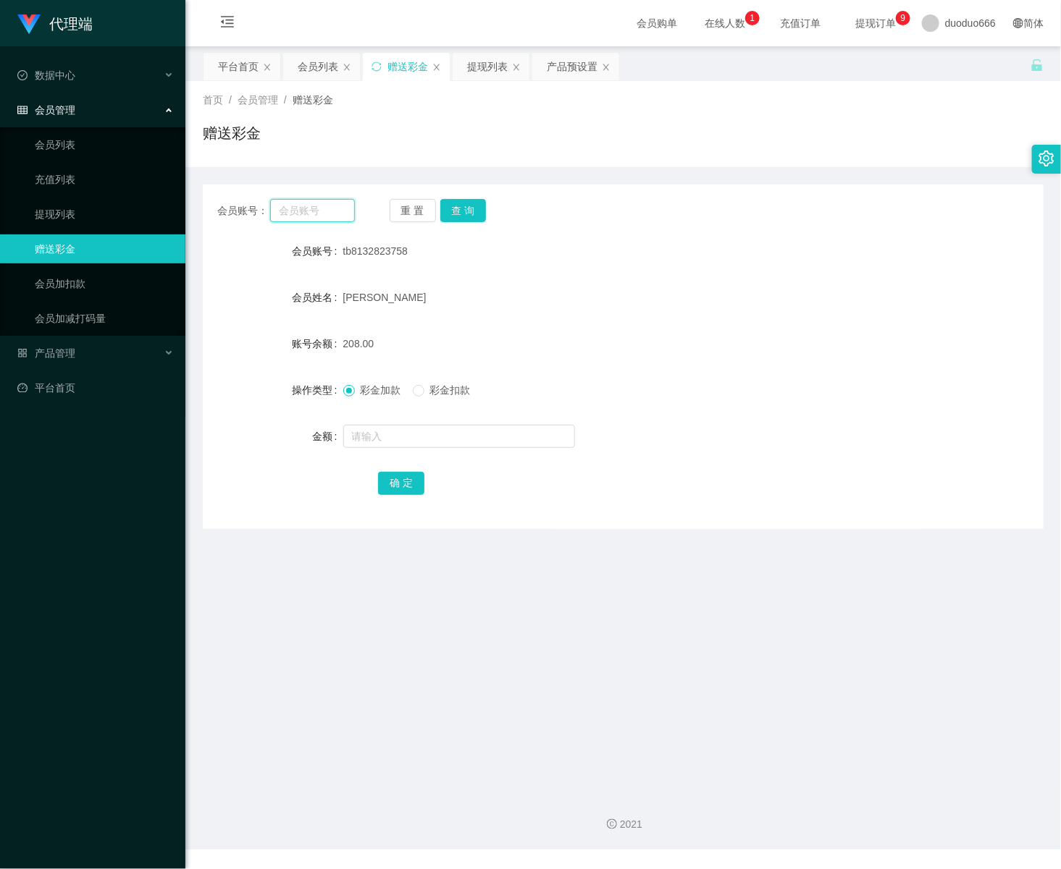
click at [302, 215] on input "text" at bounding box center [312, 210] width 85 height 23
drag, startPoint x: 300, startPoint y: 217, endPoint x: 328, endPoint y: 220, distance: 28.4
click at [300, 217] on input "text" at bounding box center [312, 210] width 85 height 23
paste input "81004733"
type input "81004733"
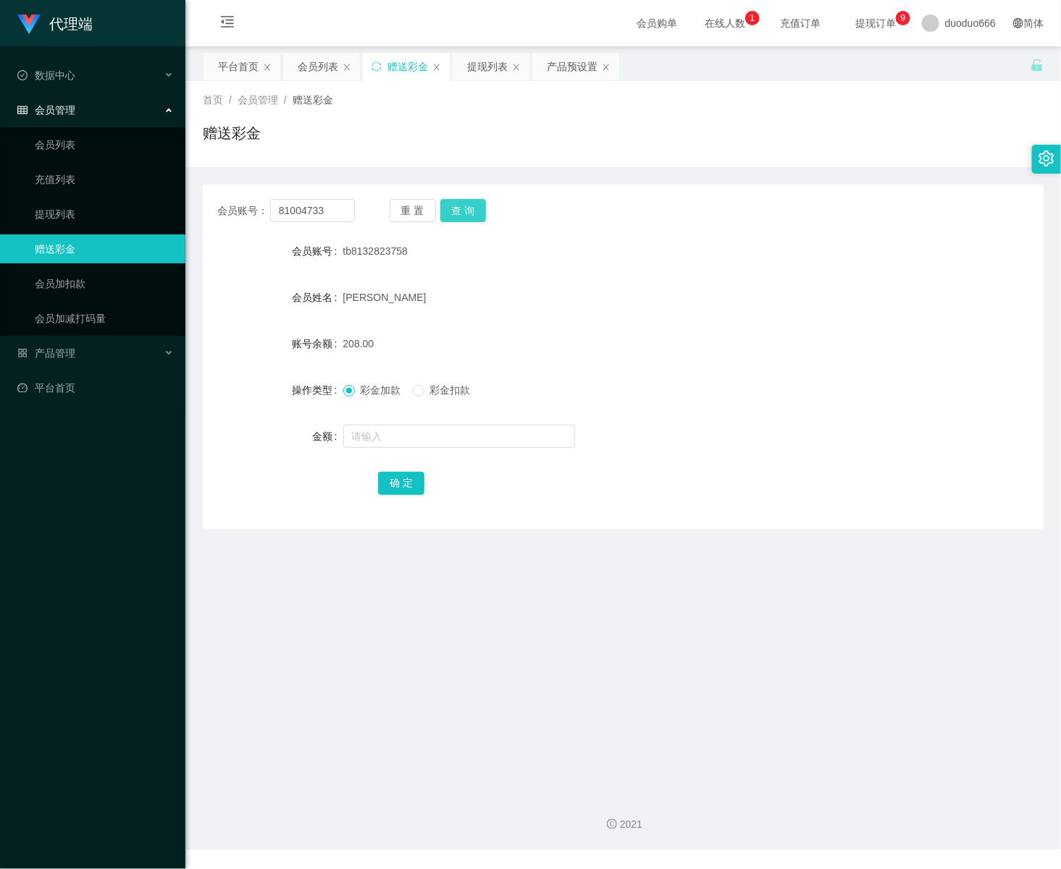
click at [481, 214] on button "查 询" at bounding box center [463, 210] width 46 height 23
click at [421, 442] on input "text" at bounding box center [459, 436] width 232 height 23
type input "8"
click at [395, 473] on button "确 定" at bounding box center [401, 483] width 46 height 23
drag, startPoint x: 334, startPoint y: 209, endPoint x: 159, endPoint y: 211, distance: 175.9
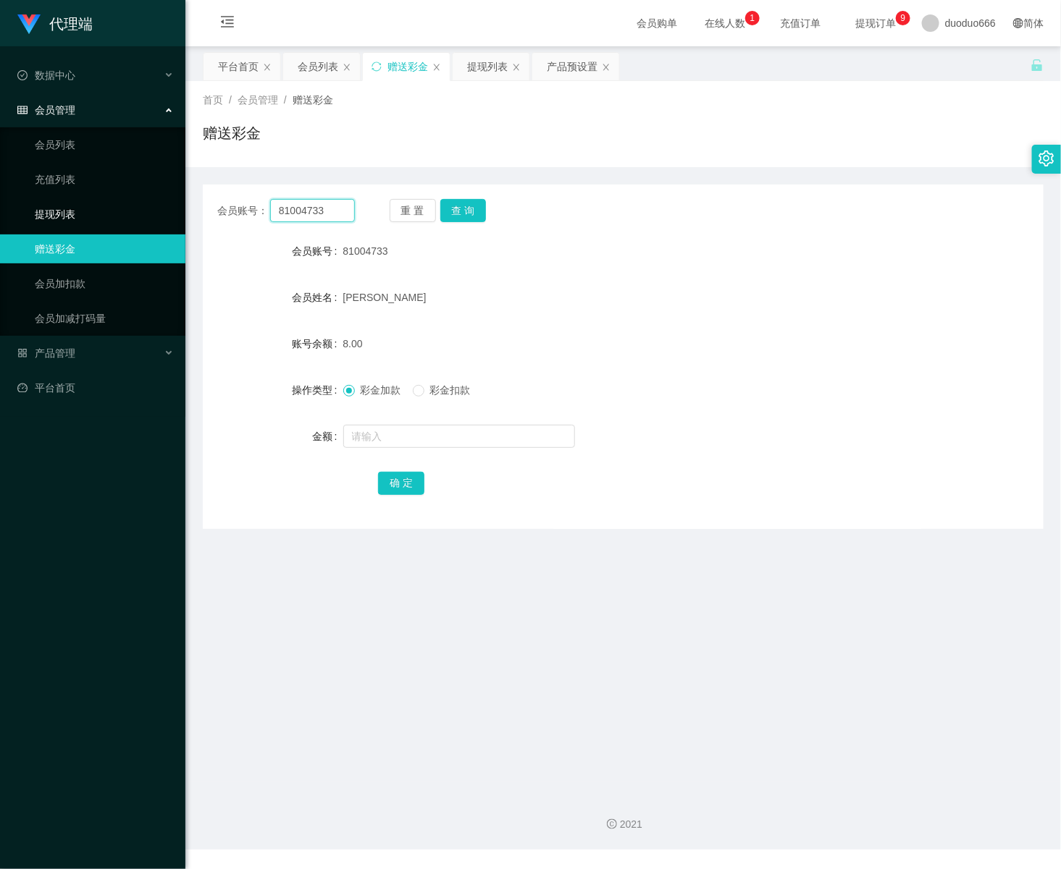
click at [46, 193] on section "代理端 数据中心 会员管理 会员列表 充值列表 提现列表 赠送彩金 会员加扣款 会员加减打码量 产品管理 开奖记录 注单管理 产品列表 即时注单 产品预设置 …" at bounding box center [530, 425] width 1061 height 850
paste input "tb8132823758"
type input "tb8132823758"
click at [471, 206] on button "查 询" at bounding box center [463, 210] width 46 height 23
click at [398, 435] on input "text" at bounding box center [459, 436] width 232 height 23
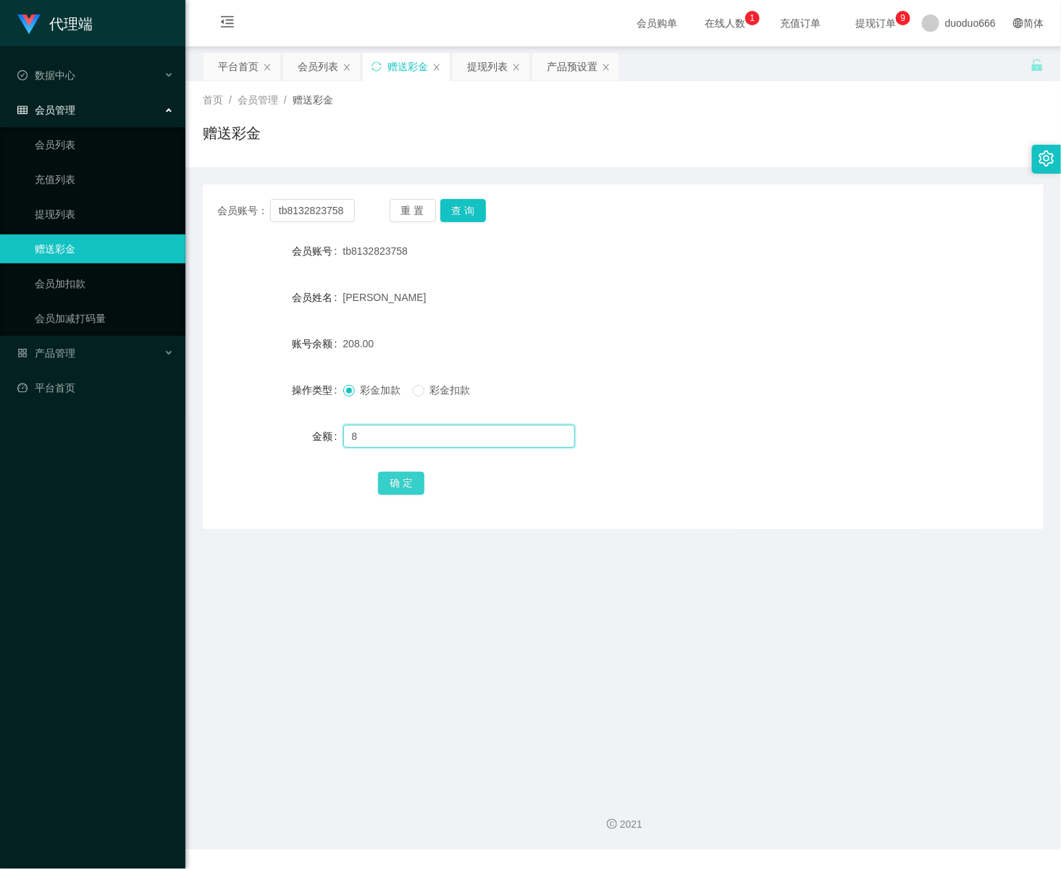
type input "8"
click at [397, 481] on button "确 定" at bounding box center [401, 483] width 46 height 23
